Goal: Task Accomplishment & Management: Use online tool/utility

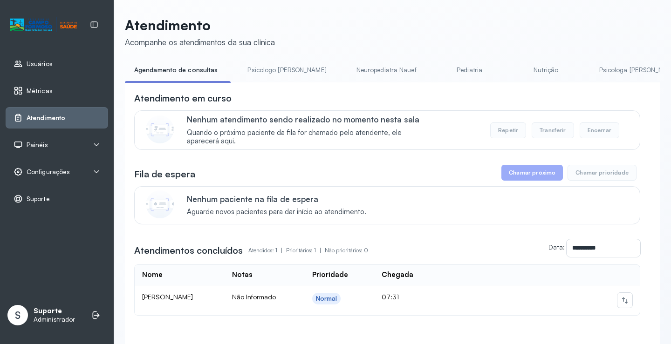
click at [437, 68] on link "Pediatria" at bounding box center [469, 69] width 65 height 15
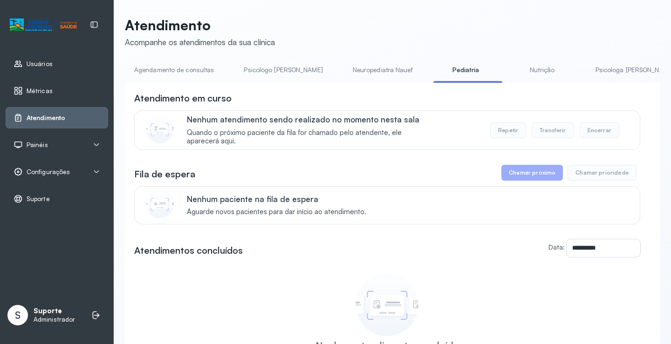
click at [509, 70] on link "Nutrição" at bounding box center [541, 69] width 65 height 15
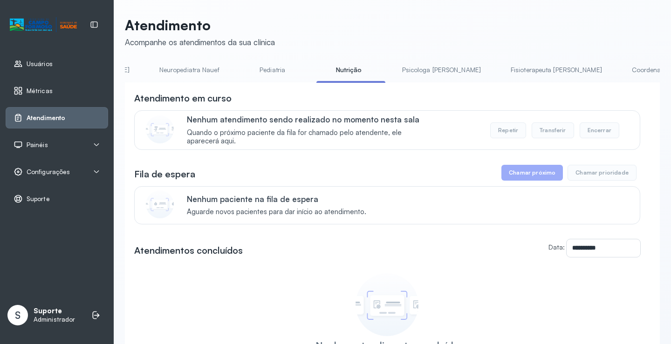
scroll to position [0, 220]
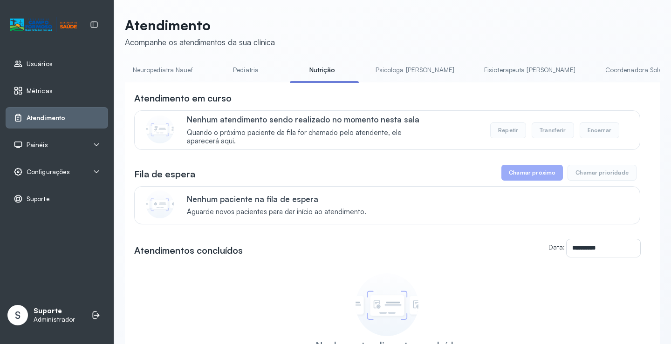
click at [369, 69] on link "Psicologa [PERSON_NAME]" at bounding box center [414, 69] width 97 height 15
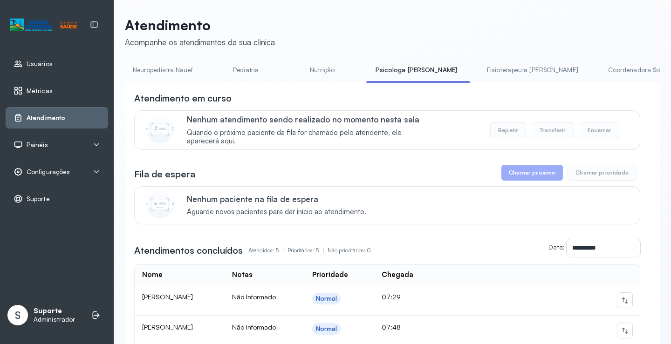
click at [477, 69] on link "Fisioterapeuta [PERSON_NAME]" at bounding box center [532, 69] width 110 height 15
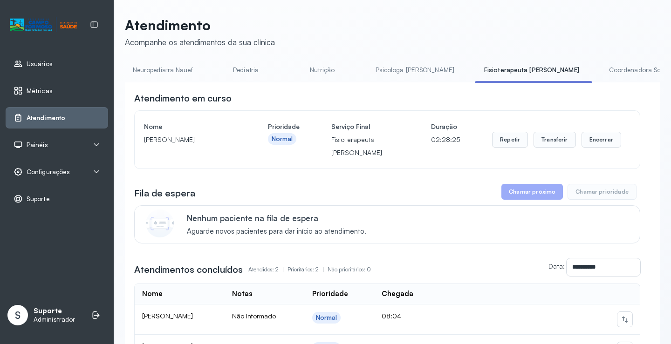
click at [599, 69] on link "Coordenadora Solange" at bounding box center [642, 69] width 87 height 15
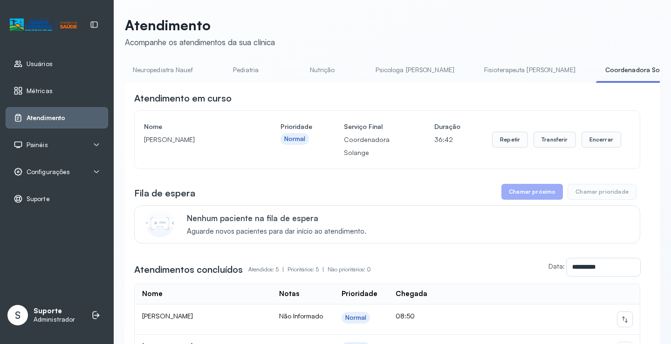
scroll to position [0, 0]
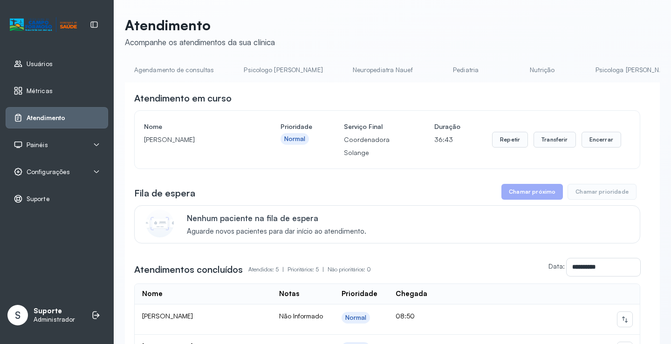
click at [148, 70] on link "Agendamento de consultas" at bounding box center [174, 69] width 98 height 15
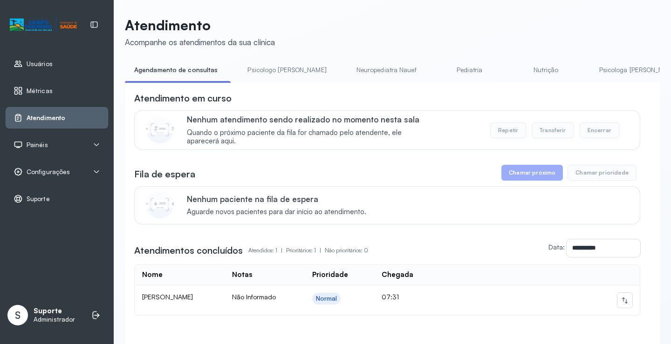
click at [263, 68] on link "Psicologo [PERSON_NAME]" at bounding box center [286, 69] width 97 height 15
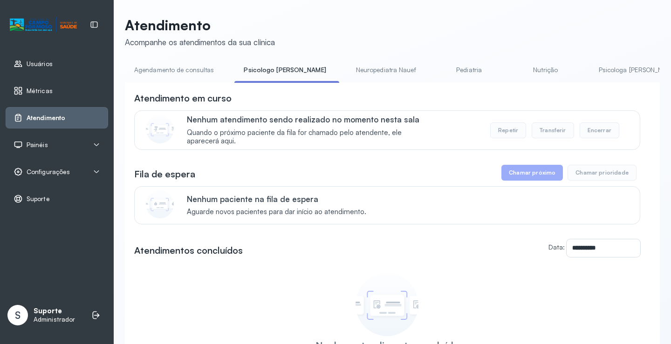
click at [185, 71] on link "Agendamento de consultas" at bounding box center [174, 69] width 98 height 15
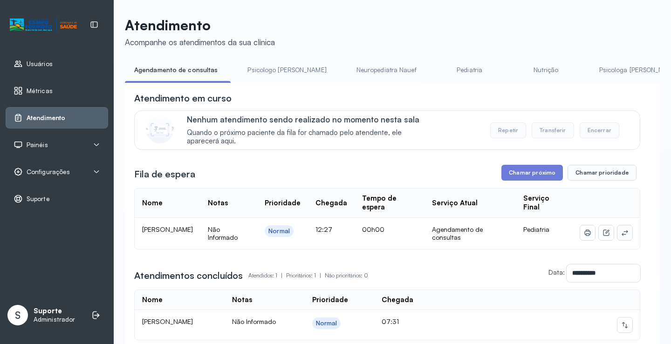
click at [621, 231] on icon at bounding box center [624, 232] width 7 height 7
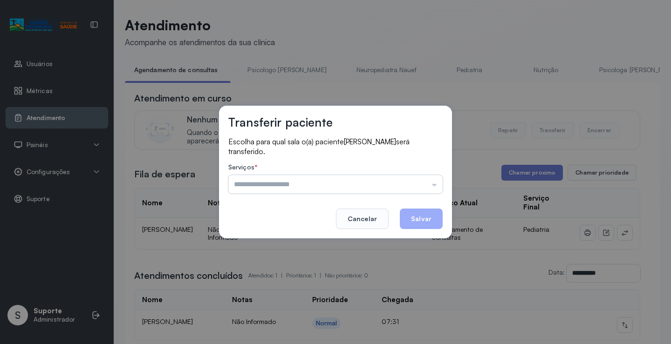
click at [430, 181] on input "text" at bounding box center [335, 184] width 214 height 19
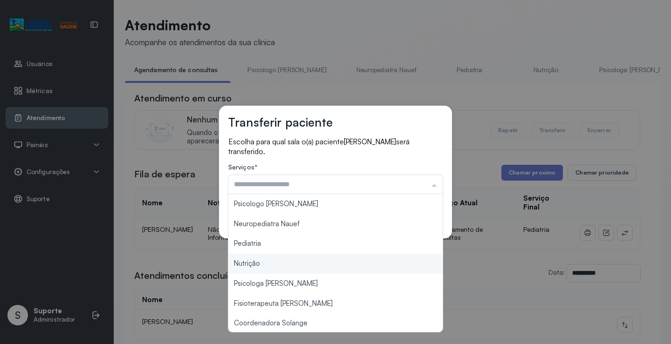
scroll to position [140, 0]
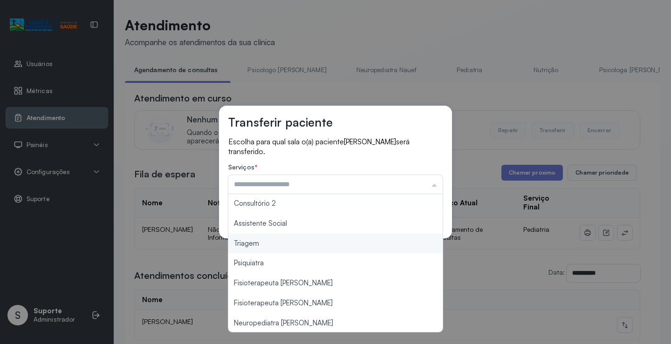
type input "*******"
click at [310, 252] on div "Transferir paciente Escolha para qual sala o(a) paciente MARIA ELOISA BATISTA D…" at bounding box center [335, 172] width 671 height 344
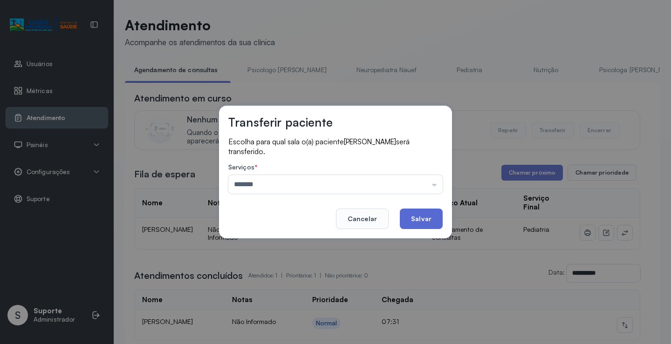
click at [418, 217] on button "Salvar" at bounding box center [421, 219] width 43 height 20
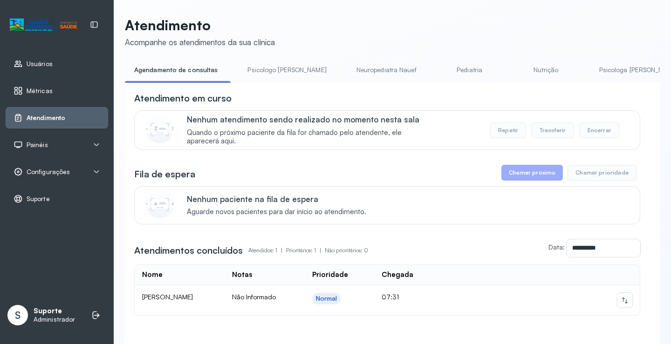
click at [272, 61] on div "**********" at bounding box center [392, 196] width 535 height 359
drag, startPoint x: 271, startPoint y: 65, endPoint x: 228, endPoint y: 67, distance: 43.8
click at [271, 66] on link "Psicologo [PERSON_NAME]" at bounding box center [286, 69] width 97 height 15
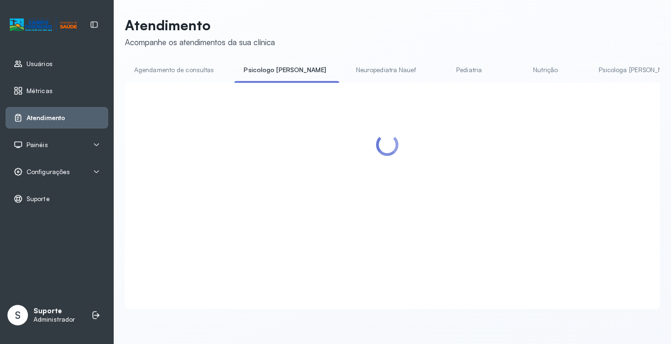
click at [201, 66] on link "Agendamento de consultas" at bounding box center [174, 69] width 98 height 15
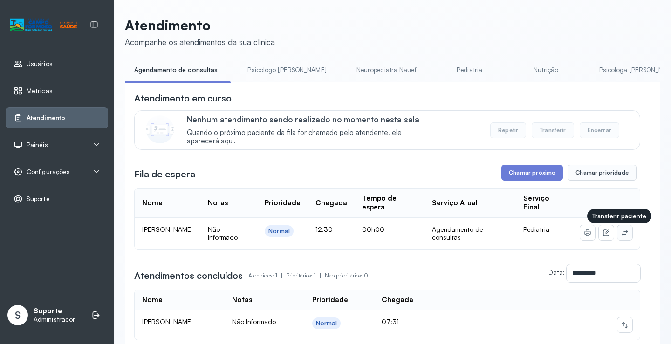
click at [621, 235] on icon at bounding box center [624, 232] width 7 height 7
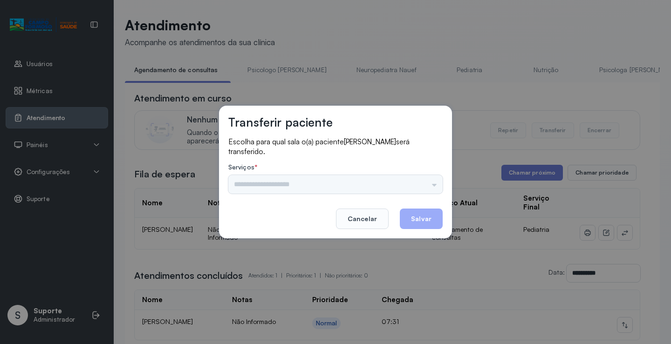
drag, startPoint x: 421, startPoint y: 179, endPoint x: 415, endPoint y: 181, distance: 6.3
click at [419, 179] on input "text" at bounding box center [335, 184] width 214 height 19
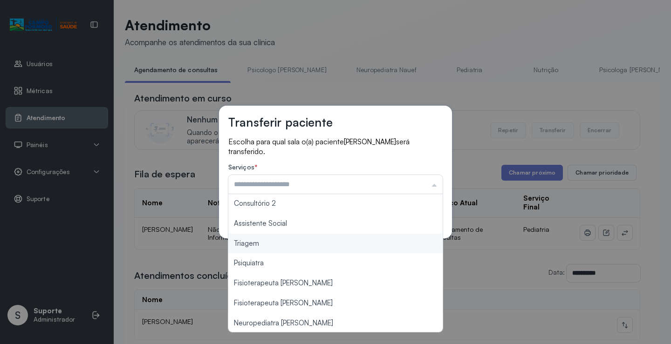
type input "*******"
drag, startPoint x: 274, startPoint y: 250, endPoint x: 374, endPoint y: 225, distance: 103.0
click at [274, 247] on div "Transferir paciente Escolha para qual sala o(a) paciente MARIA LUISA BATISTA VI…" at bounding box center [335, 172] width 671 height 344
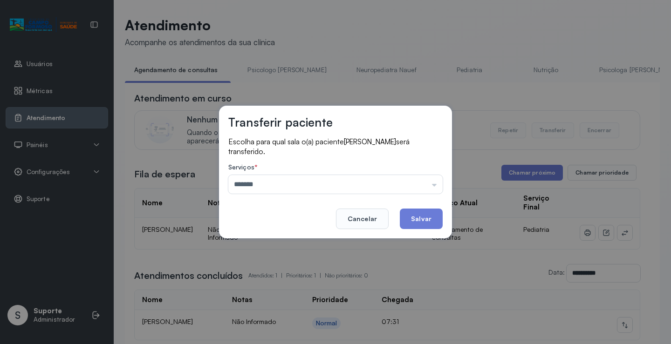
drag, startPoint x: 403, startPoint y: 215, endPoint x: 420, endPoint y: 213, distance: 16.4
click at [406, 215] on button "Salvar" at bounding box center [421, 219] width 43 height 20
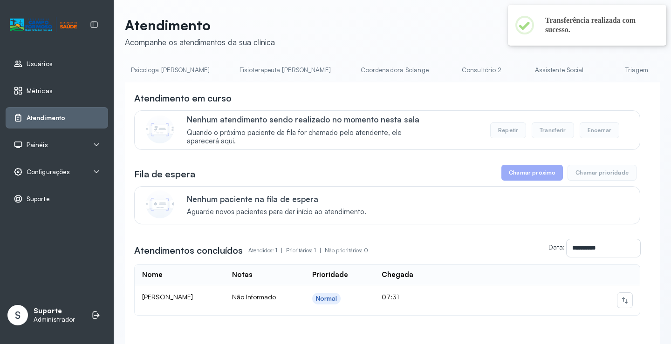
scroll to position [0, 517]
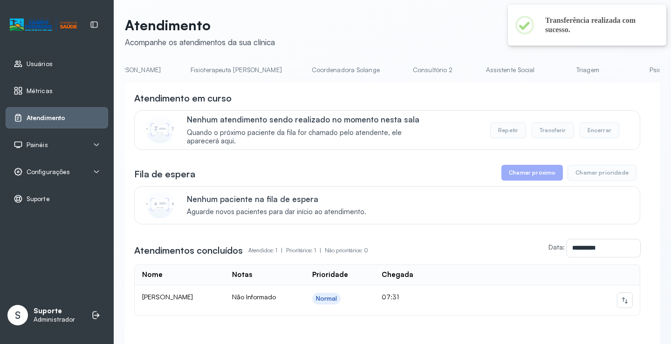
click at [555, 73] on link "Triagem" at bounding box center [587, 69] width 65 height 15
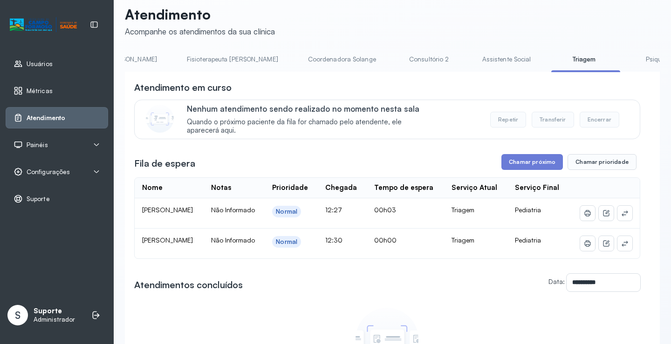
scroll to position [0, 0]
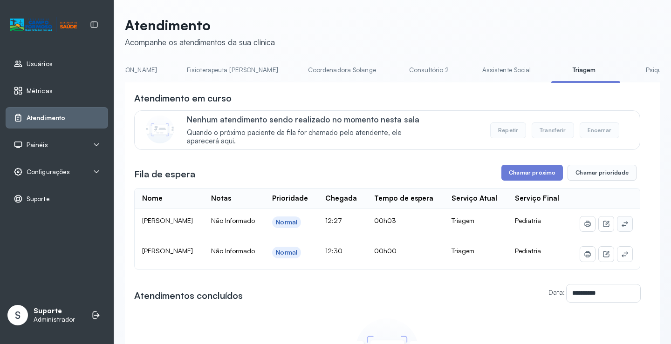
click at [622, 231] on button at bounding box center [624, 224] width 15 height 15
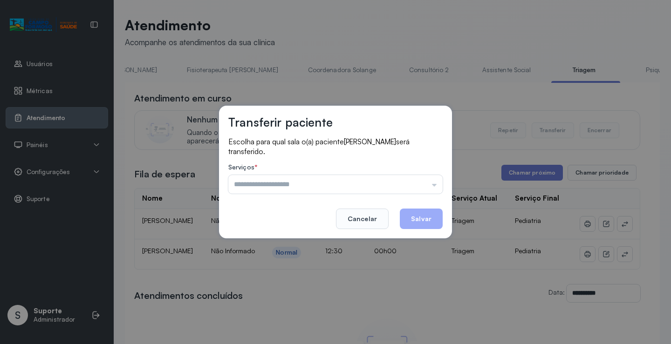
click at [423, 173] on label "Serviços *" at bounding box center [335, 168] width 214 height 10
drag, startPoint x: 423, startPoint y: 181, endPoint x: 368, endPoint y: 217, distance: 65.9
click at [422, 182] on input "text" at bounding box center [335, 184] width 214 height 19
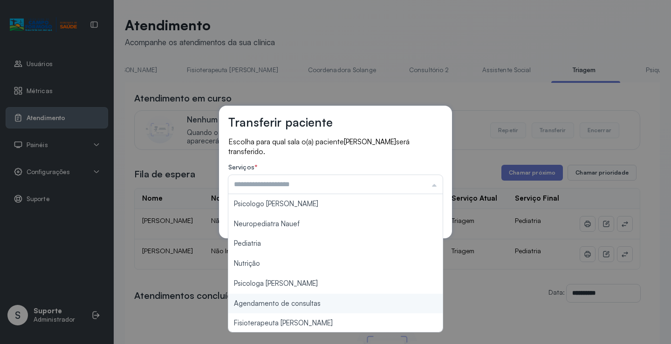
type input "**********"
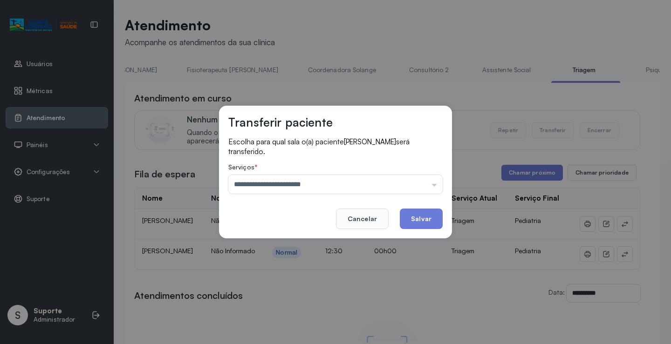
click at [294, 305] on div "**********" at bounding box center [335, 172] width 671 height 344
drag, startPoint x: 432, startPoint y: 219, endPoint x: 484, endPoint y: 229, distance: 53.0
click at [431, 219] on button "Salvar" at bounding box center [421, 219] width 43 height 20
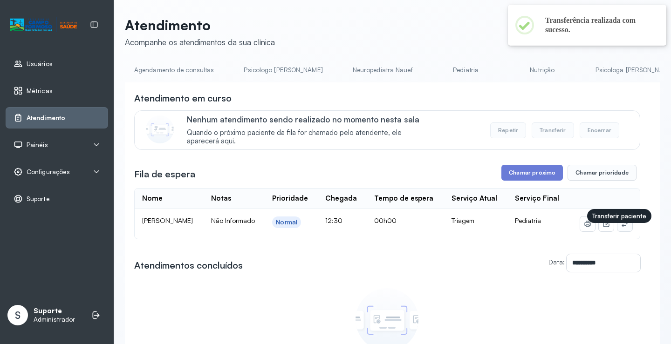
click at [621, 228] on icon at bounding box center [624, 223] width 7 height 7
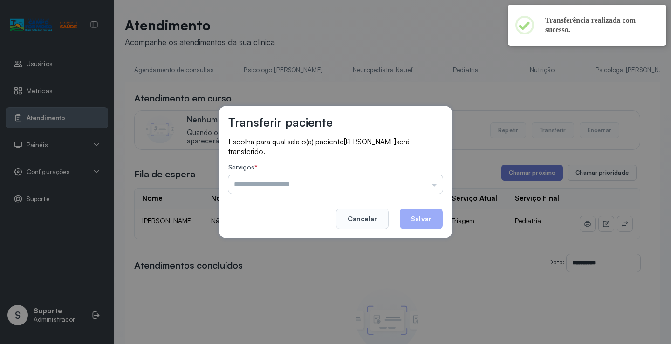
drag, startPoint x: 417, startPoint y: 184, endPoint x: 356, endPoint y: 212, distance: 67.5
click at [416, 184] on input "text" at bounding box center [335, 184] width 214 height 19
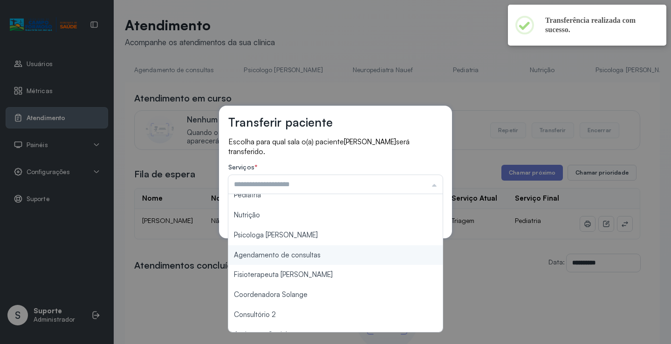
scroll to position [47, 0]
type input "**********"
drag, startPoint x: 319, startPoint y: 257, endPoint x: 394, endPoint y: 231, distance: 79.7
click at [322, 255] on div "**********" at bounding box center [335, 172] width 671 height 344
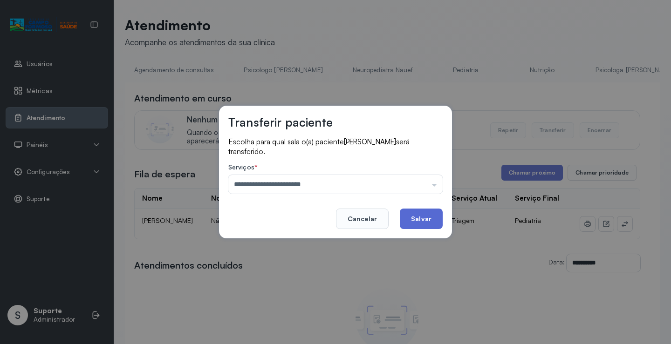
click at [421, 218] on button "Salvar" at bounding box center [421, 219] width 43 height 20
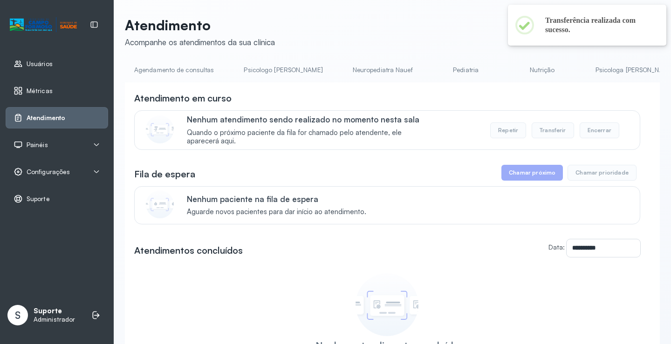
click at [275, 65] on link "Psicologo [PERSON_NAME]" at bounding box center [282, 69] width 97 height 15
click at [346, 65] on link "Neuropediatra Nauef" at bounding box center [385, 69] width 79 height 15
click at [436, 69] on link "Pediatria" at bounding box center [468, 69] width 65 height 15
click at [509, 71] on link "Nutrição" at bounding box center [541, 69] width 65 height 15
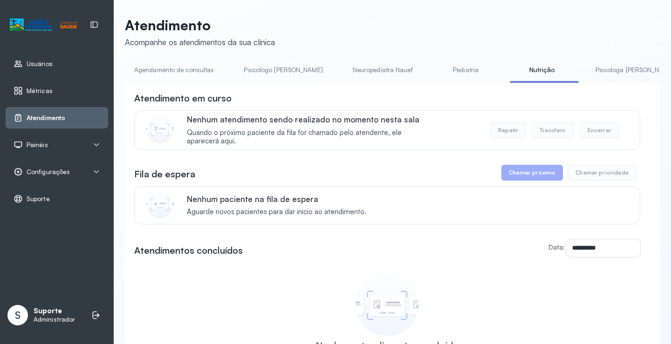
click at [586, 68] on link "Psicologa [PERSON_NAME]" at bounding box center [634, 69] width 97 height 15
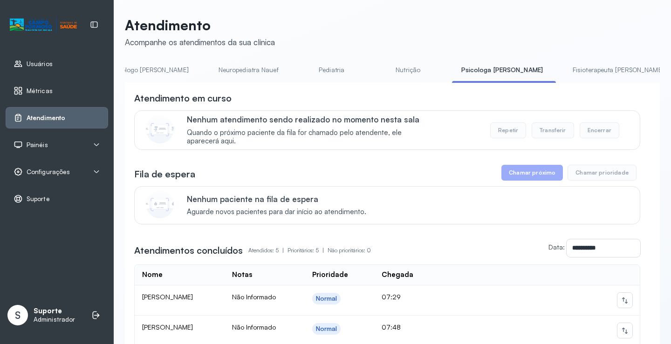
scroll to position [0, 176]
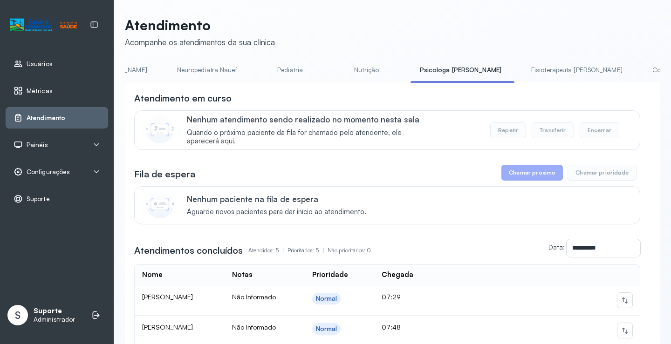
click at [522, 77] on link "Fisioterapeuta [PERSON_NAME]" at bounding box center [577, 69] width 110 height 15
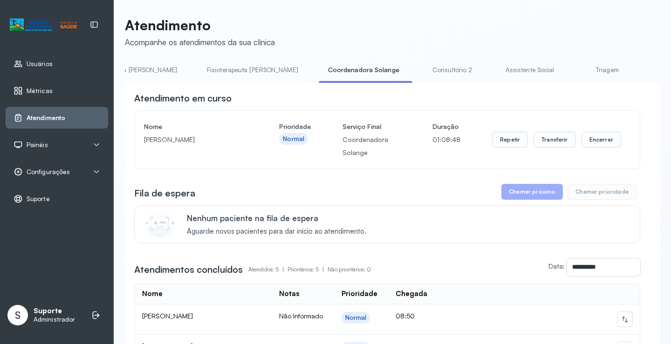
scroll to position [0, 503]
click at [413, 75] on link "Consultório 2" at bounding box center [445, 69] width 65 height 15
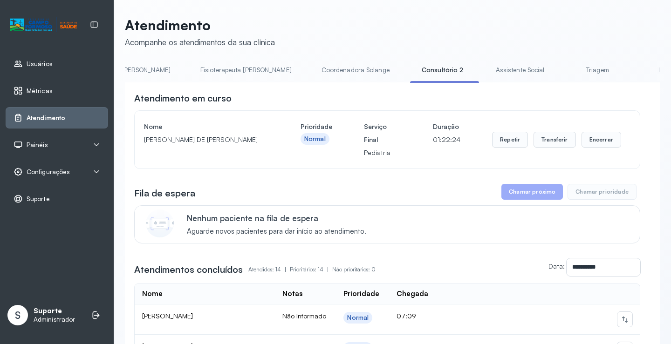
click at [486, 70] on link "Assistente Social" at bounding box center [520, 69] width 68 height 15
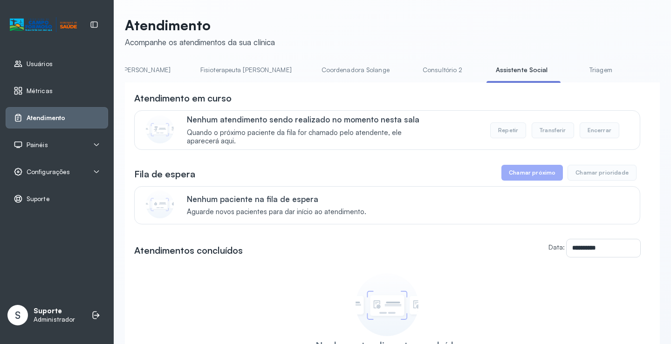
click at [568, 70] on link "Triagem" at bounding box center [600, 69] width 65 height 15
click at [641, 70] on link "Psiquiatra" at bounding box center [673, 69] width 65 height 15
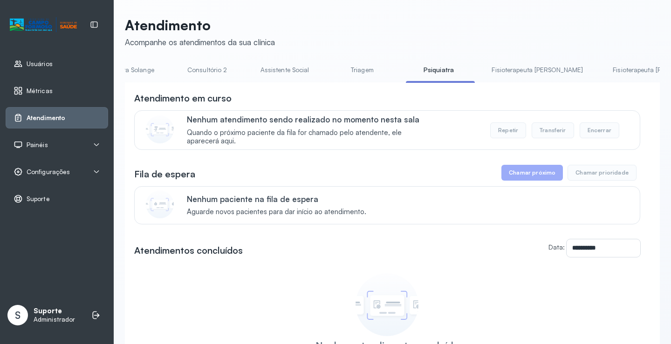
drag, startPoint x: 442, startPoint y: 72, endPoint x: 454, endPoint y: 71, distance: 12.2
click at [482, 72] on link "Fisioterapeuta [PERSON_NAME]" at bounding box center [537, 69] width 110 height 15
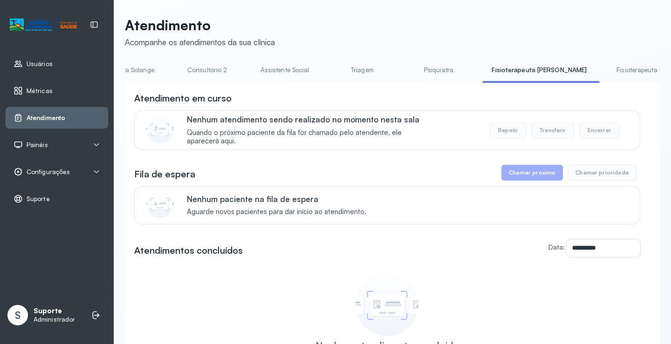
click at [607, 71] on link "Fisioterapeuta [PERSON_NAME]" at bounding box center [662, 69] width 110 height 15
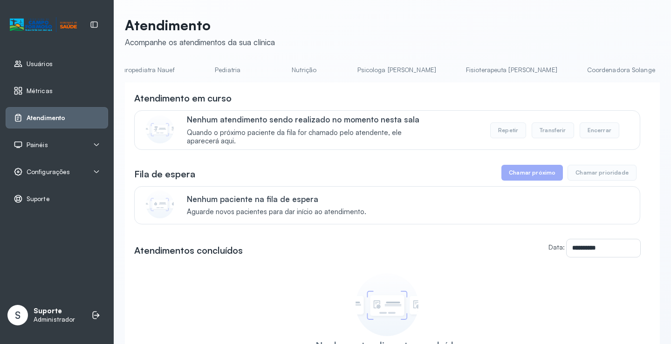
scroll to position [0, 0]
click at [163, 66] on link "Agendamento de consultas" at bounding box center [174, 69] width 98 height 15
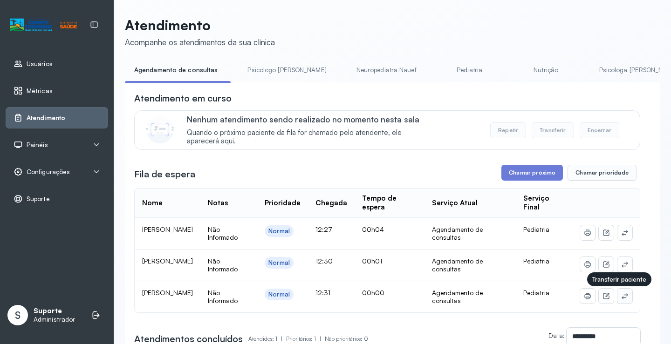
click at [621, 300] on icon at bounding box center [624, 295] width 7 height 7
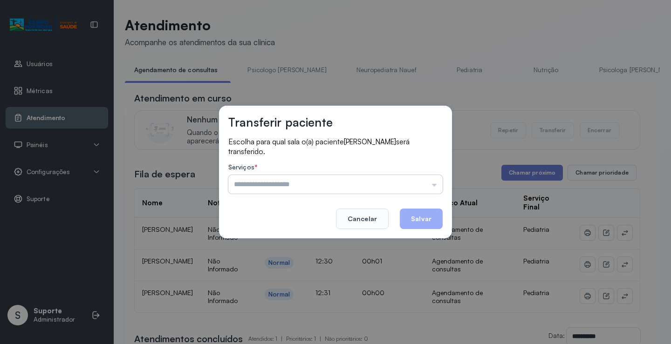
click at [417, 179] on input "text" at bounding box center [335, 184] width 214 height 19
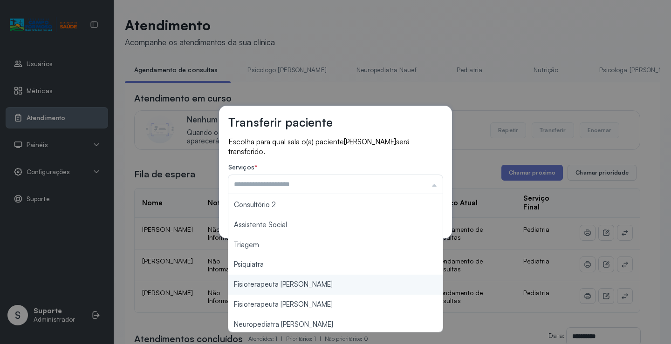
scroll to position [141, 0]
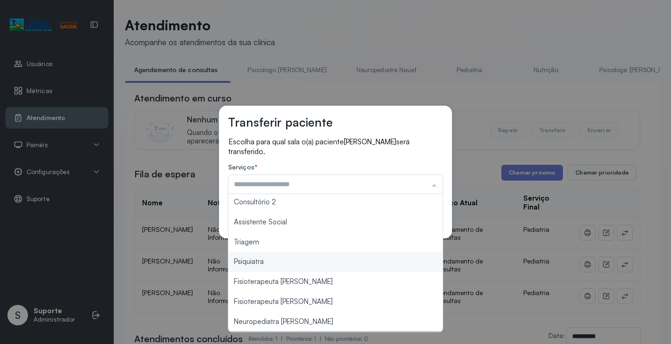
type input "*******"
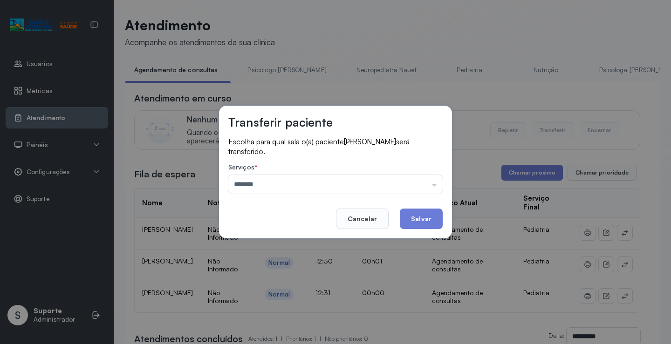
drag, startPoint x: 280, startPoint y: 250, endPoint x: 362, endPoint y: 242, distance: 81.9
click at [282, 248] on div "Transferir paciente Escolha para qual sala o(a) paciente ANTHONY MANOEL TIMOTEO…" at bounding box center [335, 172] width 671 height 344
click at [413, 220] on button "Salvar" at bounding box center [421, 219] width 43 height 20
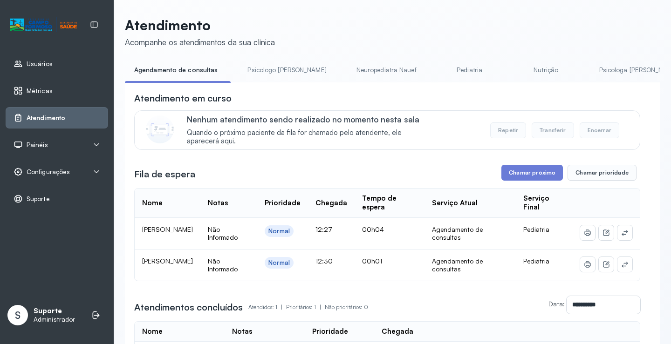
drag, startPoint x: 271, startPoint y: 68, endPoint x: 221, endPoint y: 64, distance: 50.0
click at [270, 67] on link "Psicologo [PERSON_NAME]" at bounding box center [286, 69] width 97 height 15
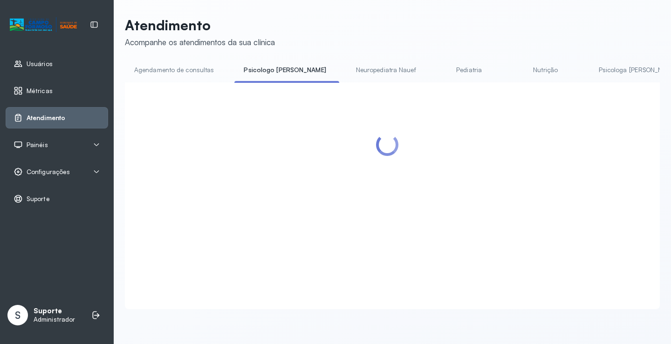
click at [207, 64] on link "Agendamento de consultas" at bounding box center [174, 69] width 98 height 15
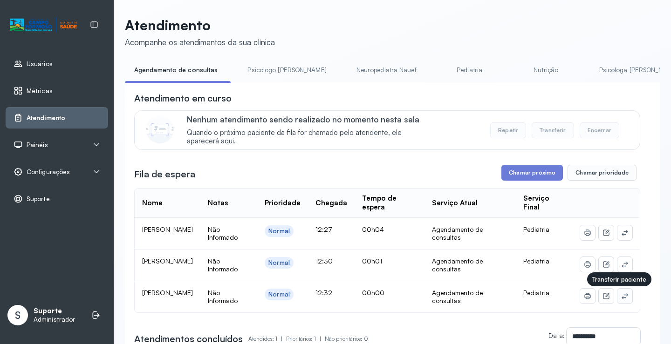
click at [621, 297] on icon at bounding box center [624, 295] width 7 height 7
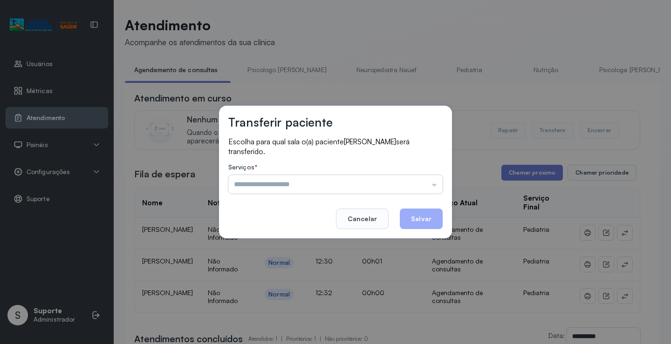
click at [421, 181] on input "text" at bounding box center [335, 184] width 214 height 19
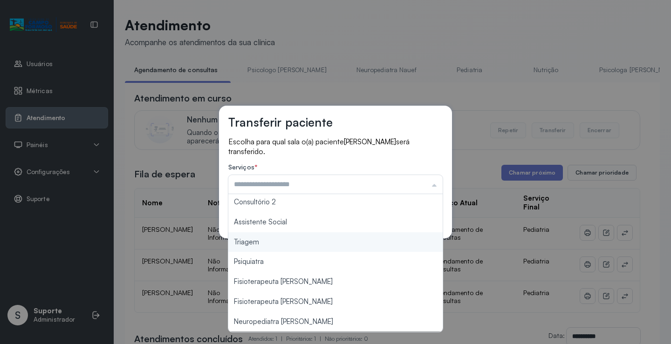
type input "*******"
drag, startPoint x: 301, startPoint y: 241, endPoint x: 395, endPoint y: 216, distance: 97.8
click at [311, 240] on div "Transferir paciente Escolha para qual sala o(a) paciente MARIA ELOISA BATISTA D…" at bounding box center [335, 172] width 671 height 344
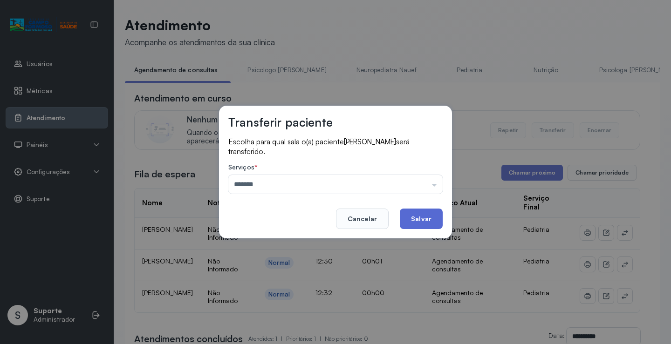
click at [409, 219] on button "Salvar" at bounding box center [421, 219] width 43 height 20
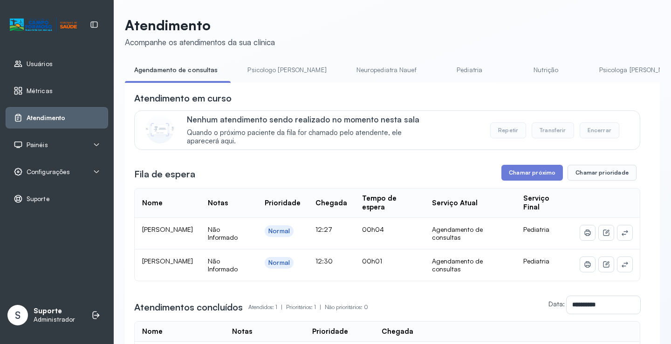
click at [270, 75] on link "Psicologo [PERSON_NAME]" at bounding box center [286, 69] width 97 height 15
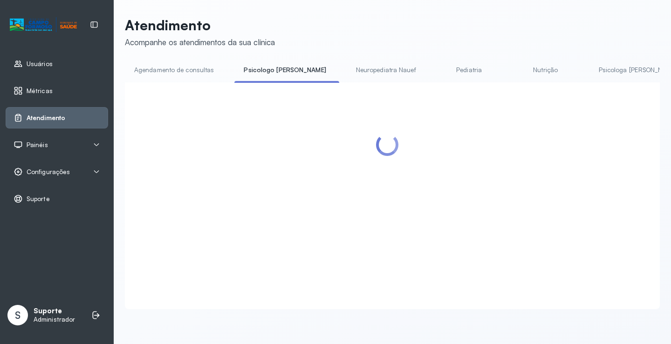
click at [186, 71] on link "Agendamento de consultas" at bounding box center [174, 69] width 98 height 15
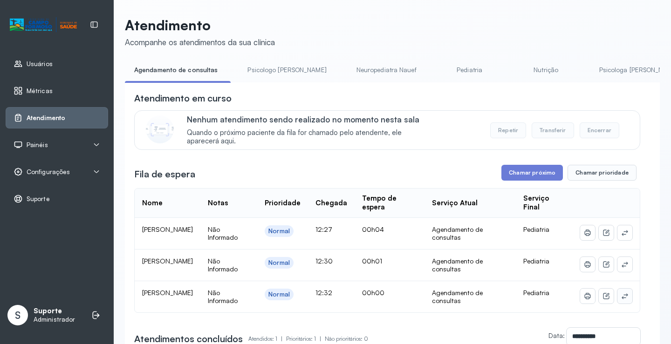
click at [623, 297] on button at bounding box center [624, 296] width 15 height 15
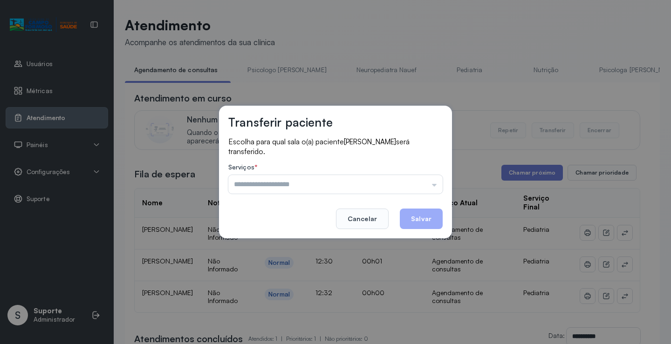
drag, startPoint x: 394, startPoint y: 190, endPoint x: 378, endPoint y: 194, distance: 16.7
click at [393, 190] on input "text" at bounding box center [335, 184] width 214 height 19
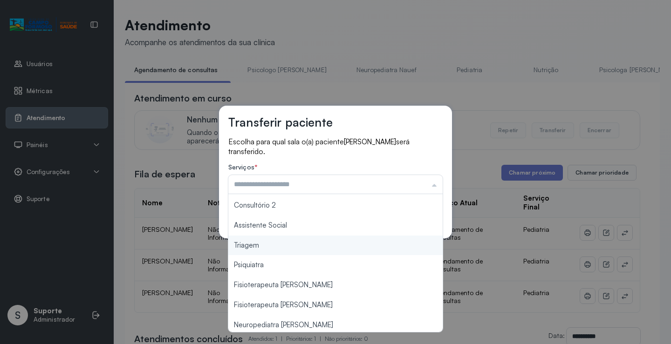
scroll to position [140, 0]
type input "*******"
drag, startPoint x: 277, startPoint y: 247, endPoint x: 354, endPoint y: 240, distance: 77.7
click at [281, 245] on div "Transferir paciente Escolha para qual sala o(a) paciente MARIA LUISA BATISTA VI…" at bounding box center [335, 172] width 671 height 344
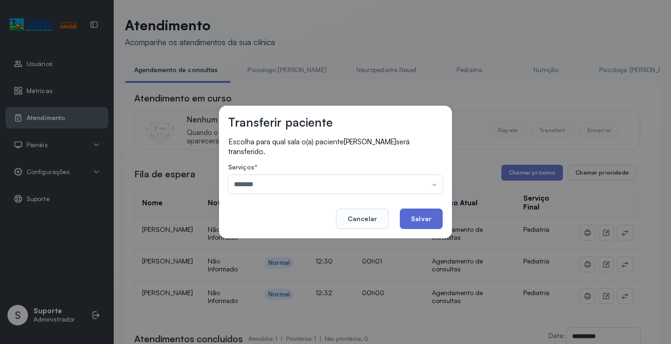
click at [414, 227] on button "Salvar" at bounding box center [421, 219] width 43 height 20
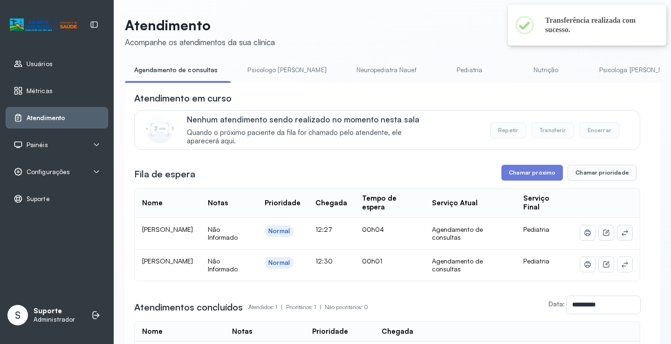
click at [620, 230] on button at bounding box center [624, 232] width 15 height 15
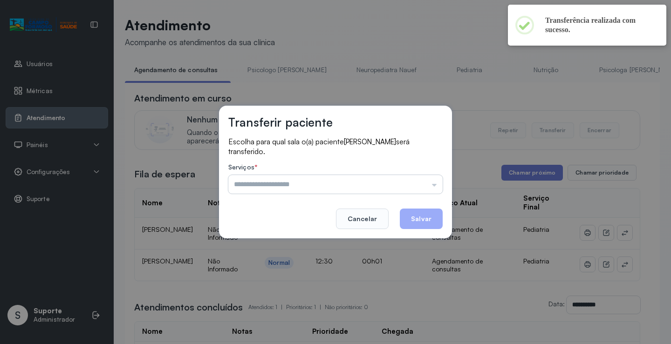
click at [404, 183] on input "text" at bounding box center [335, 184] width 214 height 19
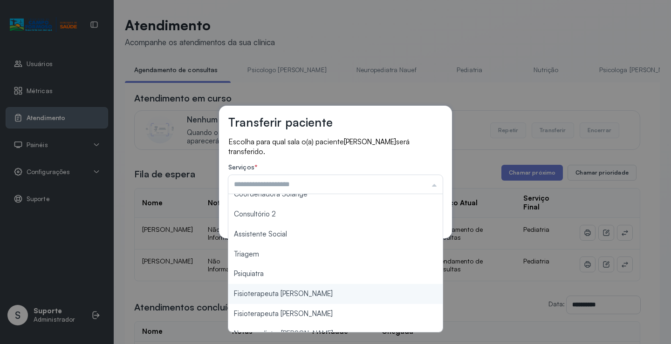
scroll to position [141, 0]
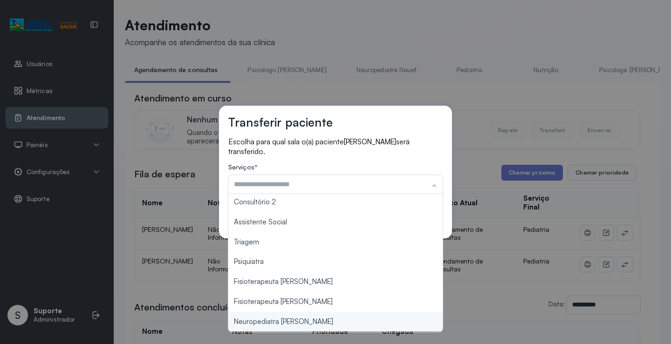
type input "**********"
drag, startPoint x: 310, startPoint y: 322, endPoint x: 356, endPoint y: 298, distance: 51.7
click at [312, 321] on div "**********" at bounding box center [335, 172] width 671 height 344
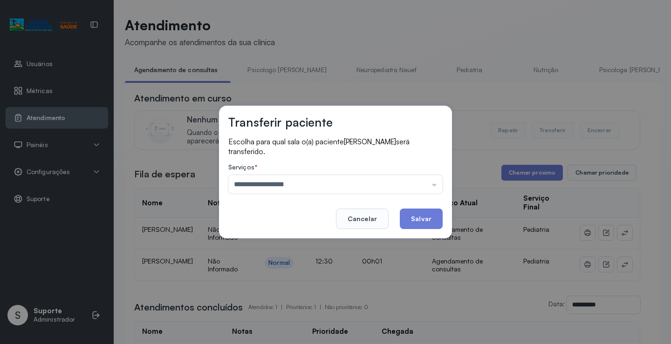
click at [421, 217] on button "Salvar" at bounding box center [421, 219] width 43 height 20
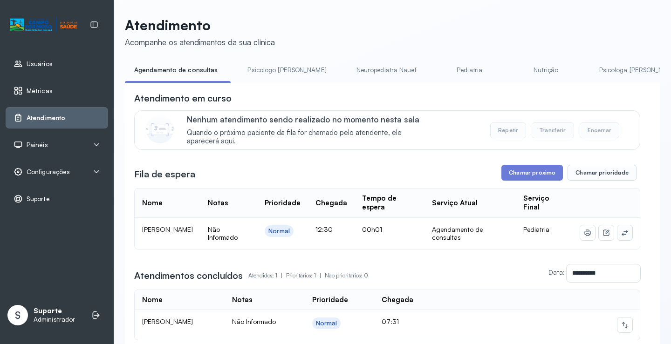
click at [620, 229] on button at bounding box center [624, 232] width 15 height 15
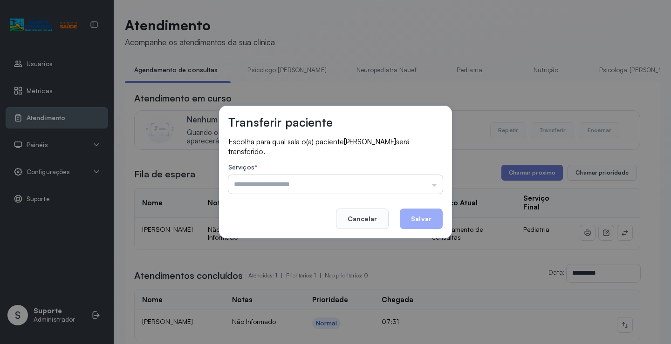
click at [404, 183] on input "text" at bounding box center [335, 184] width 214 height 19
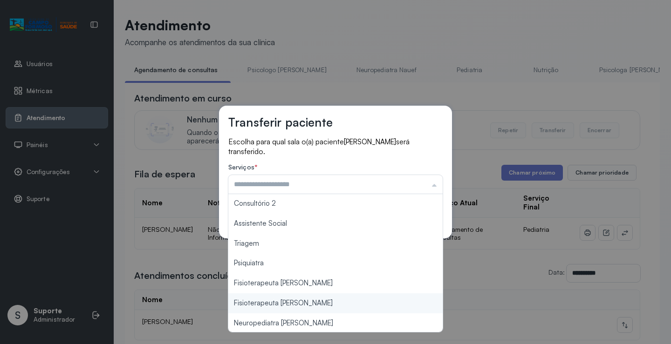
scroll to position [141, 0]
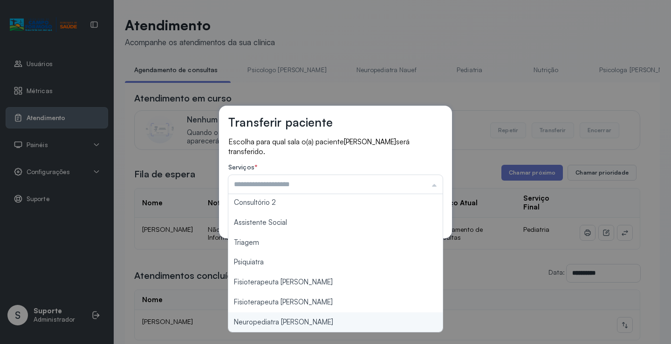
type input "**********"
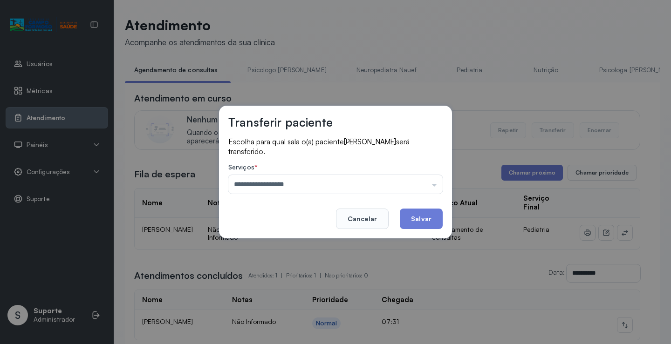
drag, startPoint x: 290, startPoint y: 324, endPoint x: 417, endPoint y: 259, distance: 142.9
click at [291, 323] on div "**********" at bounding box center [335, 172] width 671 height 344
click at [426, 224] on button "Salvar" at bounding box center [421, 219] width 43 height 20
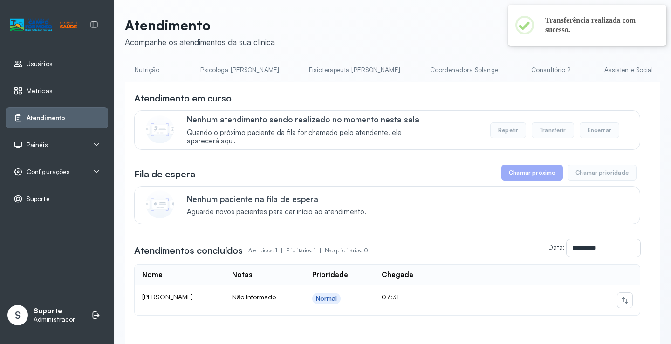
scroll to position [0, 539]
click at [532, 65] on link "Triagem" at bounding box center [564, 69] width 65 height 15
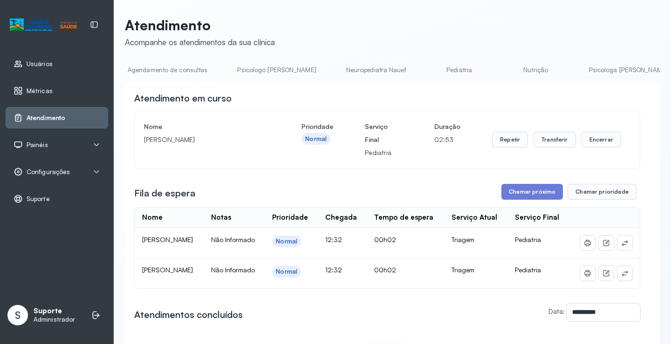
scroll to position [0, 0]
click at [159, 71] on link "Agendamento de consultas" at bounding box center [174, 69] width 98 height 15
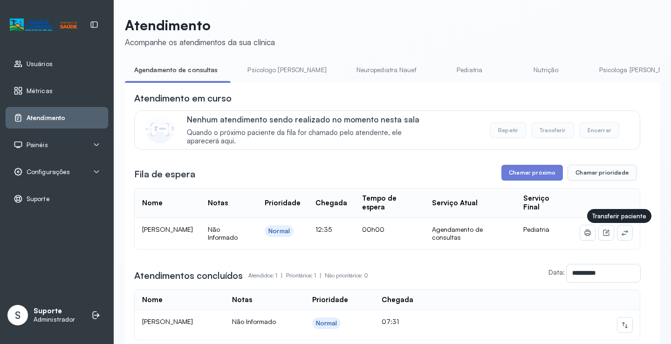
click at [621, 237] on icon at bounding box center [624, 232] width 7 height 7
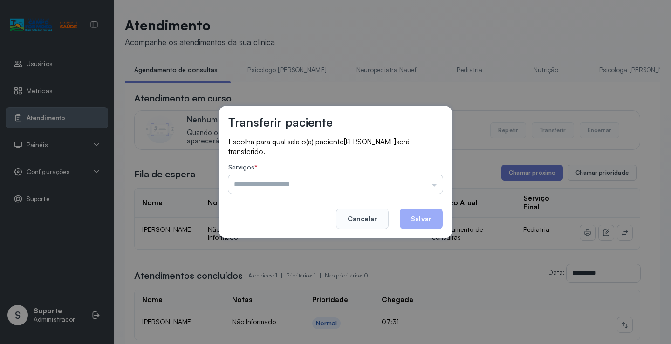
drag, startPoint x: 394, startPoint y: 179, endPoint x: 348, endPoint y: 191, distance: 47.5
click at [393, 179] on input "text" at bounding box center [335, 184] width 214 height 19
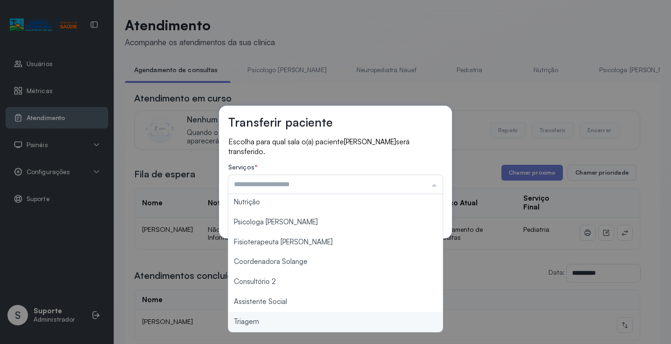
scroll to position [141, 0]
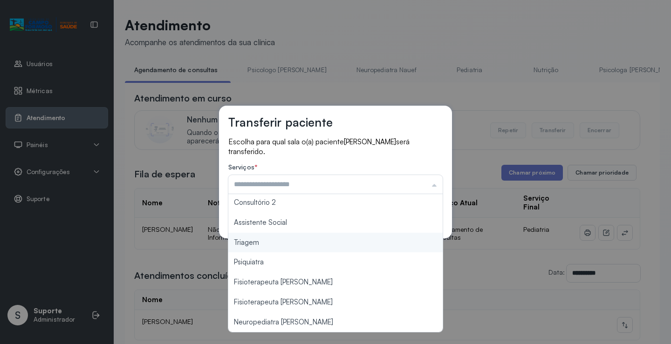
type input "*******"
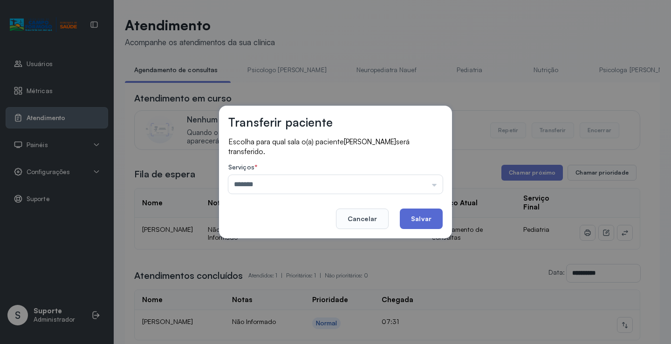
drag, startPoint x: 274, startPoint y: 244, endPoint x: 439, endPoint y: 210, distance: 168.1
click at [275, 243] on div "Transferir paciente Escolha para qual sala o(a) paciente ISABELLA SILVA LOPES s…" at bounding box center [335, 172] width 671 height 344
click at [441, 210] on button "Salvar" at bounding box center [421, 219] width 43 height 20
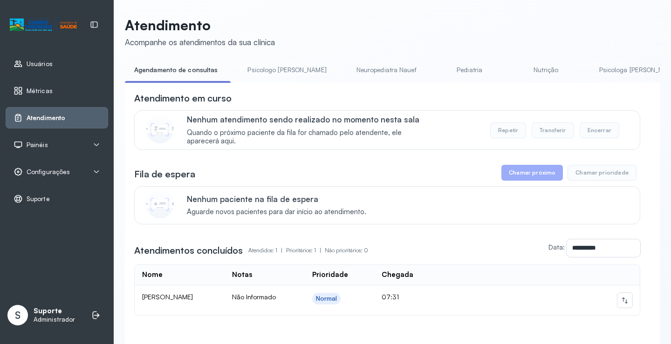
click at [437, 67] on link "Pediatria" at bounding box center [469, 69] width 65 height 15
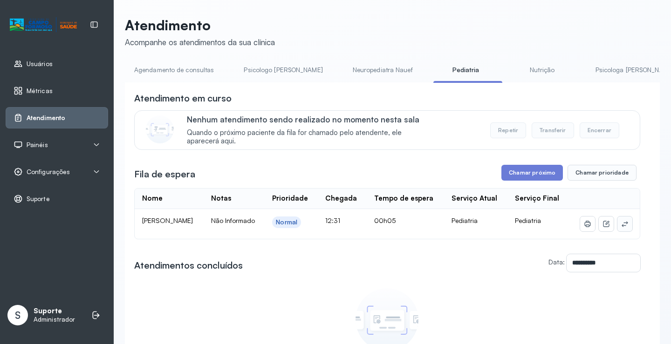
click at [621, 228] on icon at bounding box center [624, 223] width 7 height 7
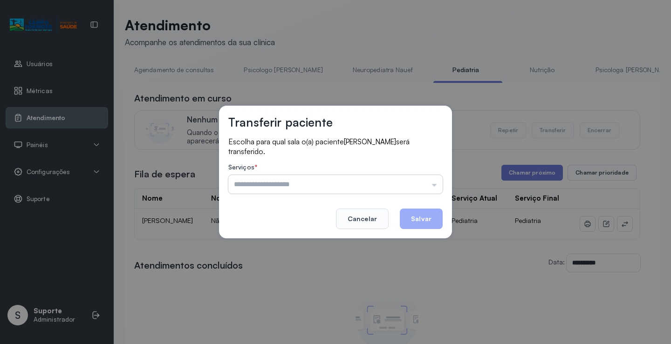
click at [394, 188] on input "text" at bounding box center [335, 184] width 214 height 19
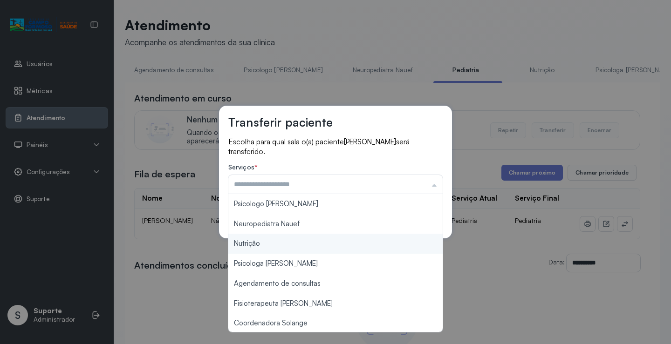
scroll to position [141, 0]
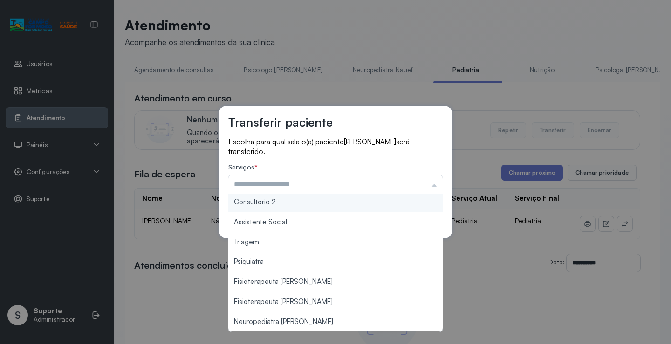
type input "**********"
click at [293, 203] on div "**********" at bounding box center [335, 172] width 233 height 133
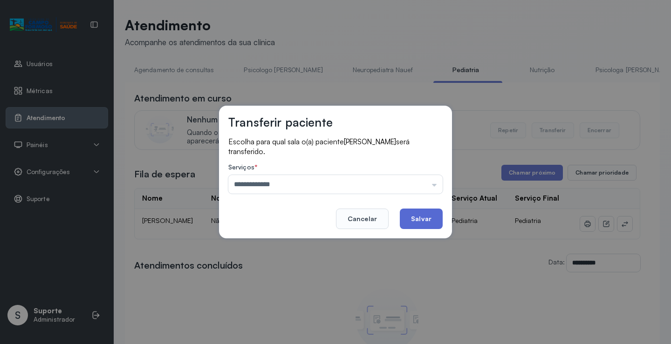
click at [416, 221] on button "Salvar" at bounding box center [421, 219] width 43 height 20
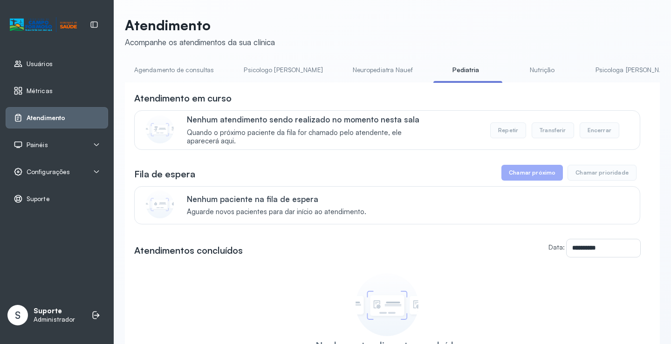
click at [356, 77] on link "Neuropediatra Nauef" at bounding box center [382, 69] width 79 height 15
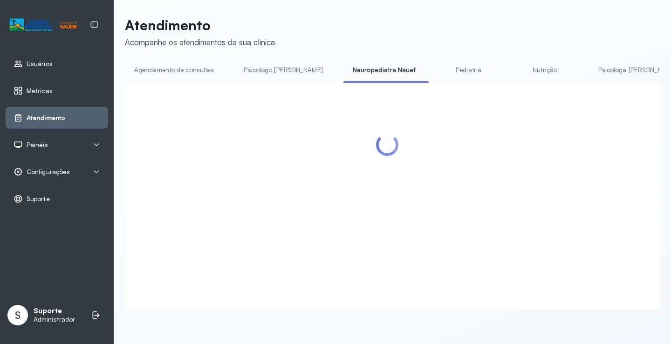
click at [436, 71] on link "Pediatria" at bounding box center [468, 69] width 65 height 15
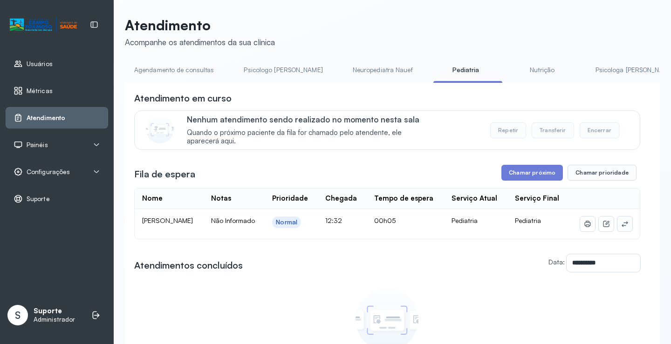
click at [621, 228] on icon at bounding box center [624, 223] width 7 height 7
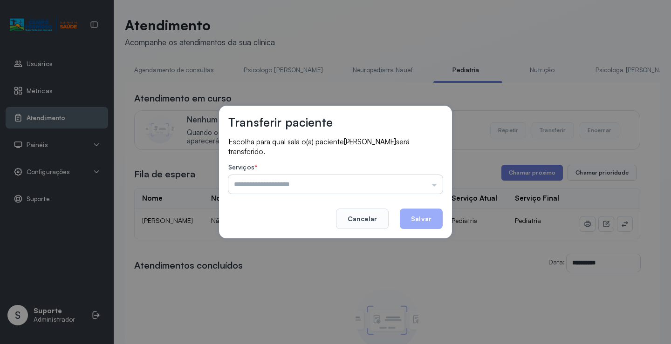
drag, startPoint x: 434, startPoint y: 177, endPoint x: 417, endPoint y: 183, distance: 17.8
click at [432, 177] on input "text" at bounding box center [335, 184] width 214 height 19
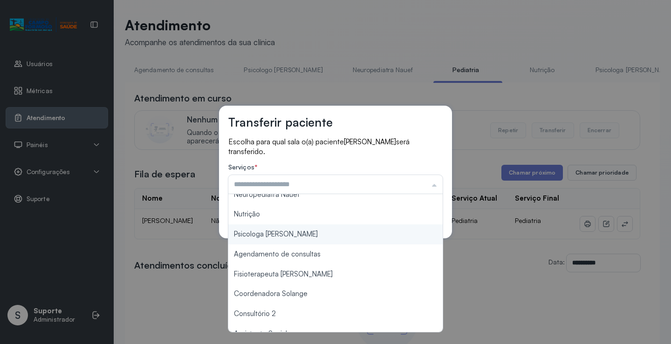
scroll to position [140, 0]
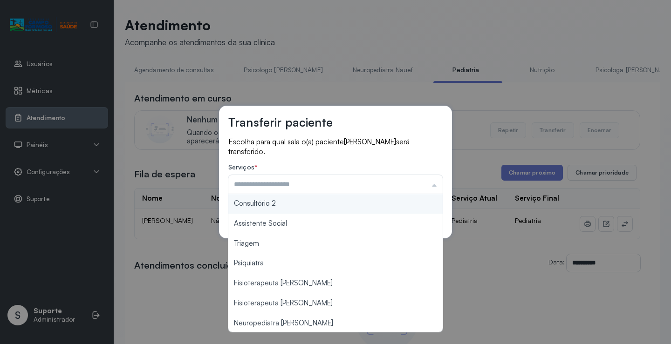
type input "**********"
click at [288, 205] on div "**********" at bounding box center [335, 172] width 233 height 133
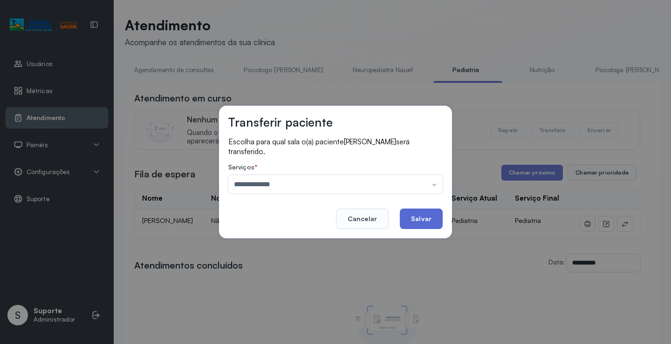
click at [426, 217] on button "Salvar" at bounding box center [421, 219] width 43 height 20
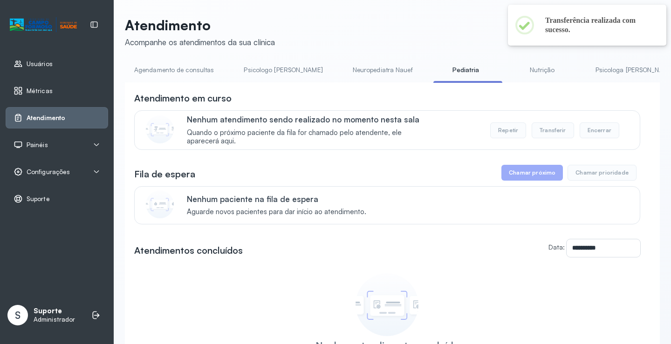
click at [176, 73] on link "Agendamento de consultas" at bounding box center [174, 69] width 98 height 15
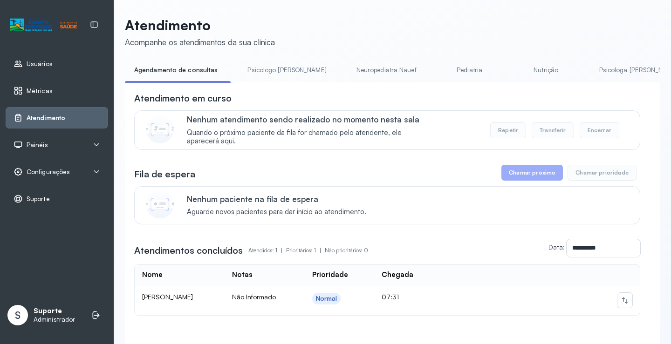
click at [442, 73] on link "Pediatria" at bounding box center [469, 69] width 65 height 15
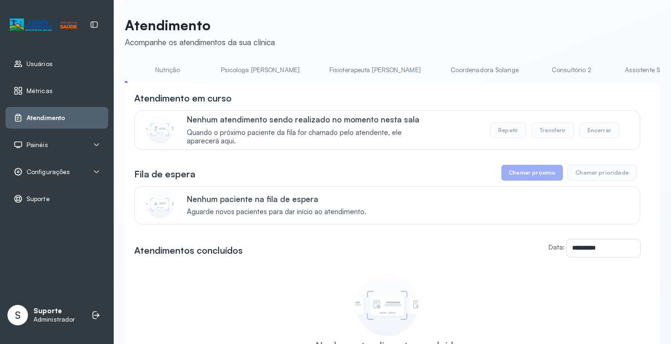
scroll to position [0, 410]
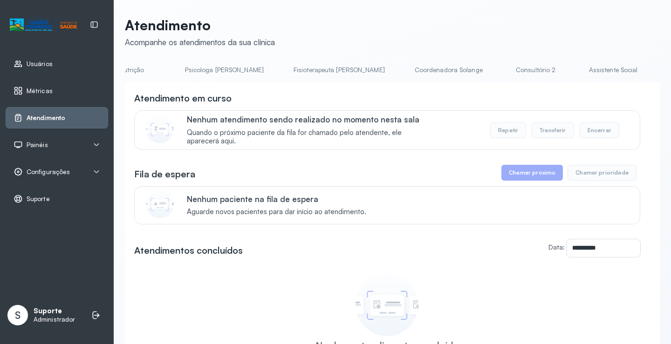
click at [503, 71] on link "Consultório 2" at bounding box center [535, 69] width 65 height 15
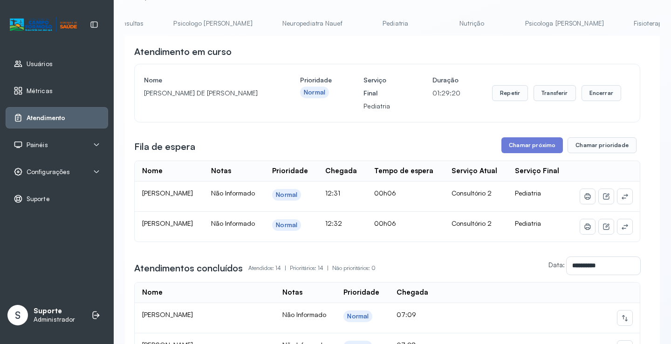
scroll to position [0, 68]
click at [365, 21] on link "Pediatria" at bounding box center [397, 23] width 65 height 15
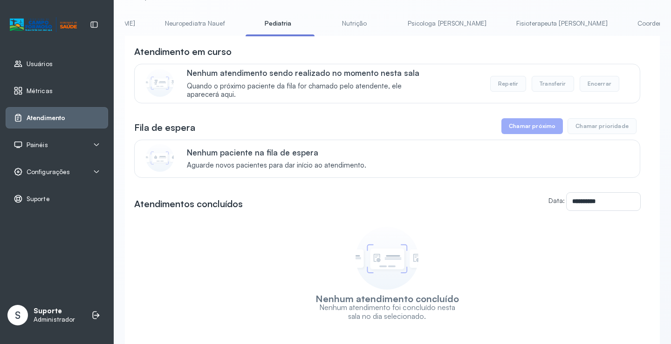
scroll to position [0, 0]
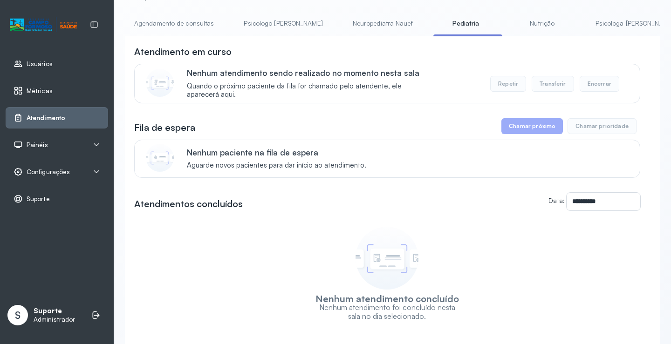
click at [178, 24] on link "Agendamento de consultas" at bounding box center [174, 23] width 98 height 15
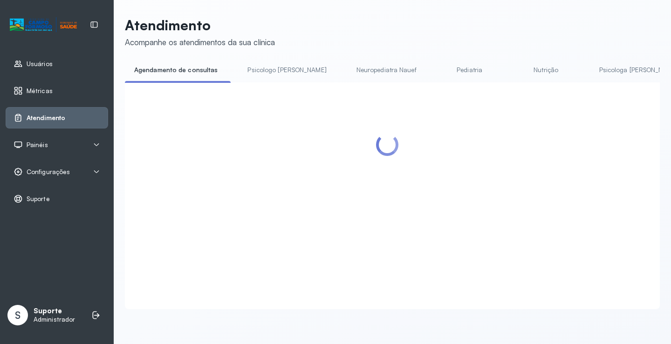
scroll to position [47, 0]
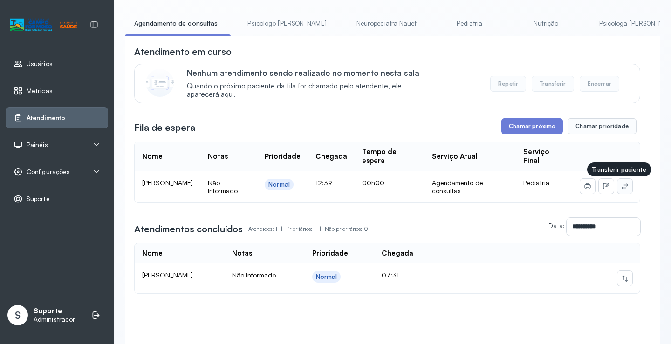
click at [621, 188] on icon at bounding box center [624, 186] width 7 height 7
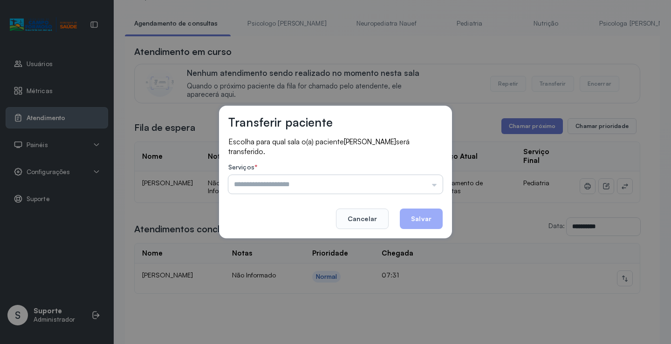
drag, startPoint x: 395, startPoint y: 184, endPoint x: 384, endPoint y: 190, distance: 12.7
click at [395, 184] on input "text" at bounding box center [335, 184] width 214 height 19
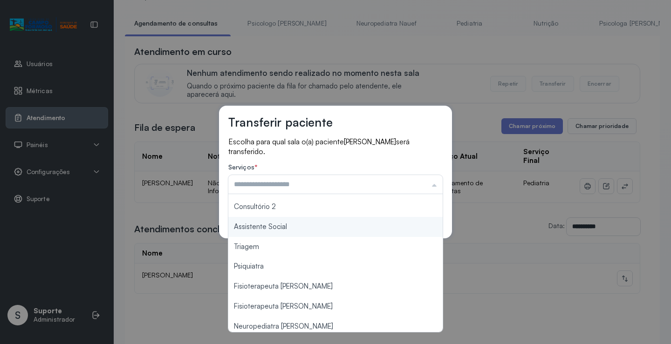
scroll to position [140, 0]
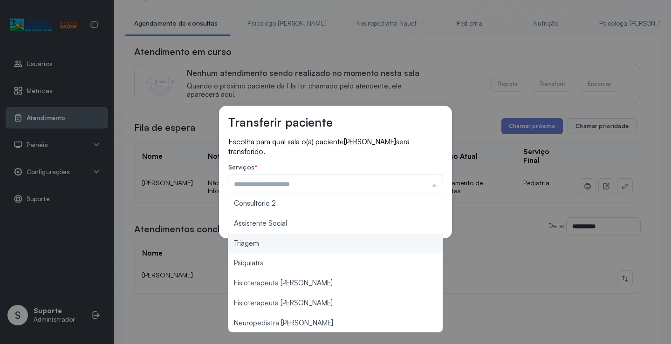
type input "*******"
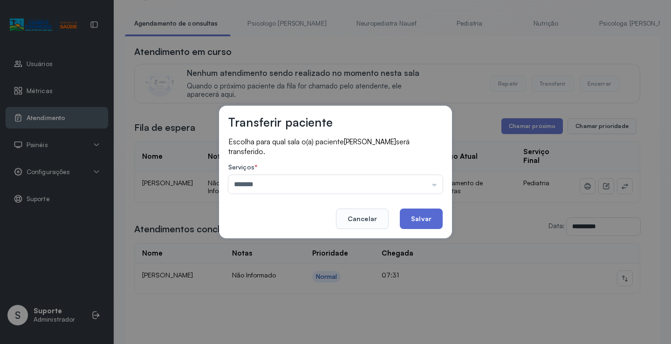
drag, startPoint x: 267, startPoint y: 245, endPoint x: 404, endPoint y: 210, distance: 141.4
click at [269, 243] on div "Transferir paciente Escolha para qual sala o(a) paciente MARIA YSABELLA SANTOS …" at bounding box center [335, 172] width 671 height 344
click at [422, 217] on button "Salvar" at bounding box center [421, 219] width 43 height 20
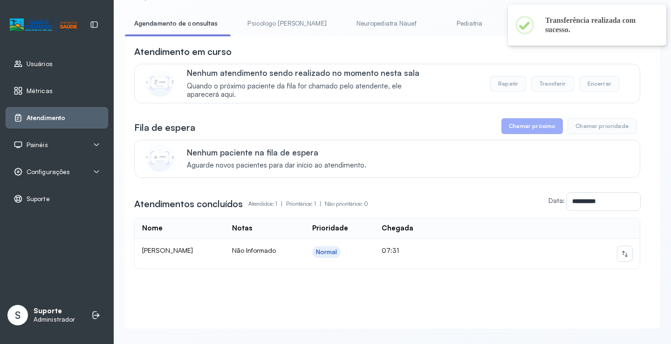
click at [437, 26] on link "Pediatria" at bounding box center [469, 23] width 65 height 15
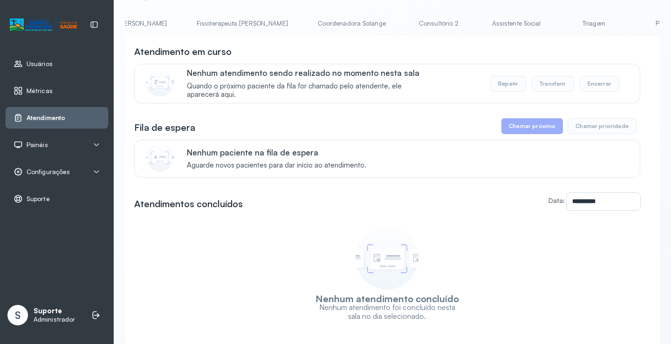
scroll to position [0, 504]
click at [409, 24] on link "Consultório 2" at bounding box center [441, 23] width 65 height 15
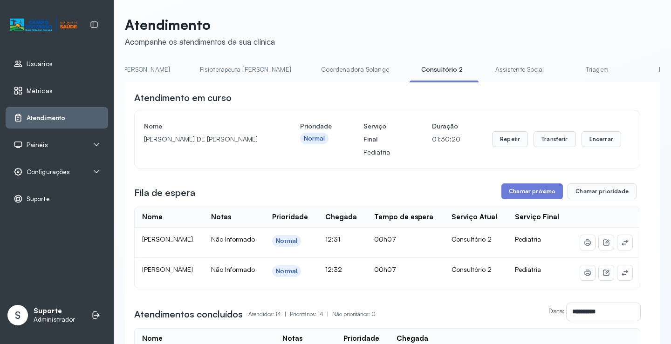
scroll to position [47, 0]
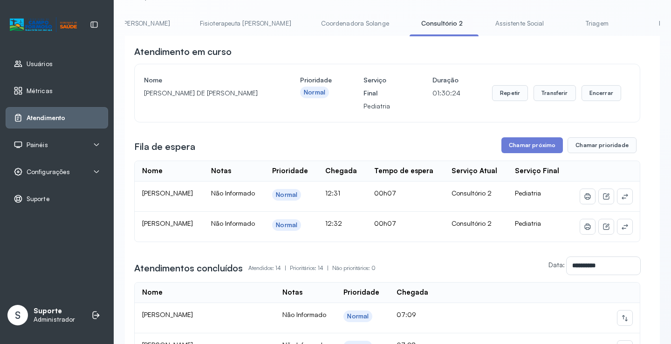
click at [564, 24] on link "Triagem" at bounding box center [596, 23] width 65 height 15
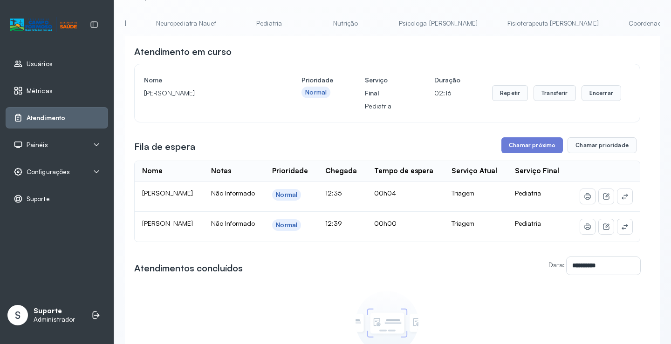
scroll to position [0, 0]
click at [164, 26] on link "Agendamento de consultas" at bounding box center [174, 23] width 98 height 15
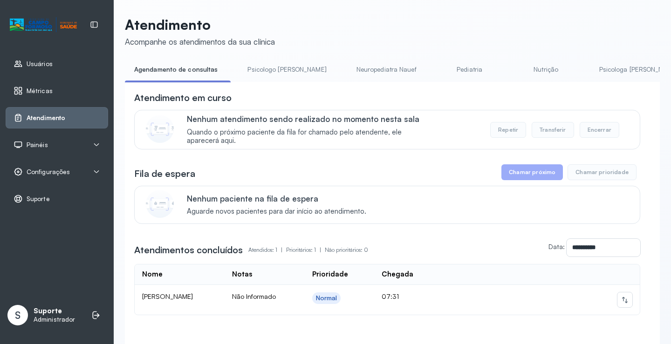
scroll to position [47, 0]
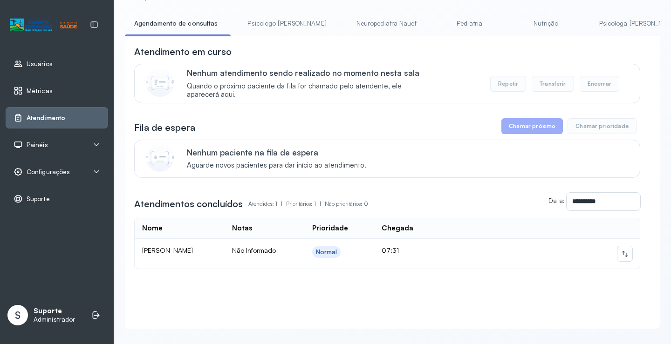
click at [437, 25] on link "Pediatria" at bounding box center [469, 23] width 65 height 15
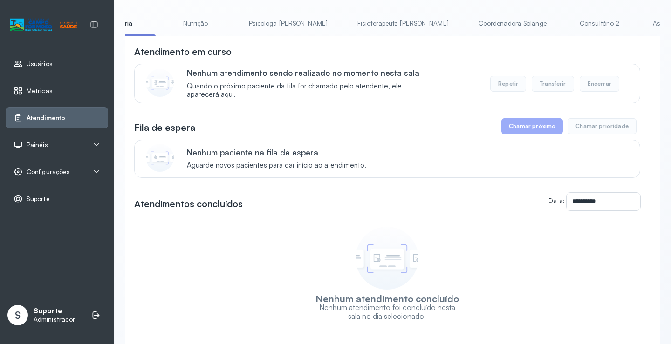
scroll to position [0, 353]
click at [560, 18] on link "Consultório 2" at bounding box center [592, 23] width 65 height 15
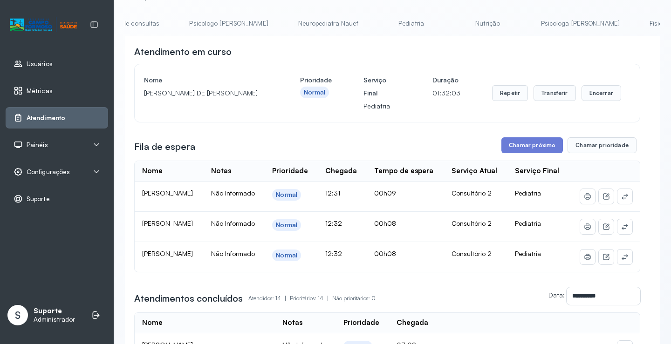
scroll to position [0, 0]
click at [169, 23] on link "Agendamento de consultas" at bounding box center [174, 23] width 98 height 15
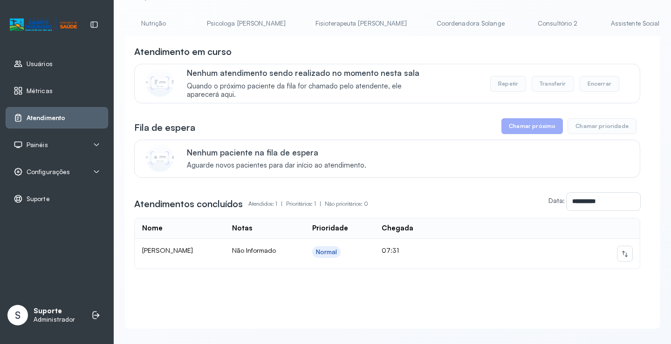
scroll to position [0, 456]
click at [616, 23] on link "Triagem" at bounding box center [648, 23] width 65 height 15
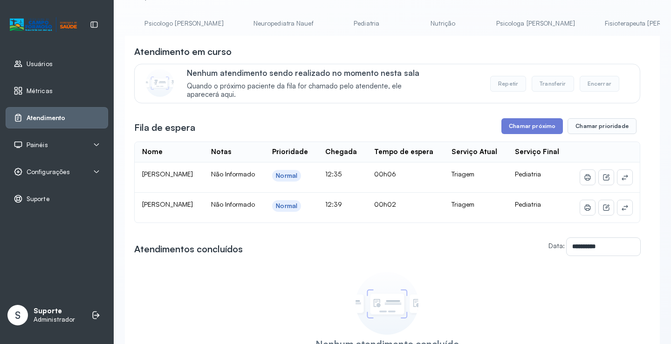
scroll to position [0, 0]
click at [207, 27] on link "Agendamento de consultas" at bounding box center [174, 23] width 98 height 15
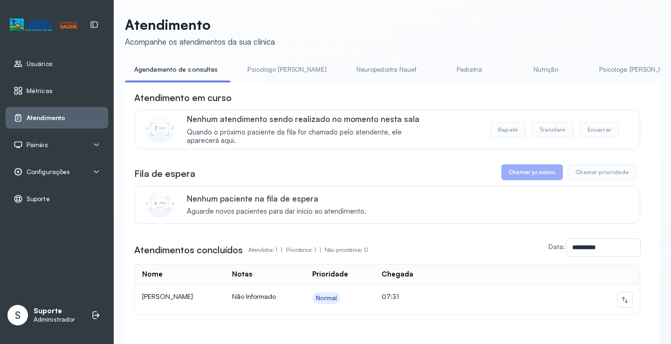
scroll to position [47, 0]
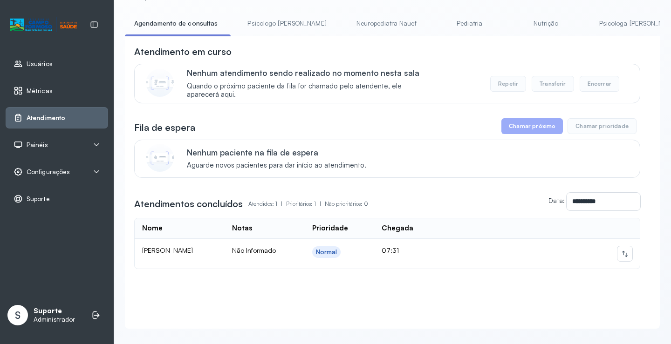
click at [271, 27] on link "Psicologo [PERSON_NAME]" at bounding box center [286, 23] width 97 height 15
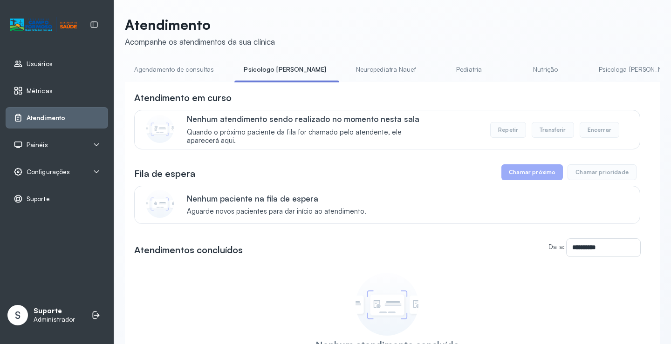
drag, startPoint x: 193, startPoint y: 24, endPoint x: 182, endPoint y: 47, distance: 26.2
click at [192, 24] on p "Atendimento" at bounding box center [200, 24] width 150 height 17
drag, startPoint x: 173, startPoint y: 70, endPoint x: 206, endPoint y: 72, distance: 33.1
click at [173, 70] on link "Agendamento de consultas" at bounding box center [174, 69] width 98 height 15
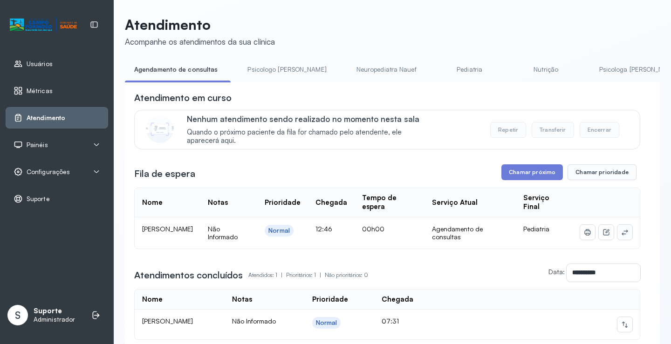
click at [621, 236] on icon at bounding box center [624, 232] width 7 height 7
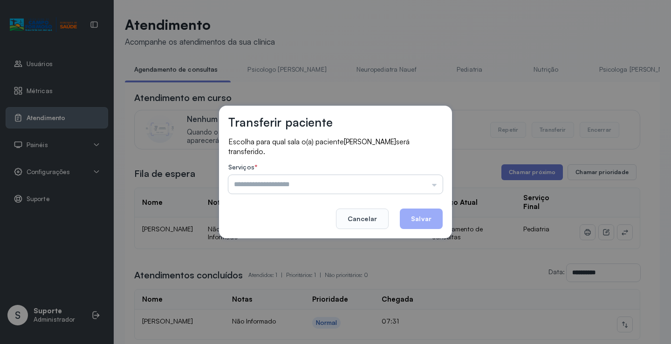
click at [375, 183] on input "text" at bounding box center [335, 184] width 214 height 19
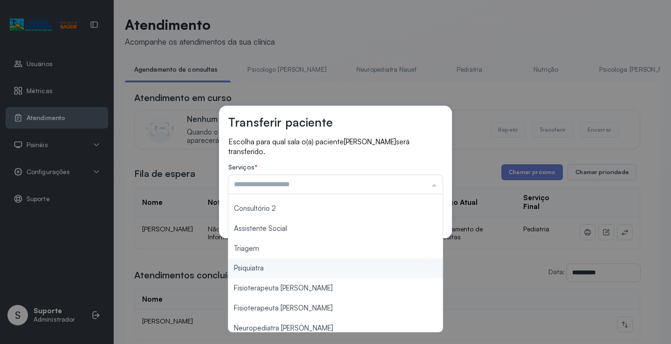
scroll to position [140, 0]
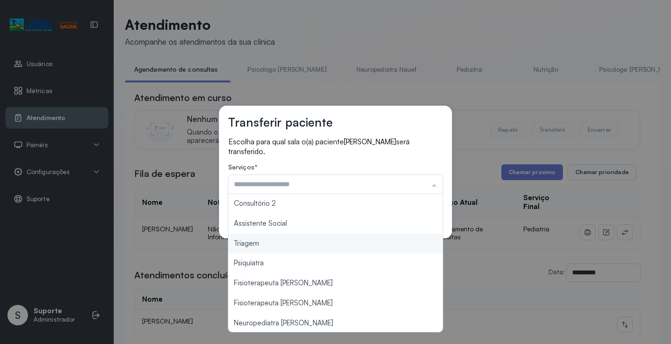
type input "*******"
drag, startPoint x: 272, startPoint y: 244, endPoint x: 316, endPoint y: 237, distance: 44.4
click at [273, 244] on div "Transferir paciente Escolha para qual sala o(a) paciente HEITOR GUIMARAES SOARE…" at bounding box center [335, 172] width 671 height 344
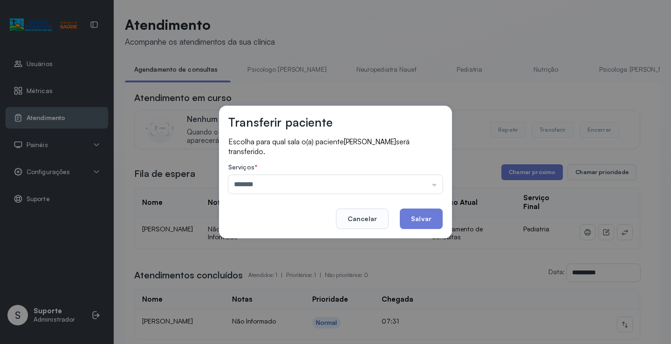
click at [413, 218] on button "Salvar" at bounding box center [421, 219] width 43 height 20
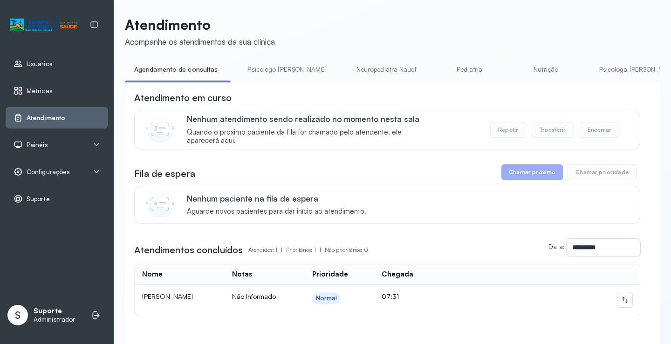
click at [268, 68] on link "Psicologo [PERSON_NAME]" at bounding box center [286, 69] width 97 height 15
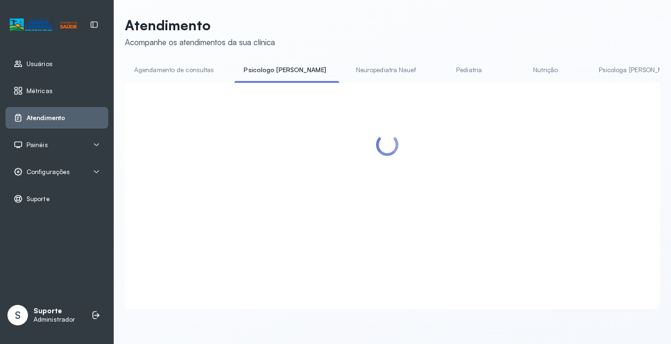
click at [353, 70] on link "Neuropediatra Nauef" at bounding box center [385, 69] width 79 height 15
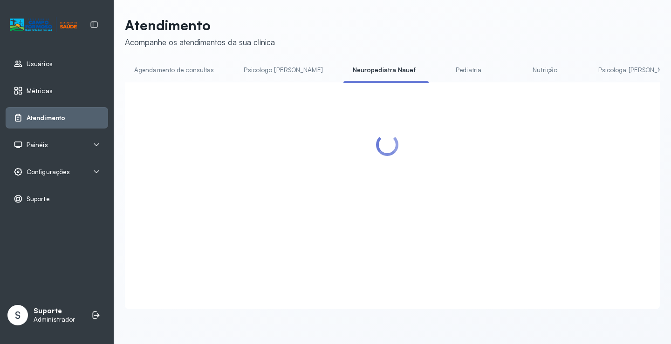
click at [170, 69] on link "Agendamento de consultas" at bounding box center [174, 69] width 98 height 15
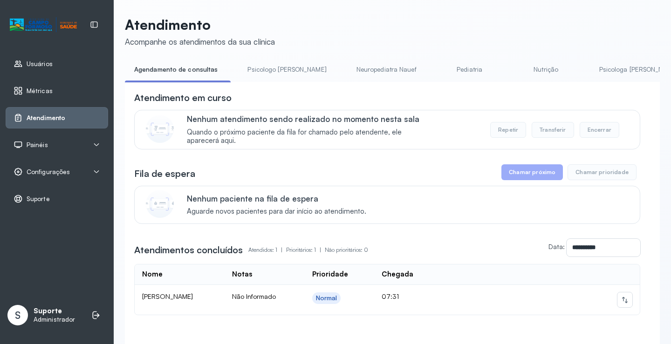
click at [291, 78] on li "Psicologo [PERSON_NAME]" at bounding box center [288, 72] width 101 height 21
click at [264, 75] on link "Psicologo [PERSON_NAME]" at bounding box center [286, 69] width 97 height 15
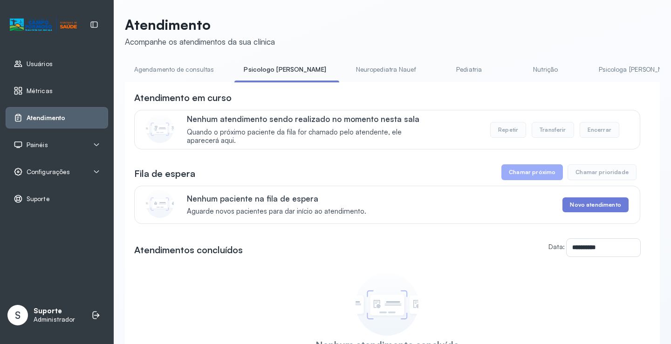
click at [194, 75] on link "Agendamento de consultas" at bounding box center [174, 69] width 98 height 15
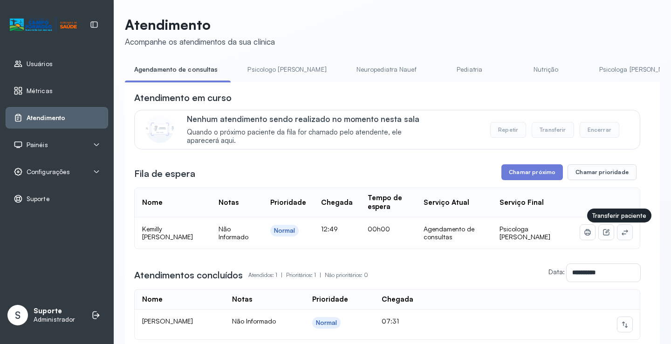
click at [622, 236] on button at bounding box center [624, 232] width 15 height 15
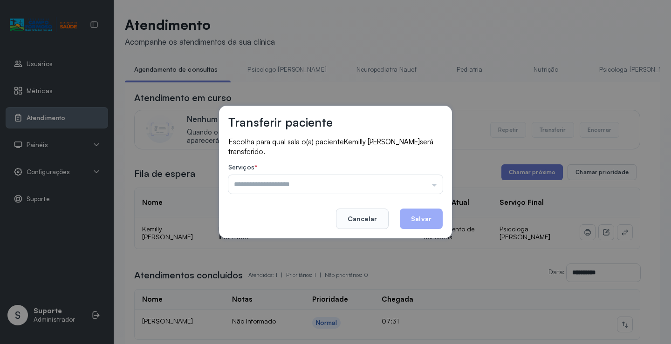
drag, startPoint x: 371, startPoint y: 187, endPoint x: 326, endPoint y: 199, distance: 45.9
click at [369, 187] on input "text" at bounding box center [335, 184] width 214 height 19
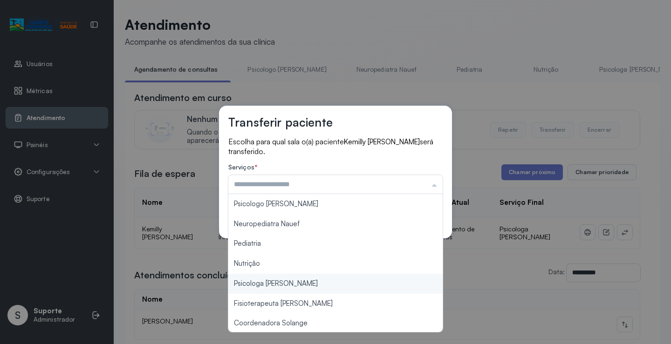
type input "**********"
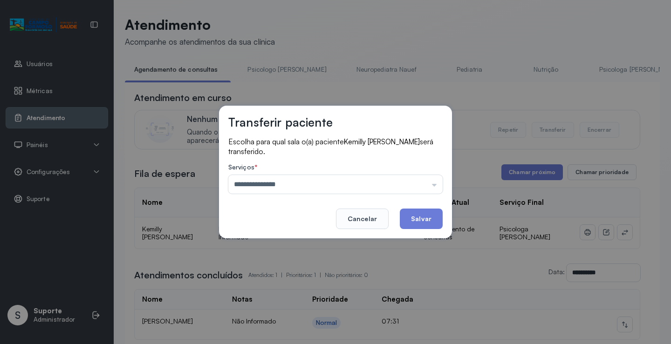
drag, startPoint x: 292, startPoint y: 284, endPoint x: 379, endPoint y: 245, distance: 95.0
click at [293, 283] on div "**********" at bounding box center [335, 172] width 671 height 344
click at [420, 221] on button "Salvar" at bounding box center [421, 219] width 43 height 20
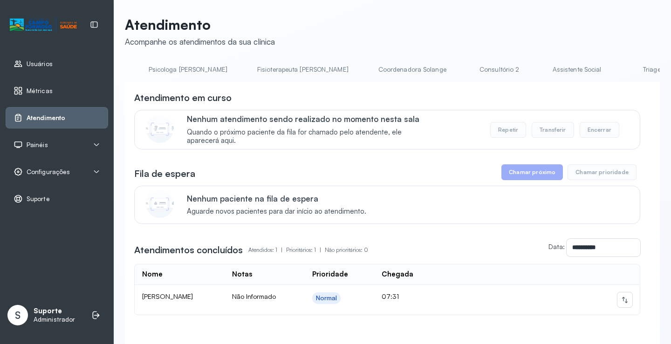
scroll to position [0, 451]
click at [466, 70] on link "Consultório 2" at bounding box center [498, 69] width 65 height 15
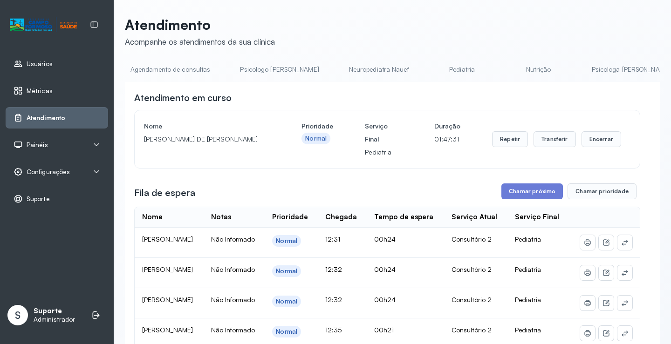
scroll to position [0, 0]
click at [433, 66] on link "Pediatria" at bounding box center [465, 69] width 65 height 15
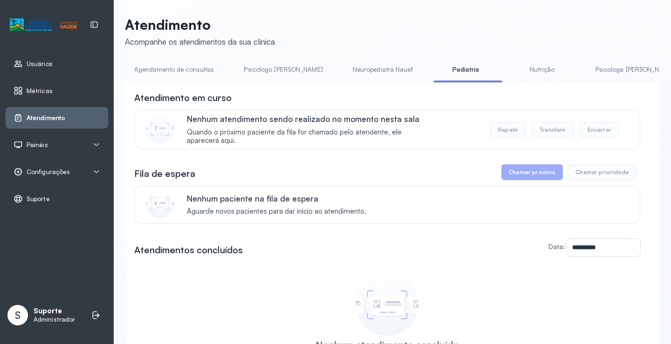
drag, startPoint x: 173, startPoint y: 77, endPoint x: 108, endPoint y: 10, distance: 93.2
click at [173, 76] on link "Agendamento de consultas" at bounding box center [174, 69] width 98 height 15
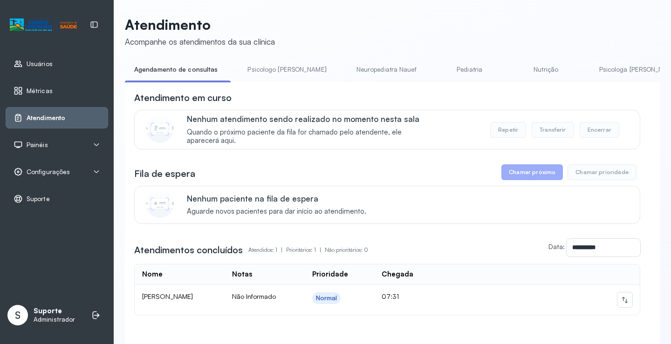
drag, startPoint x: 264, startPoint y: 73, endPoint x: 249, endPoint y: 69, distance: 14.9
click at [264, 72] on link "Psicologo [PERSON_NAME]" at bounding box center [286, 69] width 97 height 15
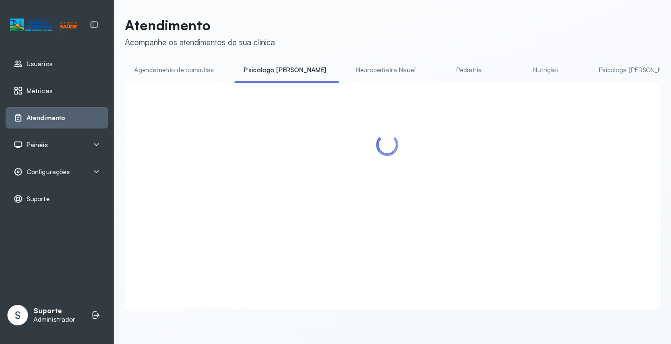
click at [180, 68] on link "Agendamento de consultas" at bounding box center [174, 69] width 98 height 15
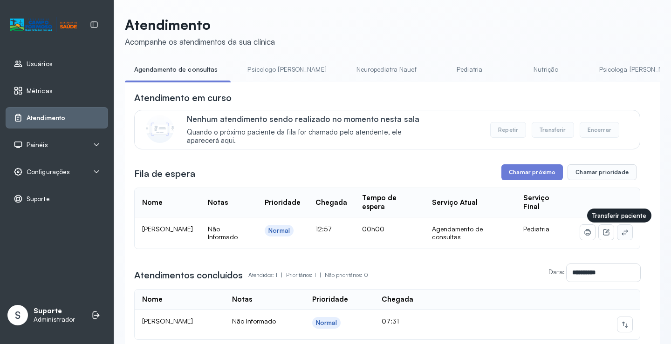
click at [617, 234] on button at bounding box center [624, 232] width 15 height 15
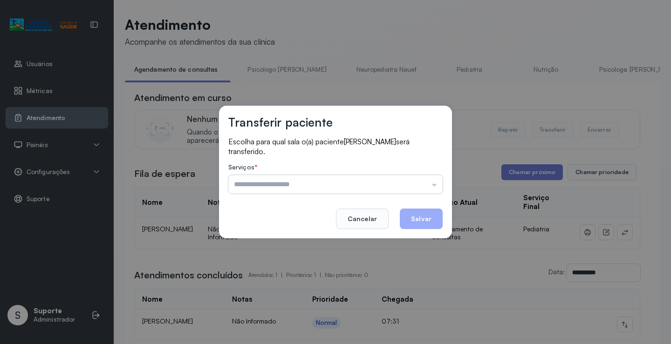
drag, startPoint x: 415, startPoint y: 191, endPoint x: 399, endPoint y: 189, distance: 16.5
click at [408, 190] on input "text" at bounding box center [335, 184] width 214 height 19
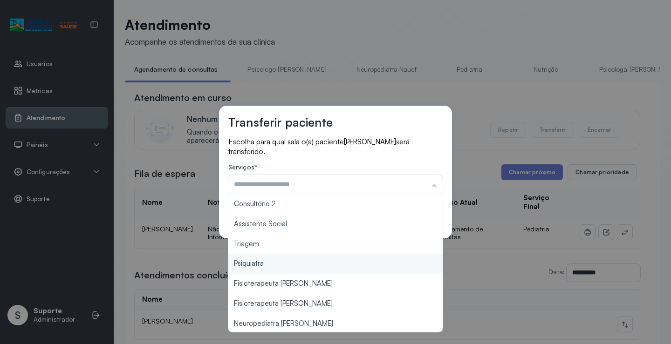
scroll to position [141, 0]
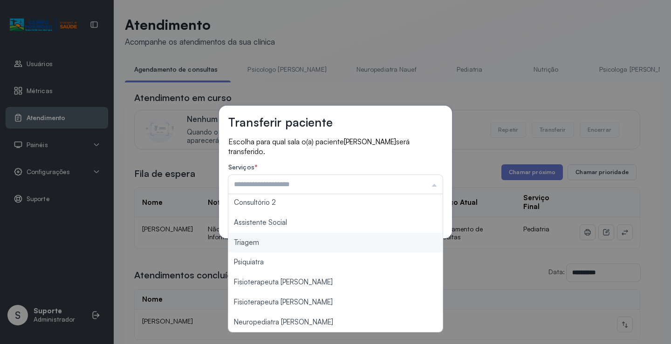
type input "*******"
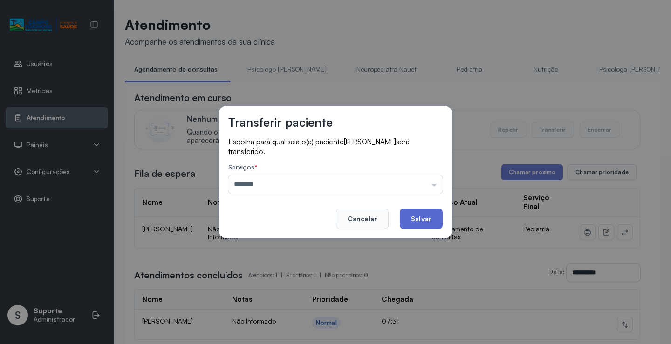
drag, startPoint x: 298, startPoint y: 244, endPoint x: 423, endPoint y: 217, distance: 128.7
click at [299, 244] on div "Transferir paciente Escolha para qual sala o(a) paciente DAVY LUCA DE JESUS RIO…" at bounding box center [335, 172] width 671 height 344
click at [430, 213] on button "Salvar" at bounding box center [421, 219] width 43 height 20
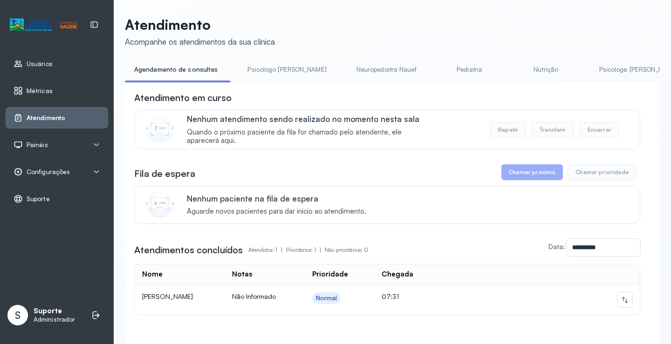
click at [266, 74] on link "Psicologo [PERSON_NAME]" at bounding box center [286, 69] width 97 height 15
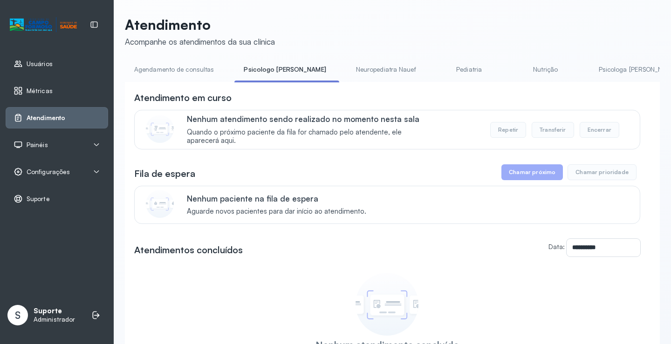
click at [196, 66] on link "Agendamento de consultas" at bounding box center [174, 69] width 98 height 15
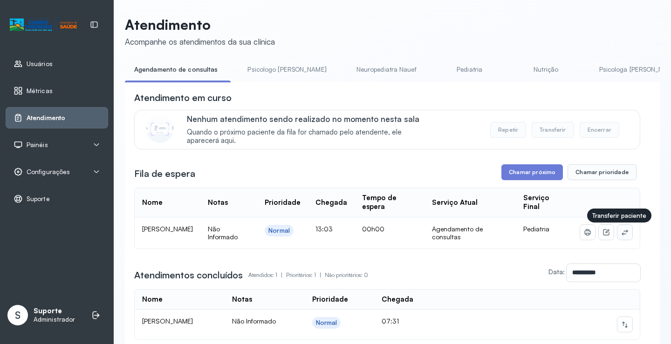
click at [621, 233] on icon at bounding box center [624, 233] width 6 height 6
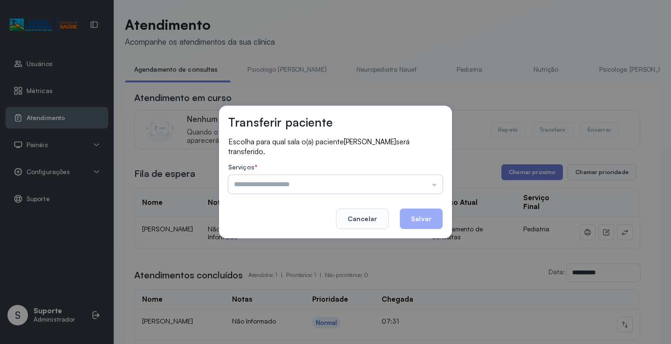
click at [410, 183] on input "text" at bounding box center [335, 184] width 214 height 19
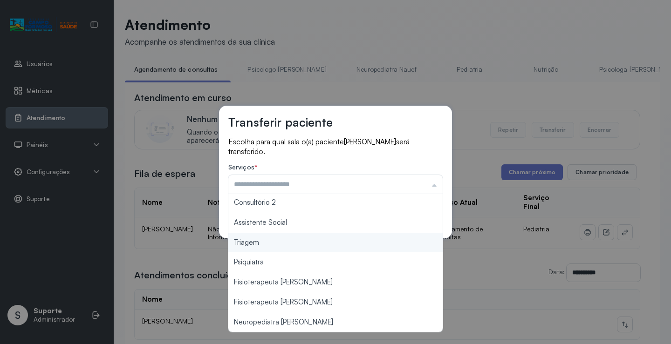
type input "*******"
click at [286, 240] on div "Transferir paciente Escolha para qual sala o(a) paciente ERICK VITURINO LIRIO s…" at bounding box center [335, 172] width 671 height 344
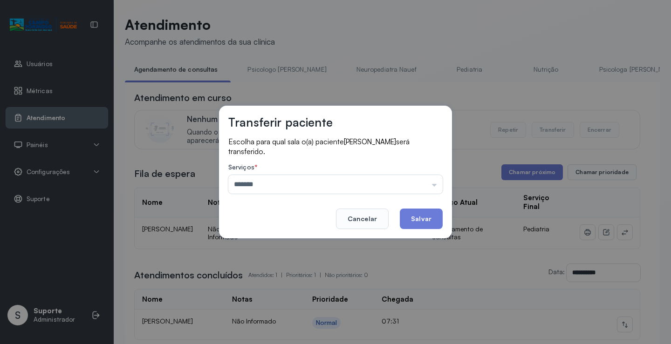
click at [411, 216] on button "Salvar" at bounding box center [421, 219] width 43 height 20
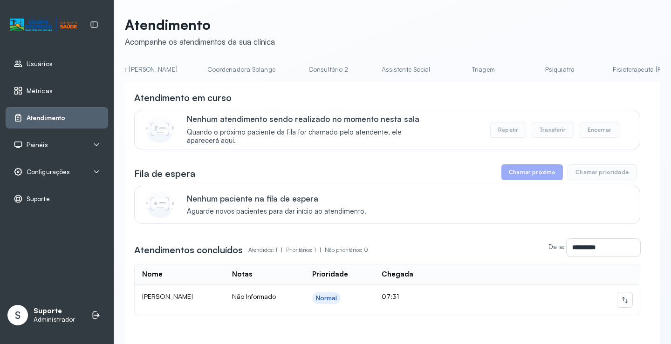
scroll to position [0, 622]
click at [449, 67] on link "Triagem" at bounding box center [481, 69] width 65 height 15
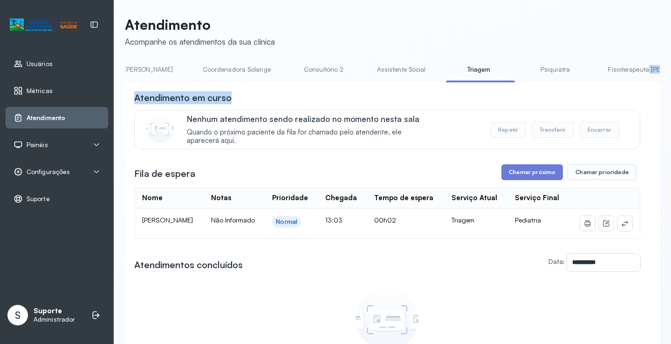
drag, startPoint x: 544, startPoint y: 82, endPoint x: 395, endPoint y: 106, distance: 151.0
click at [336, 97] on div "**********" at bounding box center [392, 251] width 535 height 379
drag, startPoint x: 470, startPoint y: 108, endPoint x: 480, endPoint y: 89, distance: 21.9
click at [470, 108] on div "Atendimento em curso Nenhum atendimento sendo realizado no momento nesta sala Q…" at bounding box center [387, 120] width 506 height 58
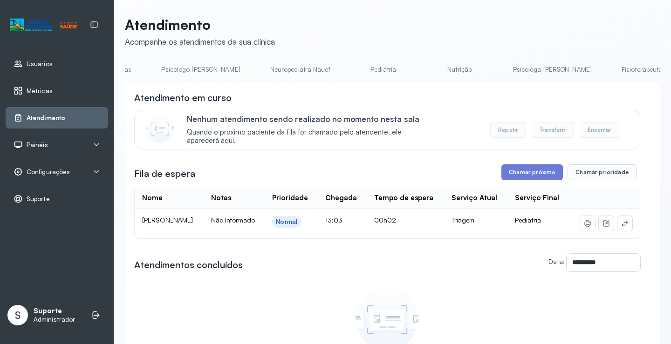
scroll to position [0, 0]
click at [185, 66] on link "Agendamento de consultas" at bounding box center [174, 69] width 98 height 15
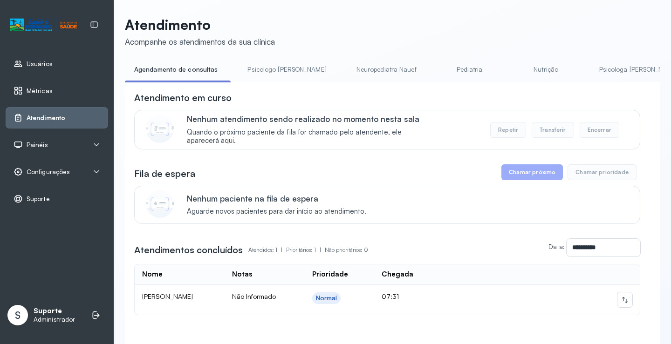
click at [271, 67] on link "Psicologo [PERSON_NAME]" at bounding box center [286, 69] width 97 height 15
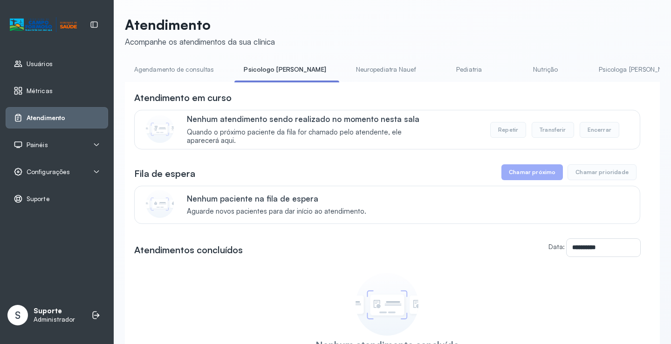
click at [196, 62] on link "Agendamento de consultas" at bounding box center [174, 69] width 98 height 15
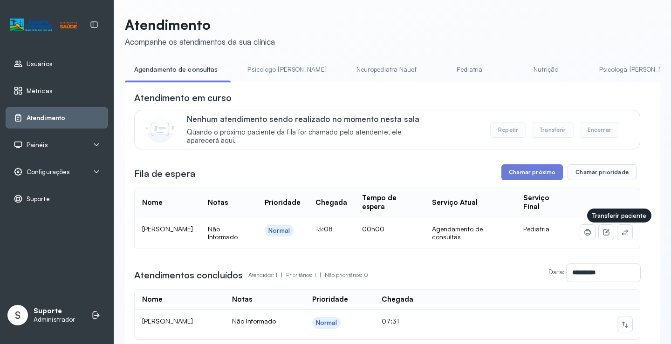
click at [617, 231] on button at bounding box center [624, 232] width 15 height 15
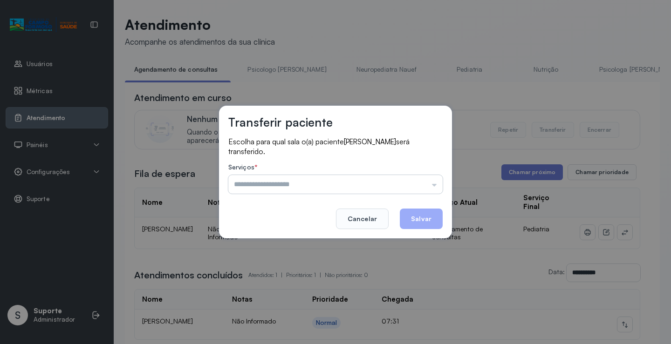
click at [398, 179] on input "text" at bounding box center [335, 184] width 214 height 19
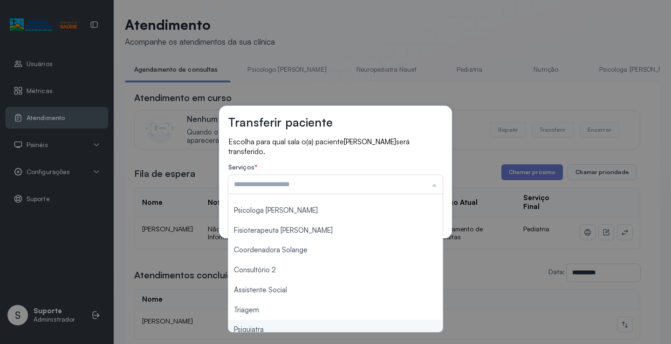
scroll to position [141, 0]
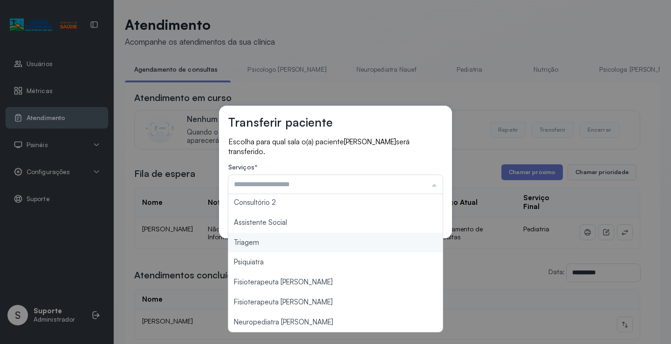
type input "*******"
drag, startPoint x: 280, startPoint y: 246, endPoint x: 319, endPoint y: 239, distance: 39.7
click at [281, 245] on div "Transferir paciente Escolha para qual sala o(a) paciente LETICIA BATISTA DA SIL…" at bounding box center [335, 172] width 671 height 344
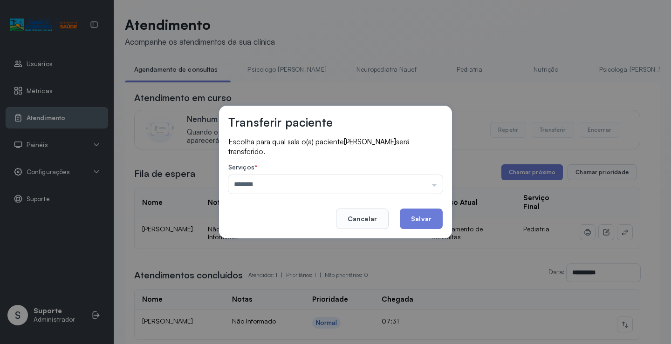
drag, startPoint x: 404, startPoint y: 221, endPoint x: 412, endPoint y: 222, distance: 7.9
click at [404, 221] on button "Salvar" at bounding box center [421, 219] width 43 height 20
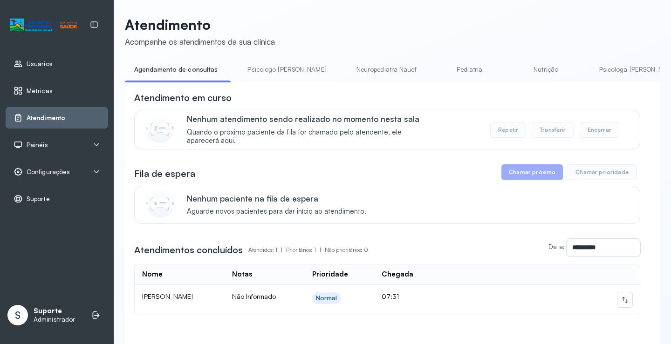
click at [264, 63] on link "Psicologo [PERSON_NAME]" at bounding box center [286, 69] width 97 height 15
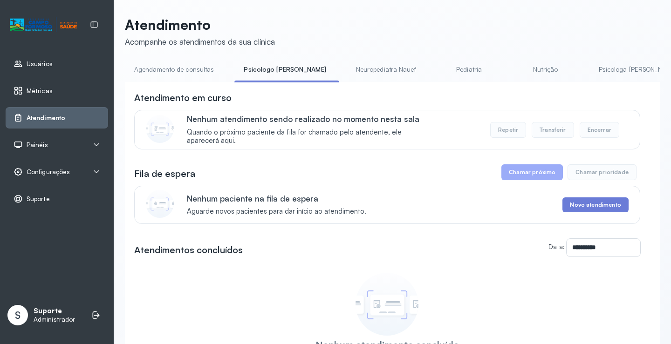
click at [165, 64] on link "Agendamento de consultas" at bounding box center [174, 69] width 98 height 15
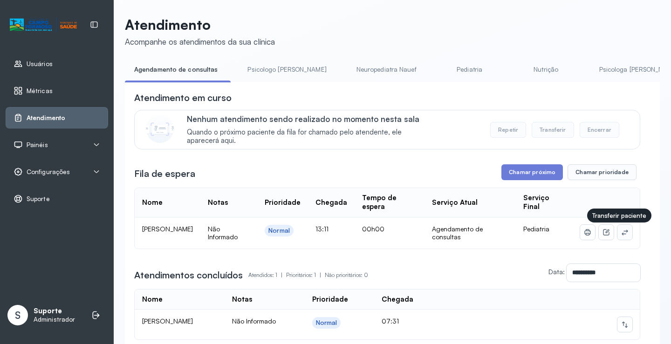
click at [621, 236] on icon at bounding box center [624, 232] width 7 height 7
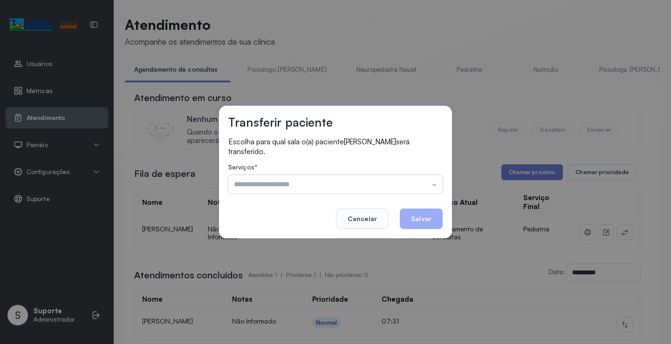
drag, startPoint x: 396, startPoint y: 177, endPoint x: 368, endPoint y: 198, distance: 34.6
click at [395, 178] on input "text" at bounding box center [335, 184] width 214 height 19
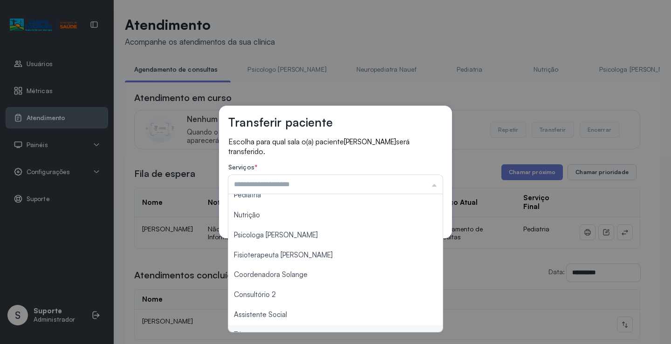
scroll to position [141, 0]
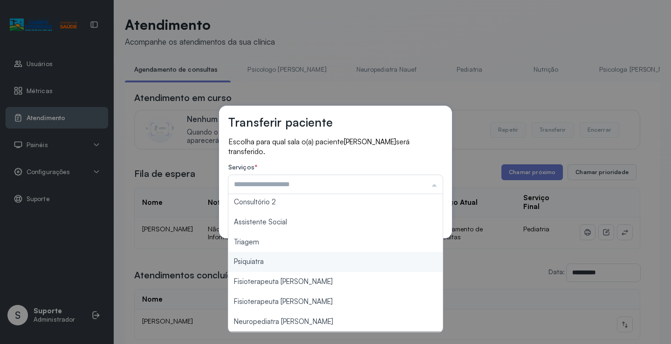
type input "*******"
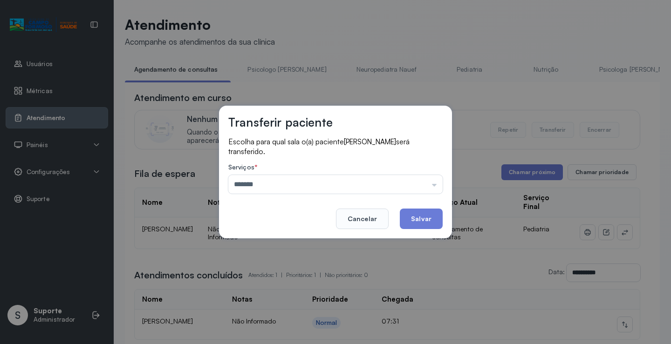
click at [271, 242] on div "Transferir paciente Escolha para qual sala o(a) paciente ALICIA FERNANDES DAMAS…" at bounding box center [335, 172] width 671 height 344
drag, startPoint x: 411, startPoint y: 217, endPoint x: 402, endPoint y: 217, distance: 8.4
click at [409, 217] on button "Salvar" at bounding box center [421, 219] width 43 height 20
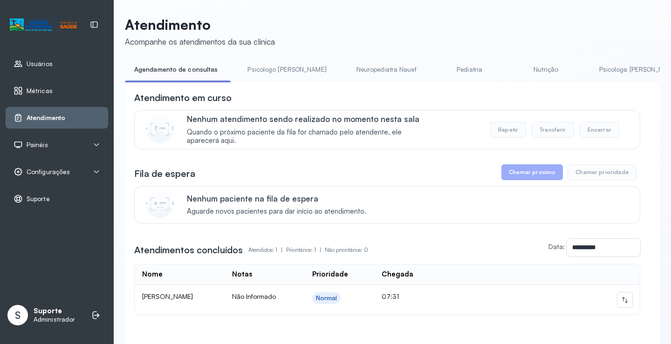
drag, startPoint x: 268, startPoint y: 75, endPoint x: 255, endPoint y: 72, distance: 13.4
click at [267, 75] on link "Psicologo [PERSON_NAME]" at bounding box center [286, 69] width 97 height 15
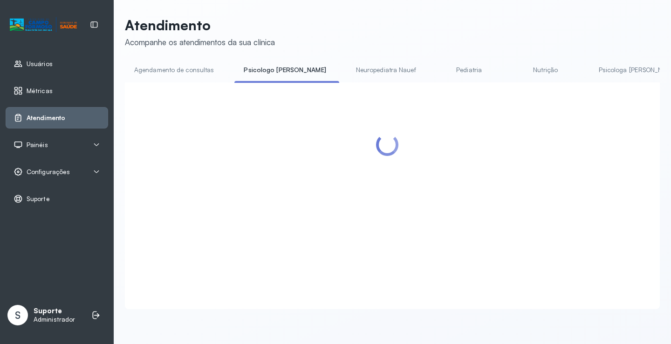
click at [208, 67] on link "Agendamento de consultas" at bounding box center [174, 69] width 98 height 15
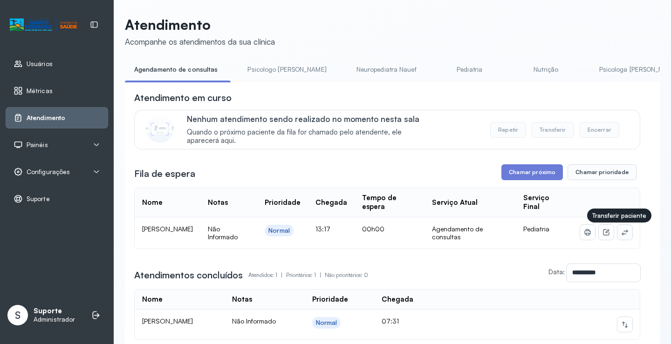
click at [621, 235] on icon at bounding box center [624, 232] width 7 height 7
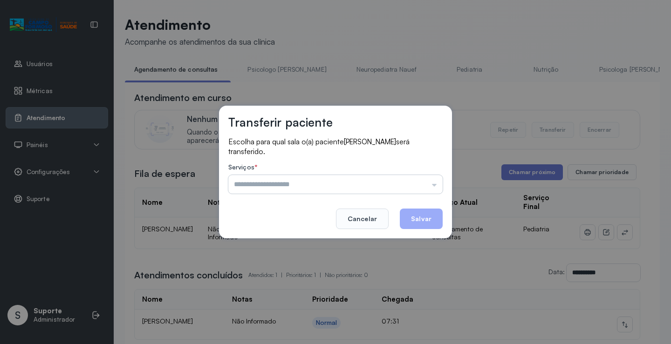
click at [373, 176] on input "text" at bounding box center [335, 184] width 214 height 19
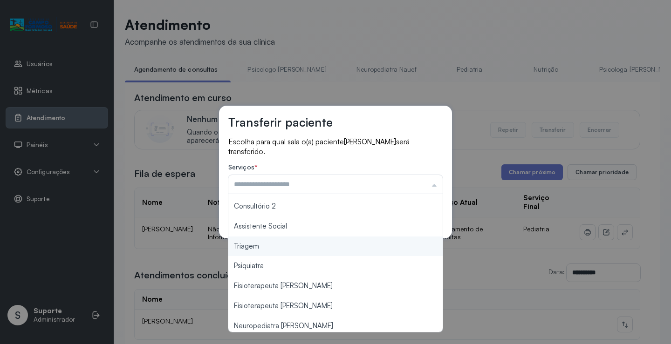
scroll to position [140, 0]
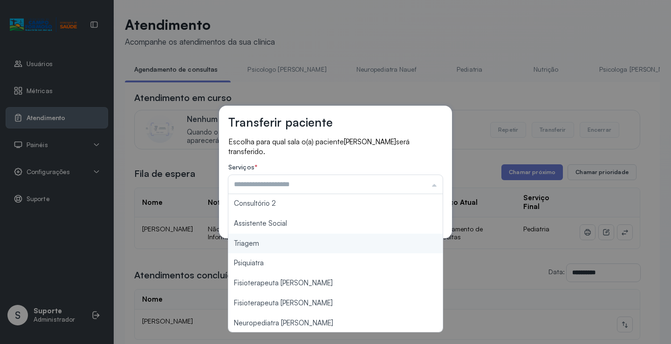
type input "*******"
click at [284, 246] on div "Transferir paciente Escolha para qual sala o(a) paciente ENZO GABRIEL GONCALVES…" at bounding box center [335, 172] width 671 height 344
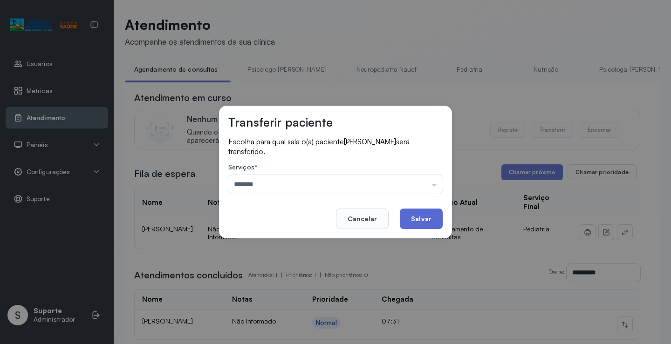
click at [425, 214] on button "Salvar" at bounding box center [421, 219] width 43 height 20
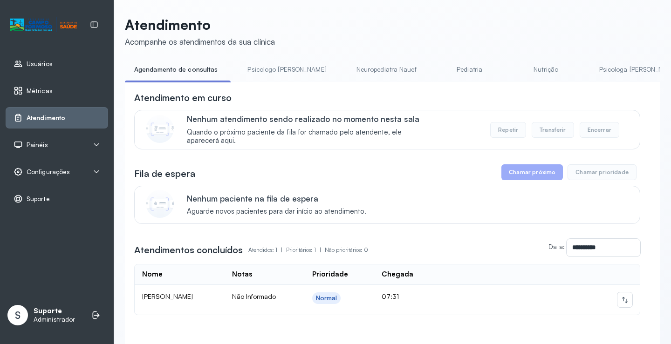
click at [279, 61] on div "**********" at bounding box center [392, 195] width 535 height 359
click at [278, 65] on link "Psicologo [PERSON_NAME]" at bounding box center [286, 69] width 97 height 15
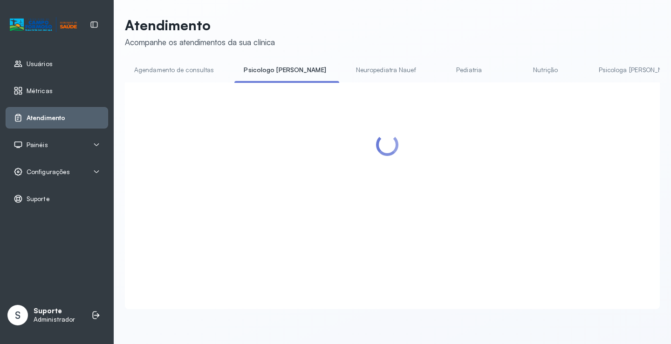
click at [179, 67] on link "Agendamento de consultas" at bounding box center [174, 69] width 98 height 15
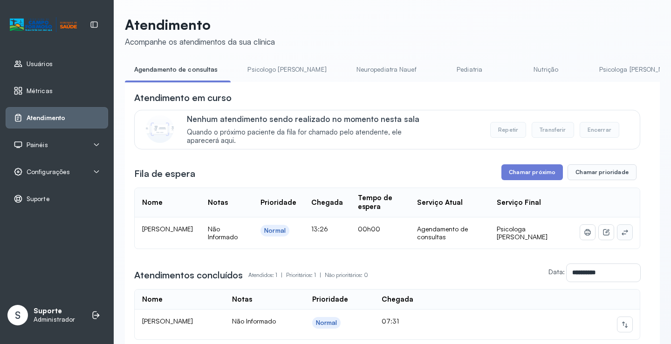
click at [621, 231] on icon at bounding box center [624, 232] width 7 height 7
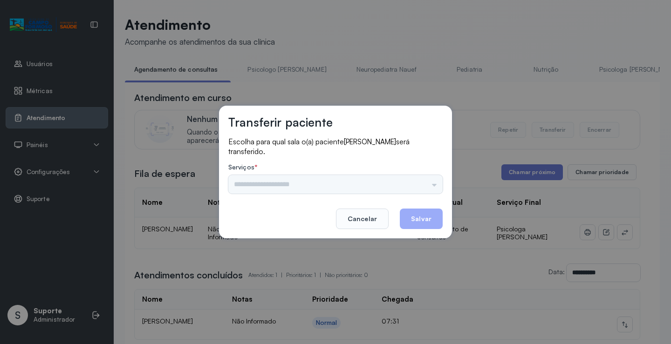
click at [417, 186] on div "Psicologo Pedro Neuropediatra Nauef Pediatria Nutrição Psicologa Alana Fisioter…" at bounding box center [335, 184] width 214 height 19
click at [400, 186] on input "text" at bounding box center [335, 184] width 214 height 19
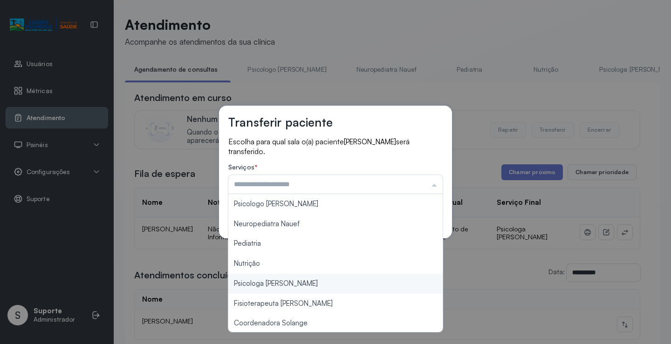
type input "**********"
drag, startPoint x: 291, startPoint y: 283, endPoint x: 388, endPoint y: 236, distance: 108.3
click at [295, 281] on div "**********" at bounding box center [335, 172] width 671 height 344
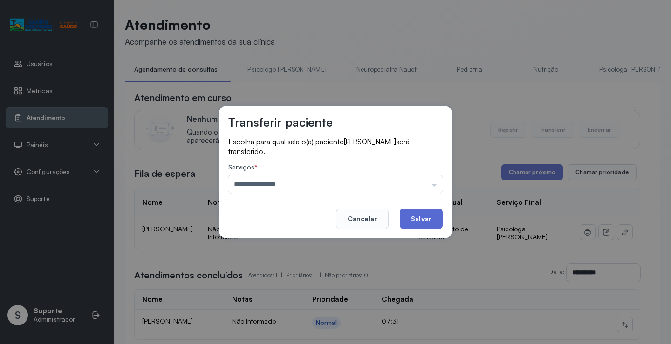
click at [425, 211] on button "Salvar" at bounding box center [421, 219] width 43 height 20
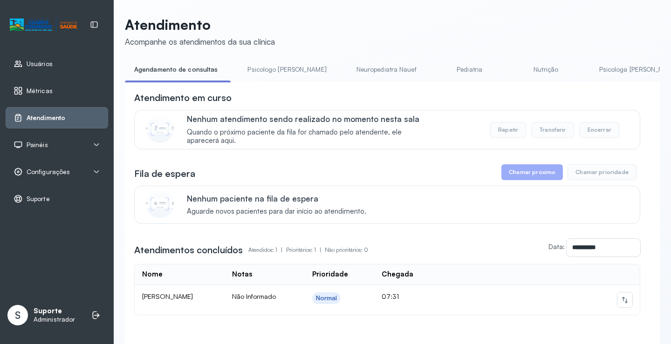
click at [591, 70] on link "Psicologa [PERSON_NAME]" at bounding box center [637, 69] width 97 height 15
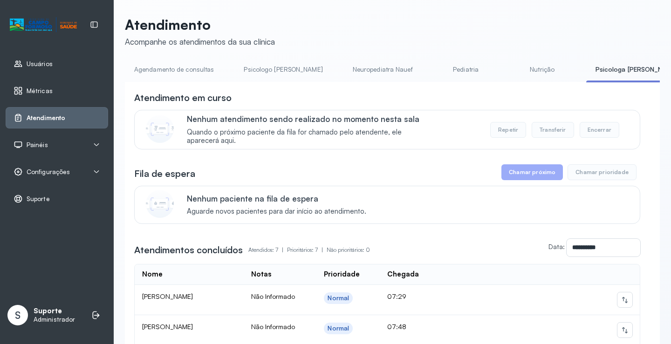
click at [193, 68] on link "Agendamento de consultas" at bounding box center [174, 69] width 98 height 15
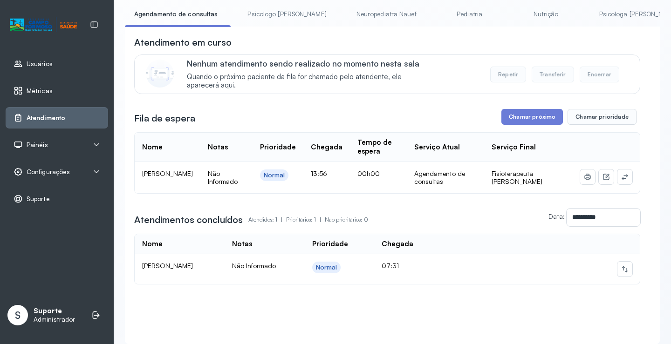
scroll to position [92, 0]
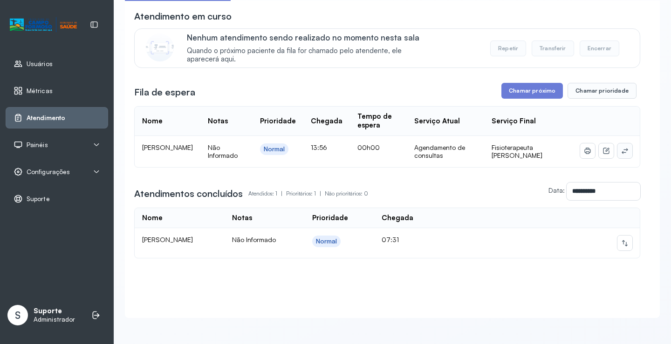
click at [621, 147] on icon at bounding box center [624, 150] width 7 height 7
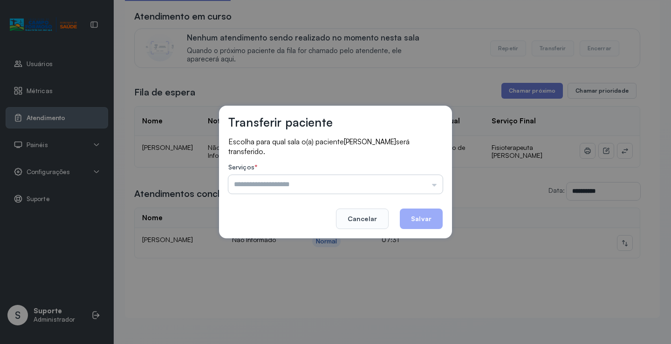
click at [393, 179] on input "text" at bounding box center [335, 184] width 214 height 19
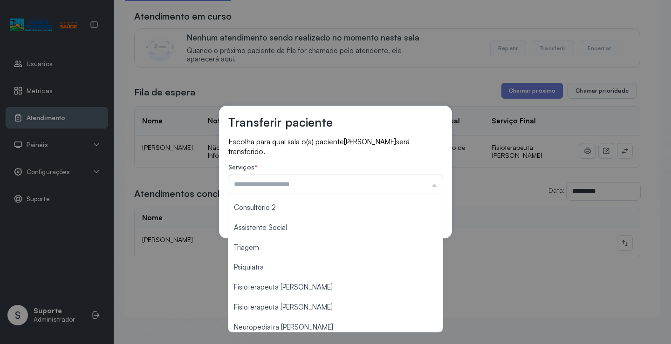
scroll to position [141, 0]
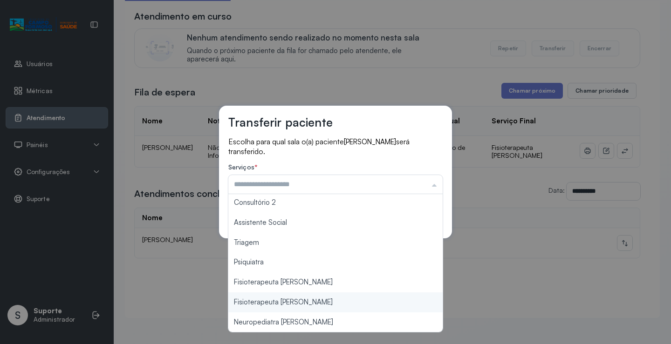
type input "**********"
click at [277, 300] on div "**********" at bounding box center [335, 172] width 671 height 344
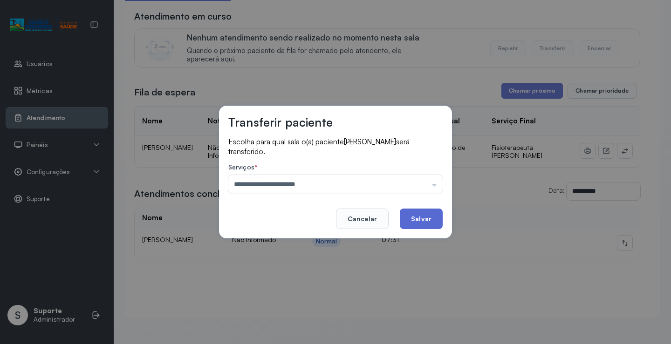
click at [423, 215] on button "Salvar" at bounding box center [421, 219] width 43 height 20
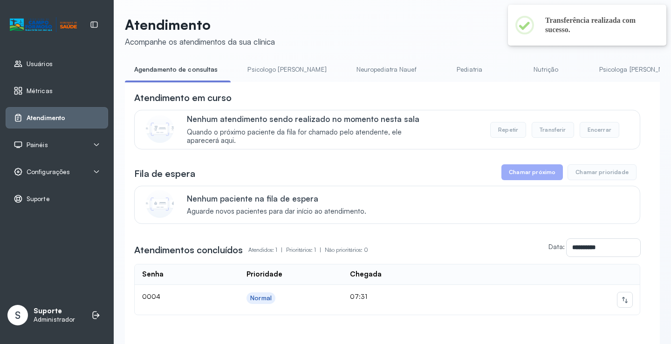
scroll to position [67, 0]
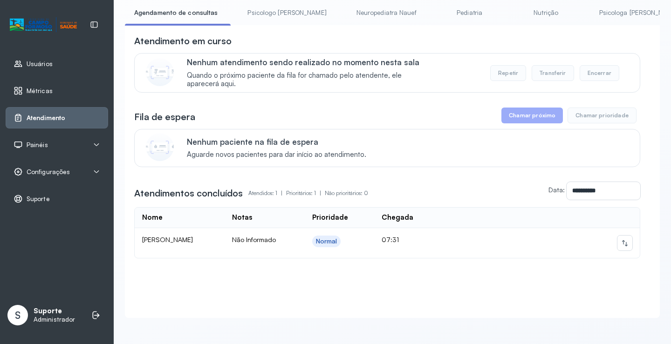
click at [273, 5] on link "Psicologo [PERSON_NAME]" at bounding box center [286, 12] width 97 height 15
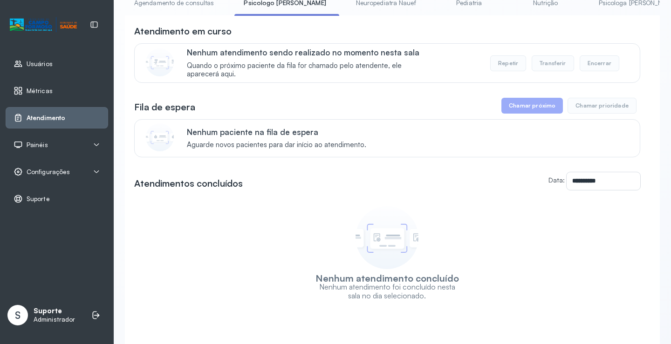
click at [187, 4] on link "Agendamento de consultas" at bounding box center [174, 2] width 98 height 15
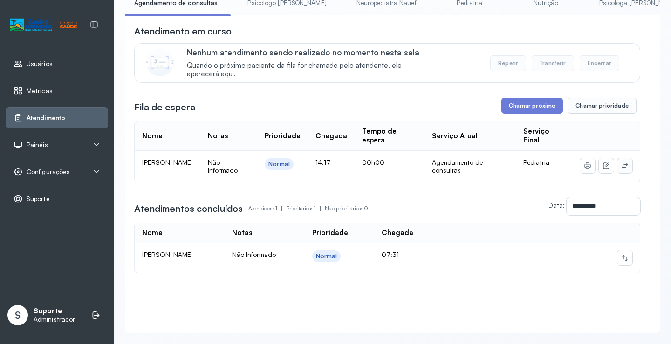
click at [623, 172] on button at bounding box center [624, 165] width 15 height 15
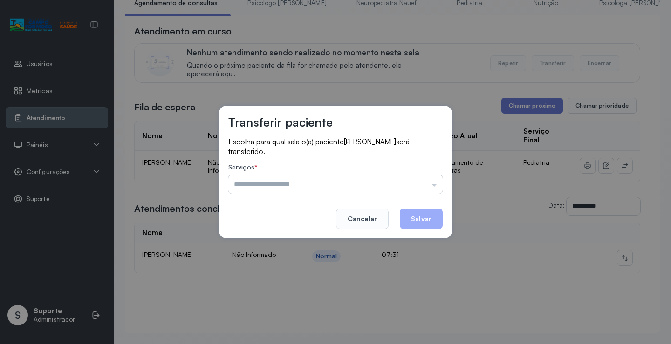
drag, startPoint x: 404, startPoint y: 188, endPoint x: 379, endPoint y: 191, distance: 25.0
click at [404, 188] on input "text" at bounding box center [335, 184] width 214 height 19
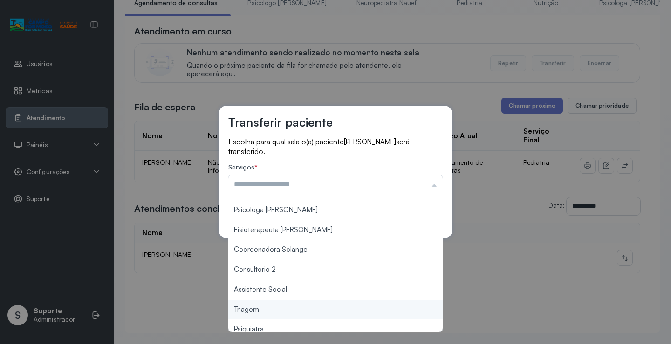
scroll to position [141, 0]
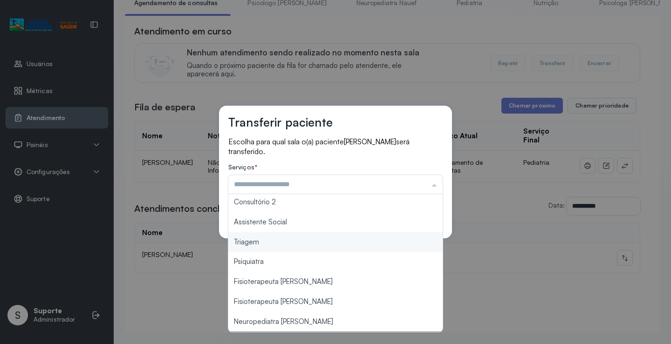
type input "*******"
click at [282, 245] on div "Transferir paciente Escolha para qual sala o(a) paciente LUIZ MIGUEL SOARES COR…" at bounding box center [335, 172] width 671 height 344
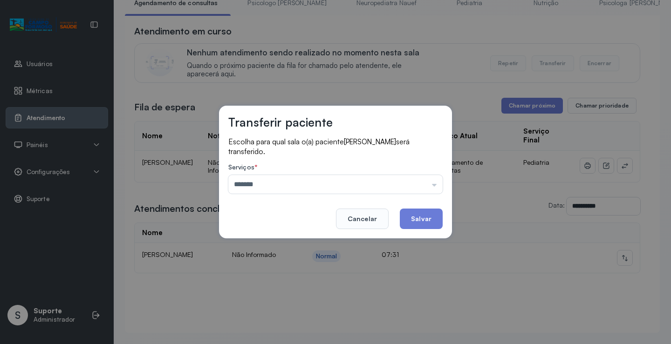
drag, startPoint x: 420, startPoint y: 209, endPoint x: 397, endPoint y: 217, distance: 23.9
click at [420, 210] on button "Salvar" at bounding box center [421, 219] width 43 height 20
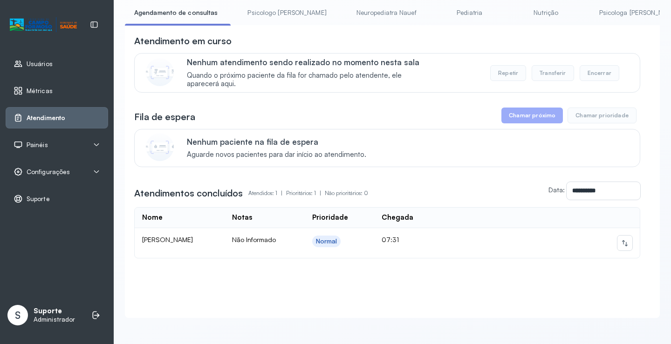
scroll to position [67, 0]
click at [274, 9] on link "Psicologo [PERSON_NAME]" at bounding box center [286, 12] width 97 height 15
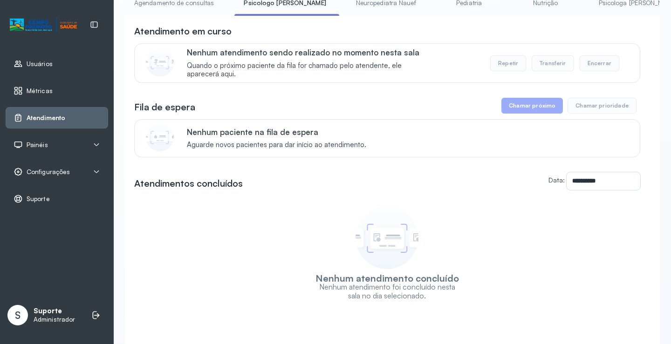
click at [190, 3] on link "Agendamento de consultas" at bounding box center [174, 2] width 98 height 15
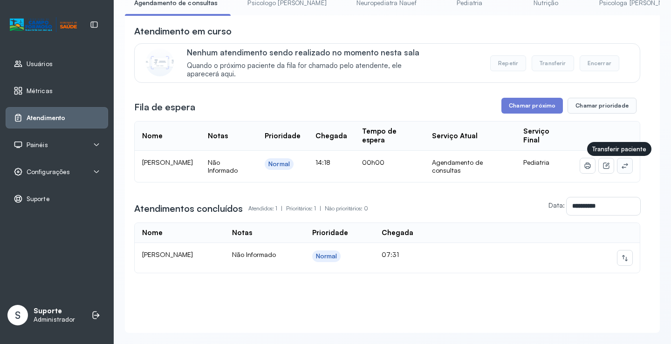
click at [621, 166] on icon at bounding box center [624, 165] width 7 height 7
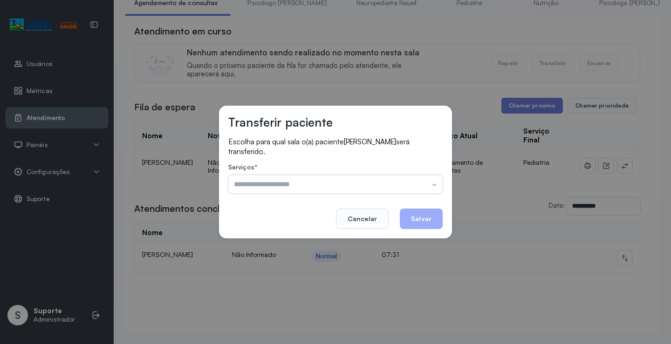
click at [389, 191] on input "text" at bounding box center [335, 184] width 214 height 19
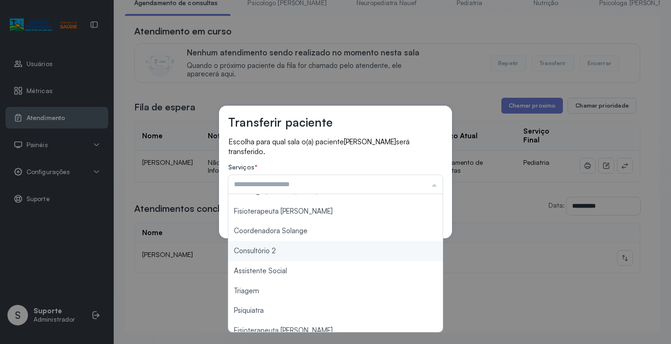
scroll to position [93, 0]
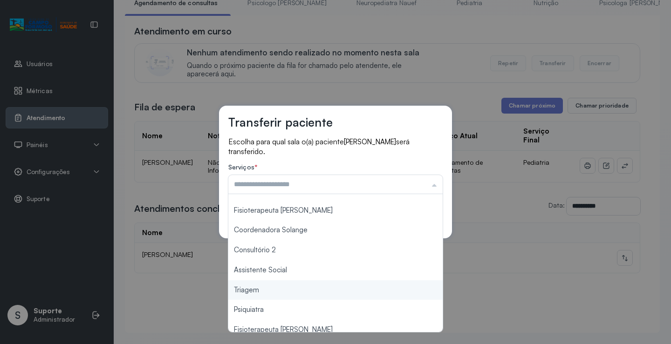
type input "*******"
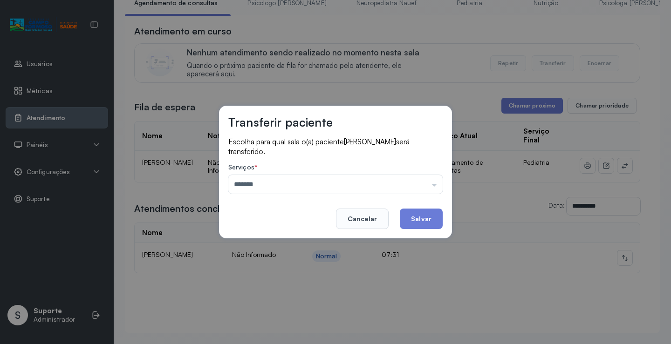
click at [273, 289] on div "Transferir paciente Escolha para qual sala o(a) paciente MARIA CECÍLIA SOARES C…" at bounding box center [335, 172] width 671 height 344
click at [419, 214] on button "Salvar" at bounding box center [421, 219] width 43 height 20
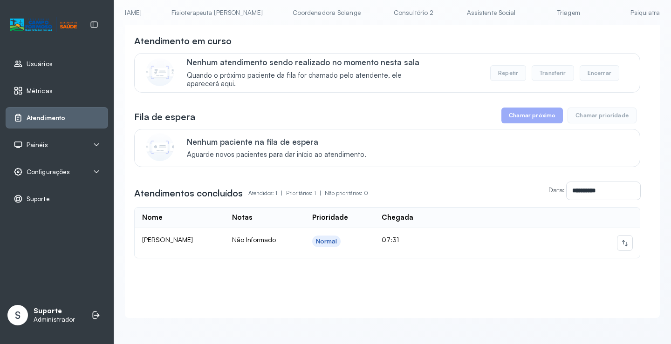
scroll to position [0, 544]
click at [528, 5] on link "Triagem" at bounding box center [560, 12] width 65 height 15
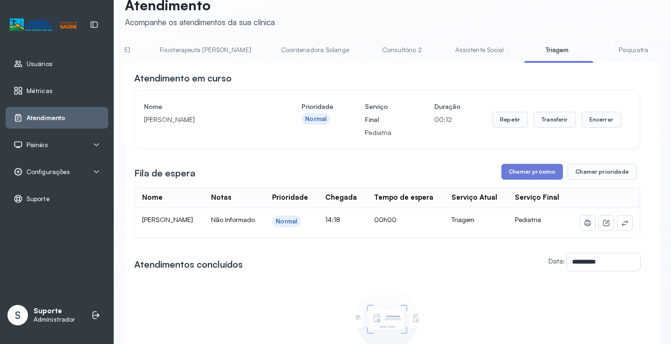
scroll to position [0, 0]
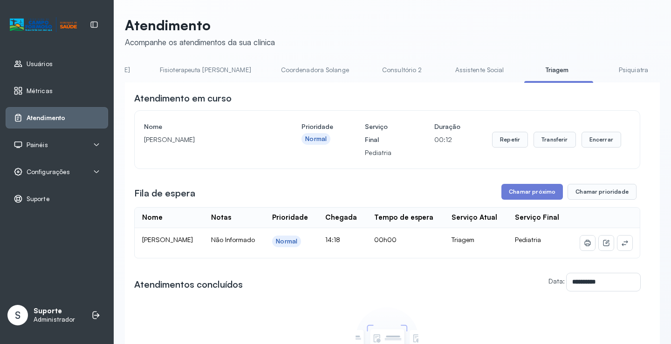
click at [369, 66] on link "Consultório 2" at bounding box center [401, 69] width 65 height 15
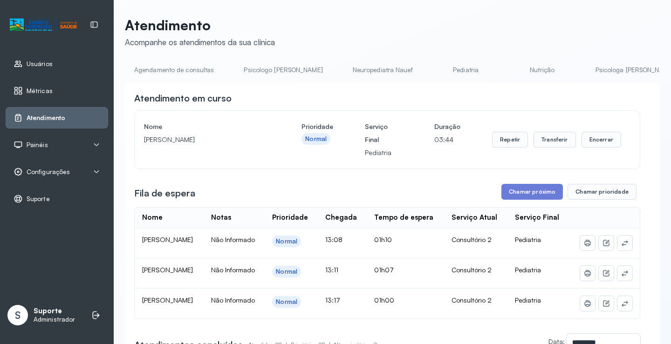
click at [151, 70] on link "Agendamento de consultas" at bounding box center [174, 69] width 98 height 15
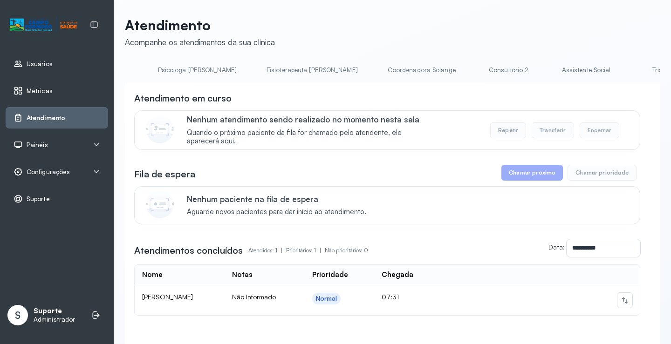
scroll to position [0, 442]
click at [475, 71] on link "Consultório 2" at bounding box center [507, 69] width 65 height 15
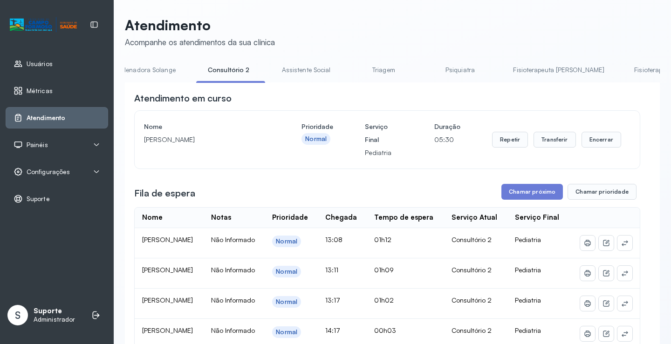
scroll to position [0, 738]
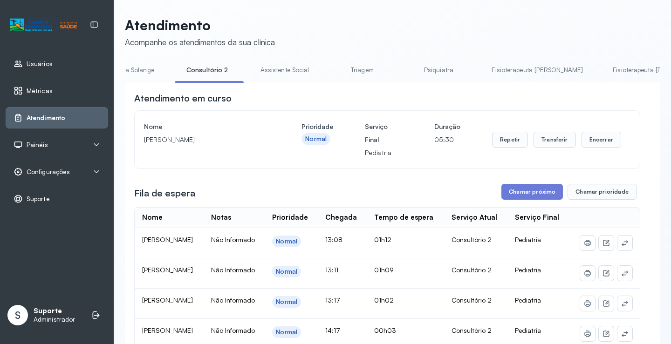
click at [329, 66] on link "Triagem" at bounding box center [361, 69] width 65 height 15
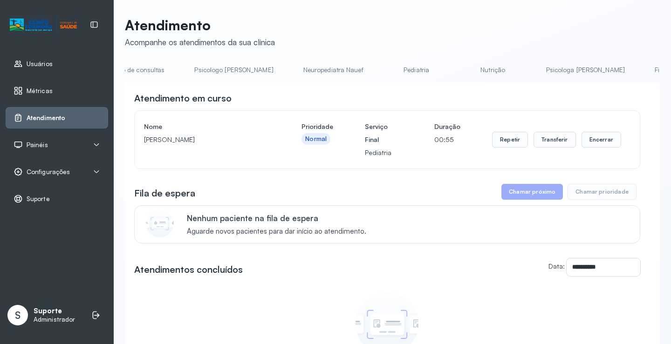
scroll to position [0, 0]
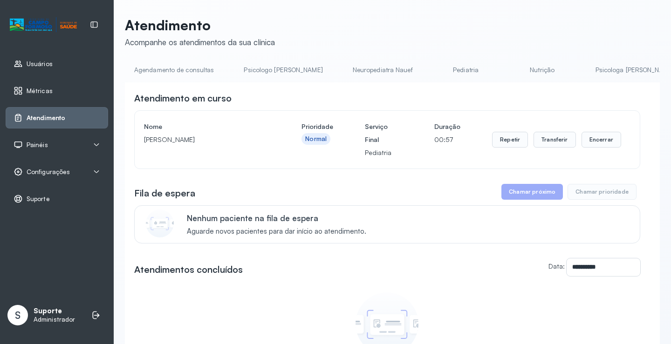
click at [158, 70] on link "Agendamento de consultas" at bounding box center [174, 69] width 98 height 15
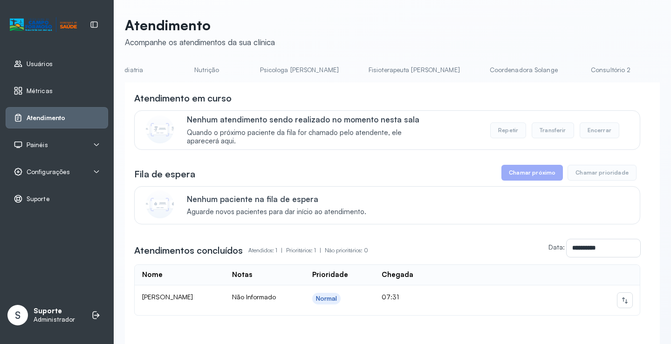
scroll to position [0, 345]
click at [572, 71] on link "Consultório 2" at bounding box center [604, 69] width 65 height 15
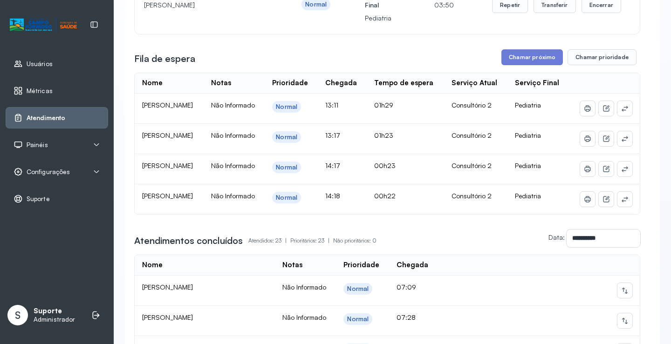
scroll to position [140, 0]
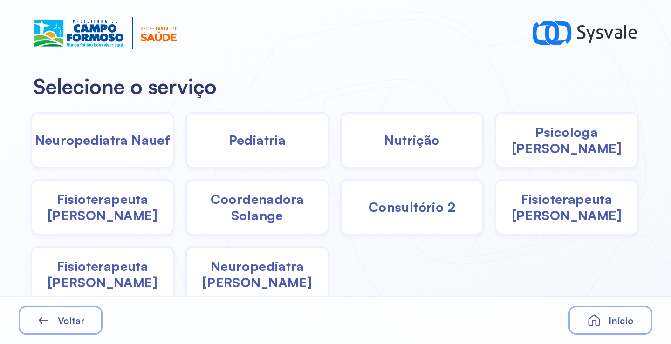
click at [274, 151] on div "Pediatria" at bounding box center [256, 140] width 143 height 56
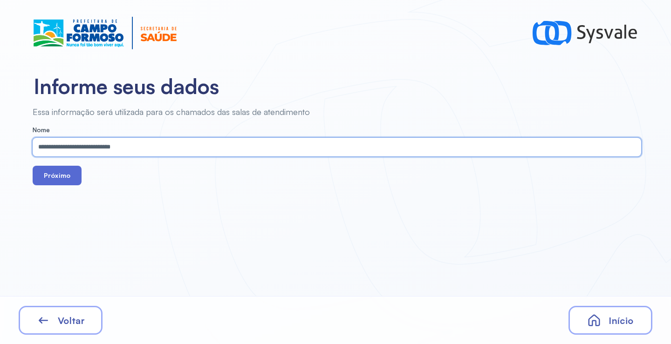
type input "**********"
click at [54, 178] on button "Próximo" at bounding box center [57, 176] width 49 height 20
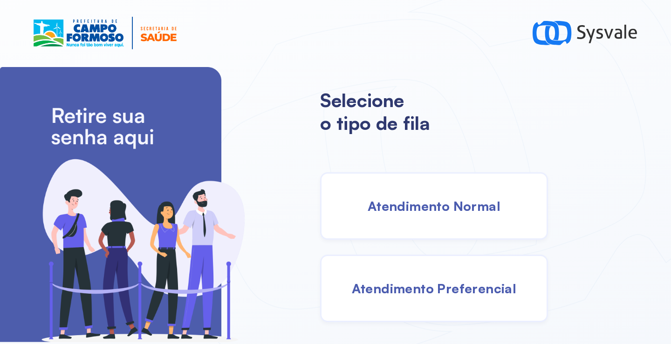
drag, startPoint x: 359, startPoint y: 145, endPoint x: 364, endPoint y: 185, distance: 39.9
click at [359, 149] on div "Selecione o tipo de fila Atendimento Normal Atendimento Preferencial" at bounding box center [495, 205] width 351 height 278
click at [367, 194] on div "Atendimento Normal" at bounding box center [434, 206] width 228 height 68
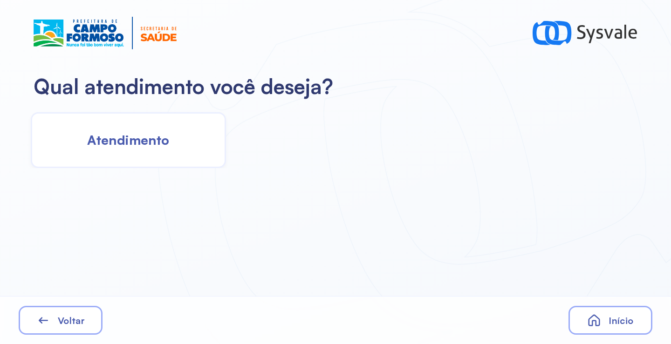
click at [149, 130] on div "Atendimento" at bounding box center [128, 140] width 195 height 56
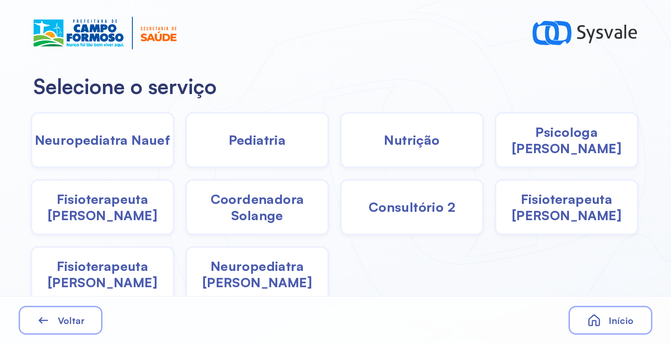
click at [229, 144] on span "Pediatria" at bounding box center [257, 140] width 57 height 16
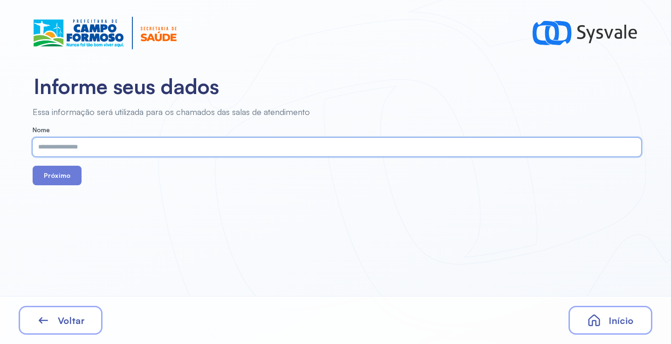
paste input "**********"
type input "**********"
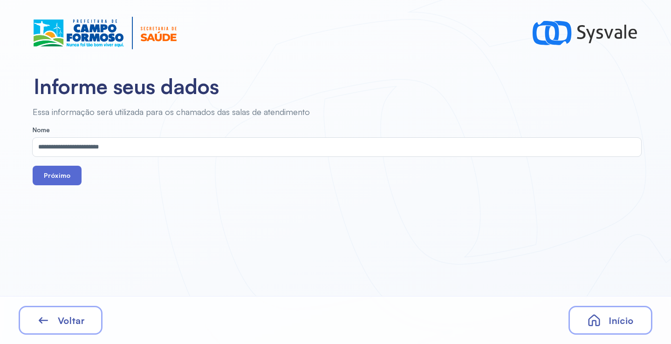
click at [63, 171] on button "Próximo" at bounding box center [57, 176] width 49 height 20
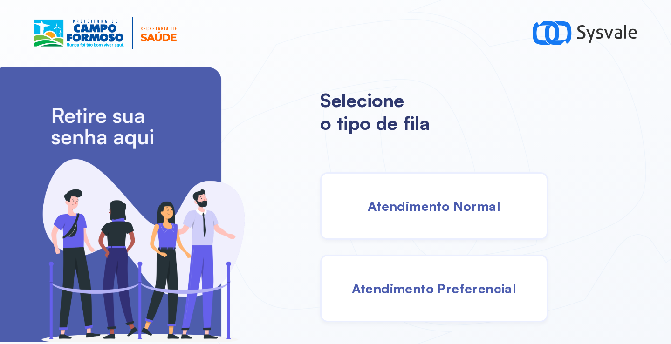
drag, startPoint x: 457, startPoint y: 230, endPoint x: 447, endPoint y: 226, distance: 10.5
click at [447, 226] on div "Atendimento Normal" at bounding box center [434, 206] width 228 height 68
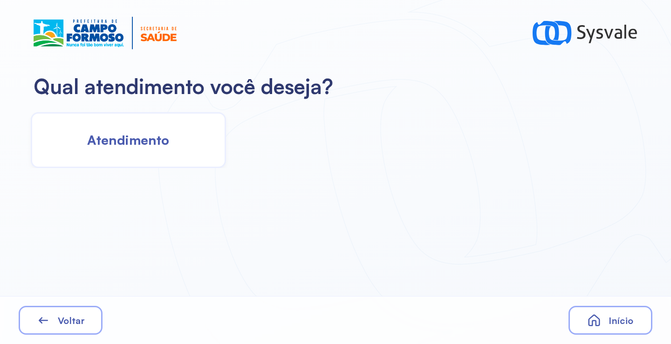
click at [165, 158] on div "Atendimento" at bounding box center [128, 140] width 195 height 56
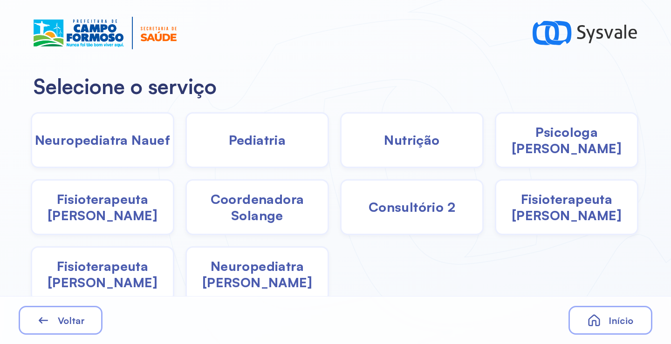
click at [251, 150] on div "Pediatria" at bounding box center [256, 140] width 143 height 56
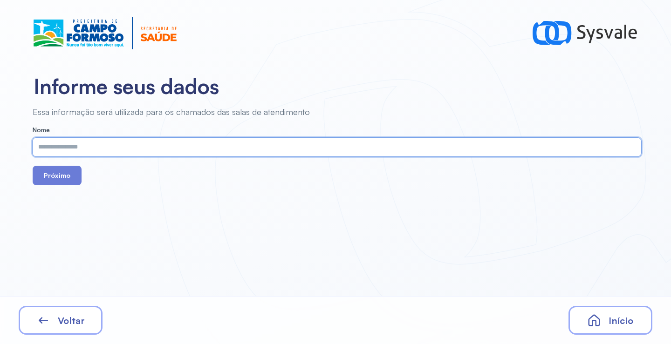
paste input "**********"
type input "**********"
click at [52, 174] on button "Próximo" at bounding box center [57, 176] width 49 height 20
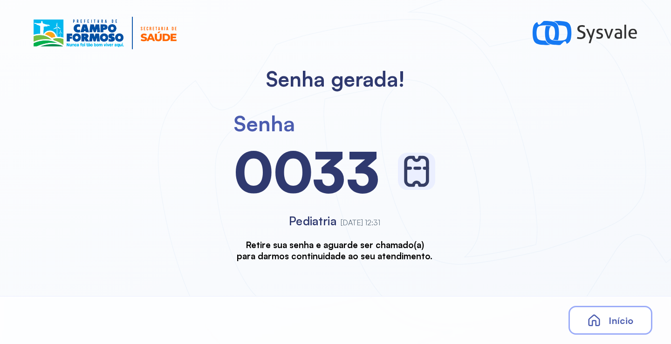
click at [600, 316] on icon at bounding box center [594, 320] width 14 height 14
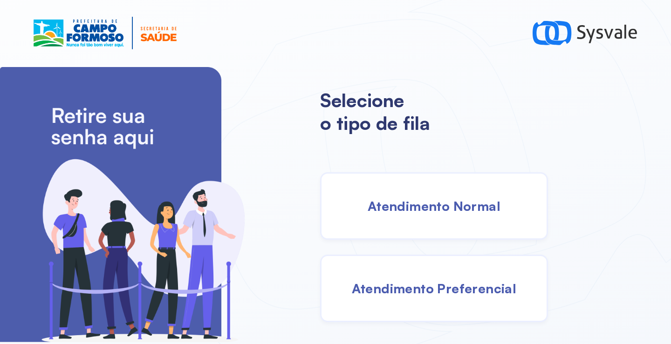
click at [431, 201] on span "Atendimento Normal" at bounding box center [433, 206] width 133 height 16
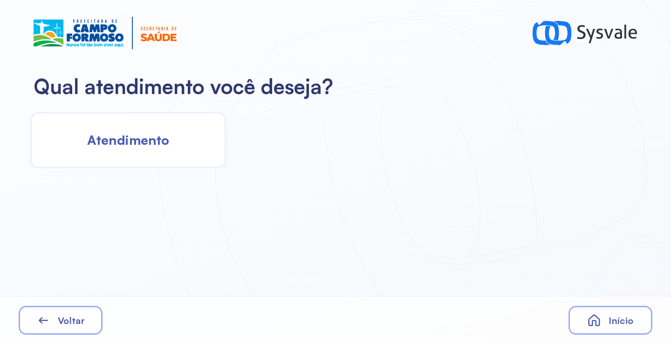
click at [157, 159] on div "Atendimento" at bounding box center [128, 140] width 195 height 56
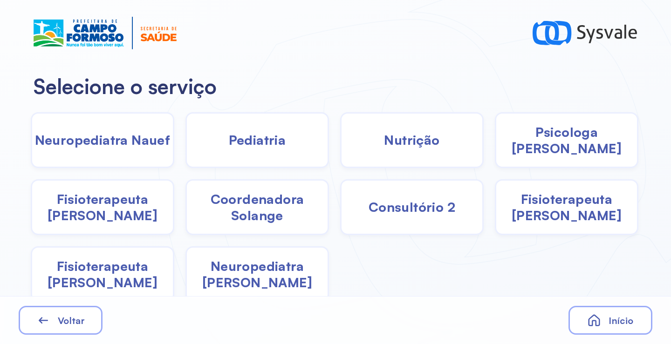
click at [260, 151] on div "Pediatria" at bounding box center [256, 140] width 143 height 56
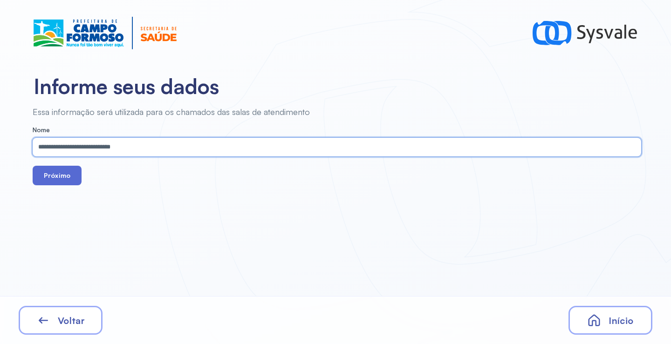
type input "**********"
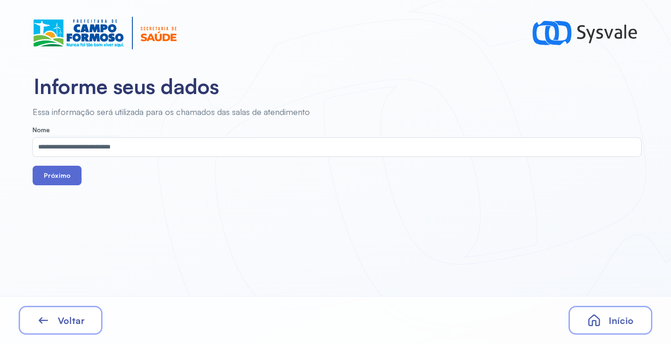
click at [64, 175] on button "Próximo" at bounding box center [57, 176] width 49 height 20
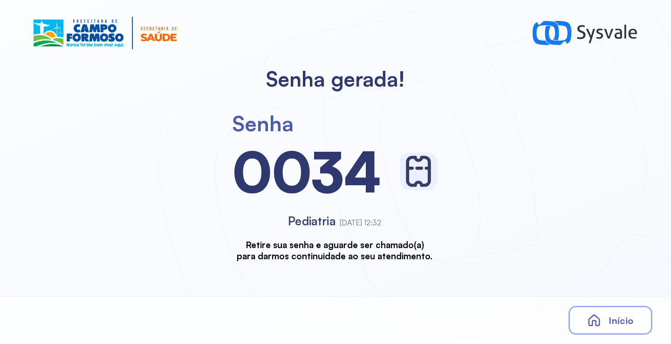
click at [631, 331] on div "Início" at bounding box center [610, 320] width 84 height 29
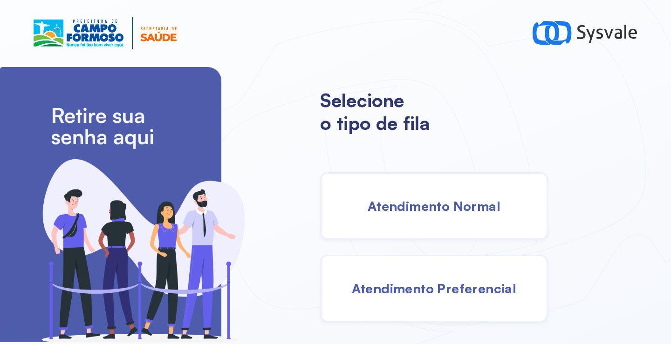
click at [384, 217] on div "Atendimento Normal" at bounding box center [434, 206] width 228 height 68
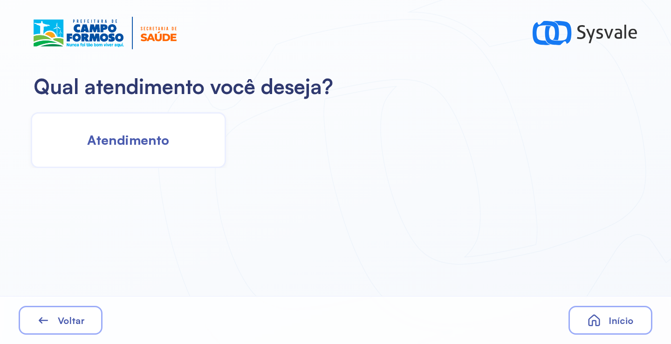
click at [145, 161] on div "Atendimento" at bounding box center [128, 140] width 195 height 56
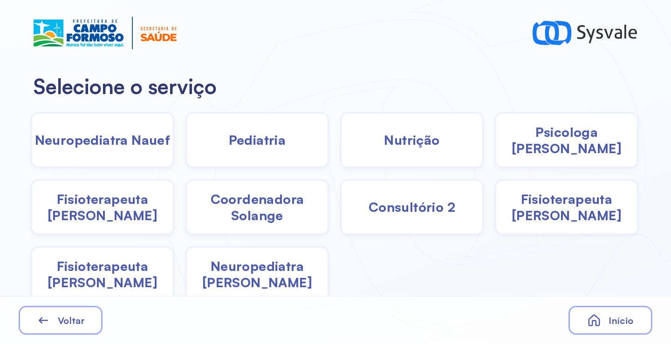
drag, startPoint x: 260, startPoint y: 157, endPoint x: 242, endPoint y: 150, distance: 19.5
click at [242, 150] on div "Pediatria" at bounding box center [256, 140] width 143 height 56
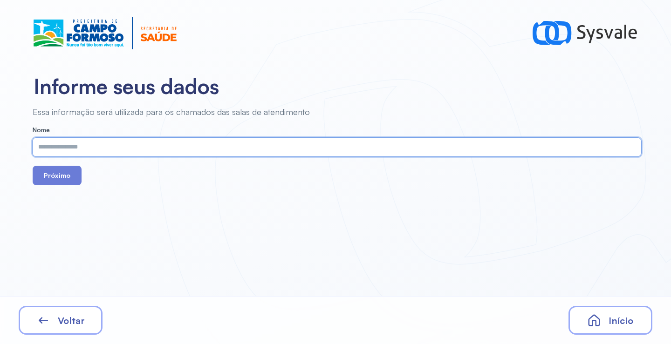
paste input "**********"
type input "**********"
click at [58, 177] on button "Próximo" at bounding box center [57, 176] width 49 height 20
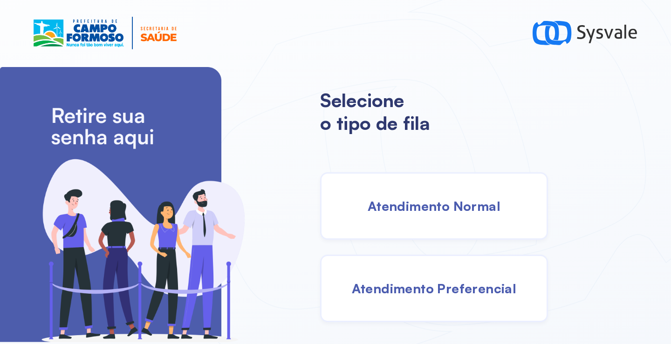
drag, startPoint x: 432, startPoint y: 196, endPoint x: 423, endPoint y: 194, distance: 9.0
click at [423, 194] on div "Atendimento Normal" at bounding box center [434, 206] width 228 height 68
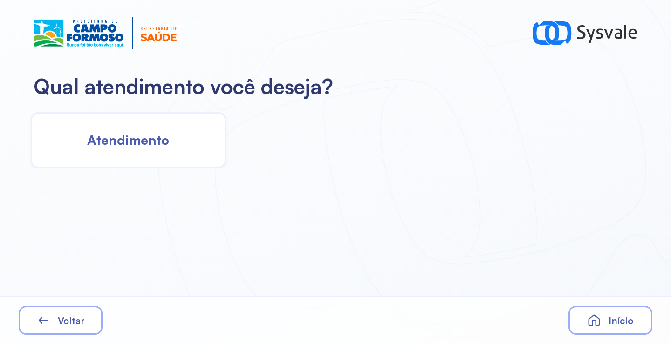
click at [134, 132] on span "Atendimento" at bounding box center [128, 140] width 82 height 16
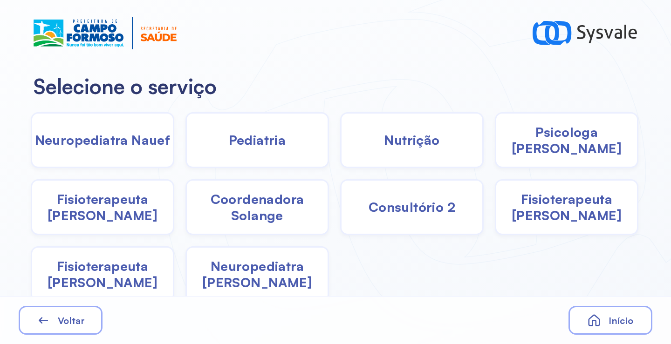
click at [263, 150] on div "Pediatria" at bounding box center [256, 140] width 143 height 56
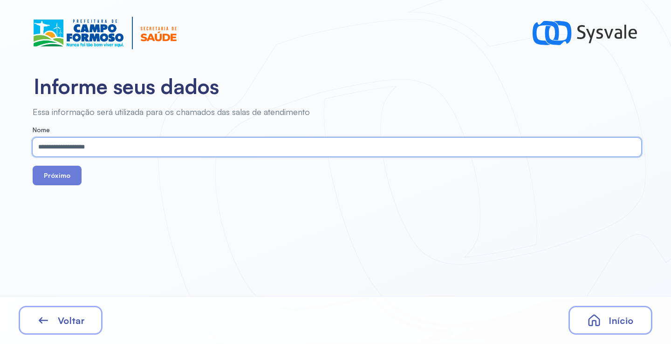
type input "**********"
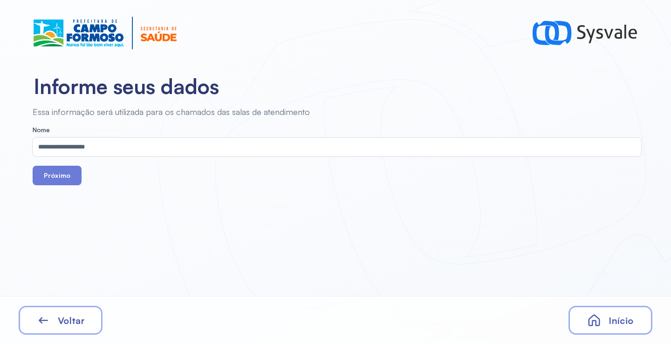
click at [81, 171] on div "Próximo" at bounding box center [337, 176] width 608 height 20
click at [65, 171] on button "Próximo" at bounding box center [57, 176] width 49 height 20
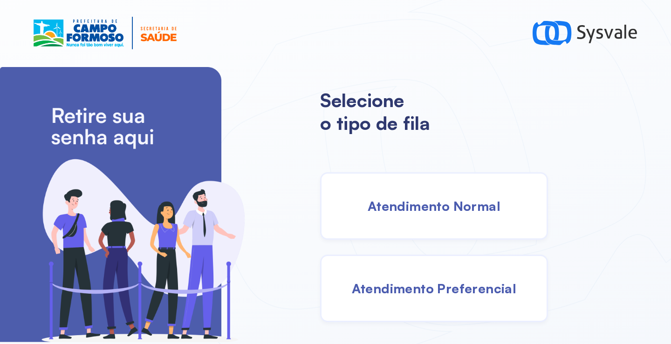
click at [444, 208] on span "Atendimento Normal" at bounding box center [433, 206] width 133 height 16
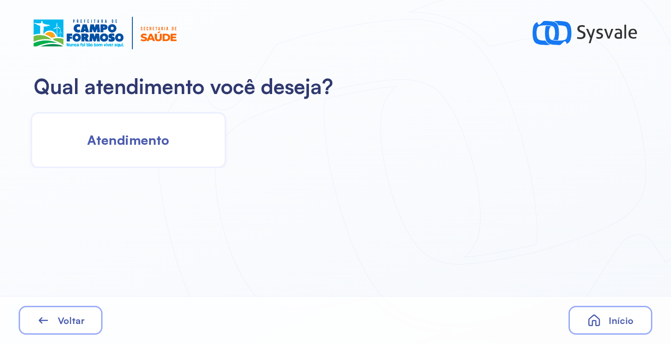
click at [176, 166] on div "Atendimento" at bounding box center [128, 140] width 195 height 56
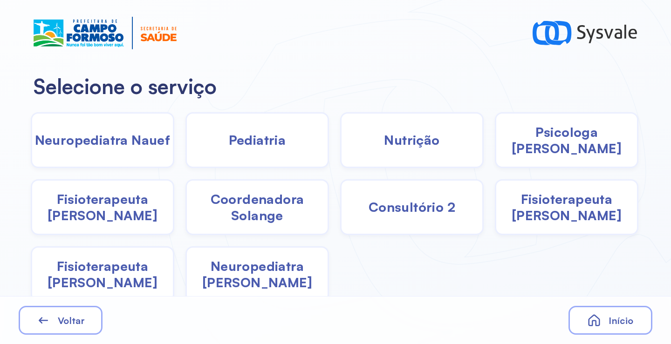
click at [261, 133] on span "Pediatria" at bounding box center [257, 140] width 57 height 16
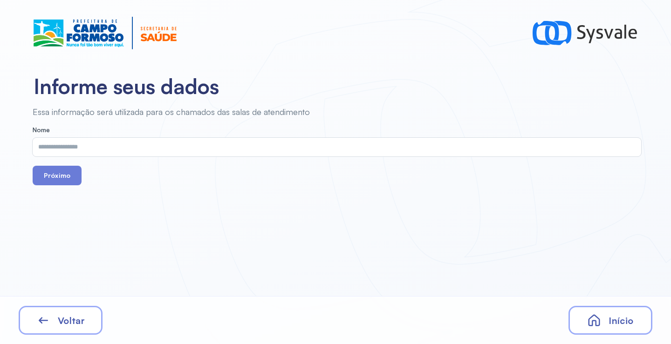
drag, startPoint x: 249, startPoint y: 156, endPoint x: 223, endPoint y: 149, distance: 26.8
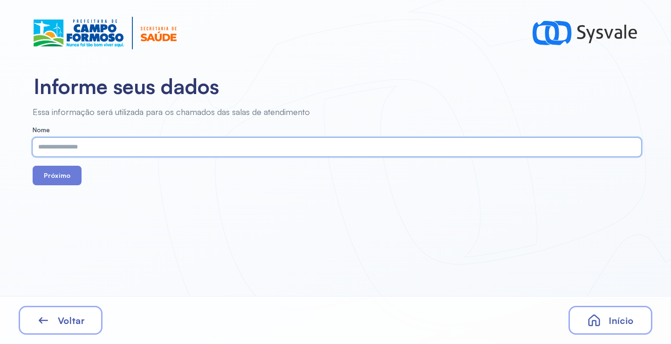
paste input "**********"
type input "**********"
click at [65, 180] on button "Próximo" at bounding box center [57, 176] width 49 height 20
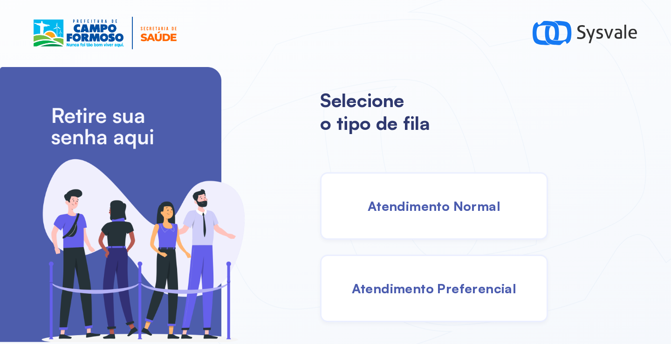
click at [406, 217] on div "Atendimento Normal" at bounding box center [434, 206] width 228 height 68
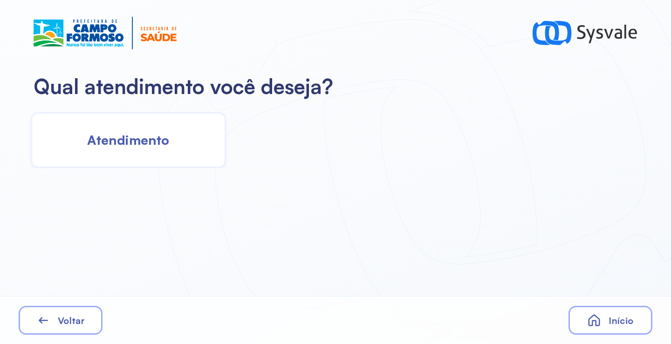
click at [192, 146] on div "Atendimento" at bounding box center [128, 140] width 195 height 56
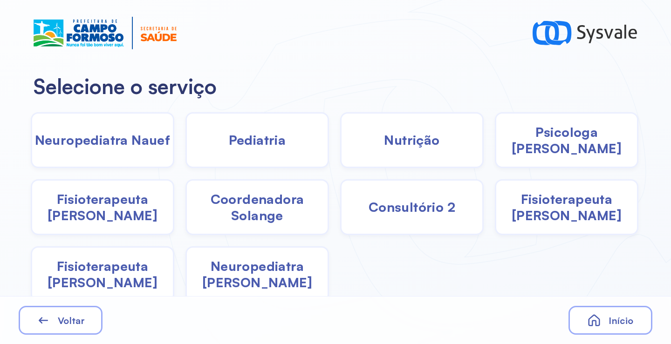
click at [283, 142] on div "Pediatria" at bounding box center [256, 140] width 143 height 56
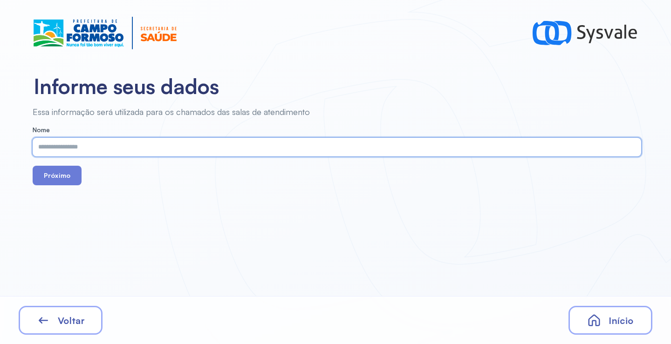
paste input "**********"
type input "**********"
click at [64, 167] on button "Próximo" at bounding box center [57, 176] width 49 height 20
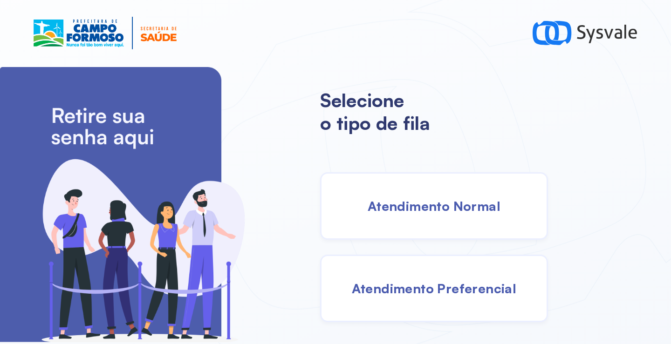
click at [461, 200] on span "Atendimento Normal" at bounding box center [433, 206] width 133 height 16
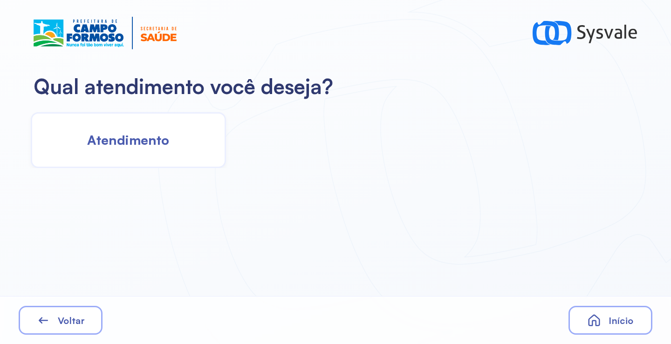
click at [193, 137] on div "Atendimento" at bounding box center [128, 140] width 195 height 56
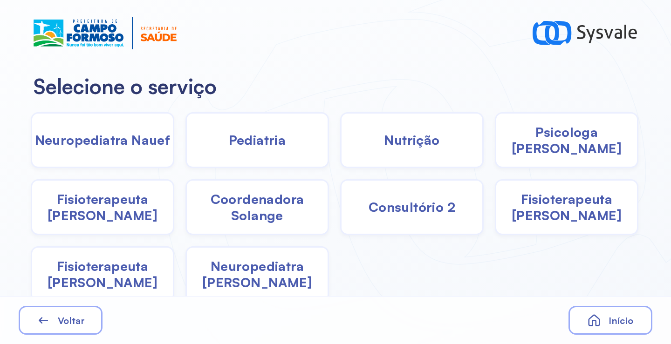
click at [500, 128] on div "Psicologa [PERSON_NAME]" at bounding box center [565, 140] width 143 height 56
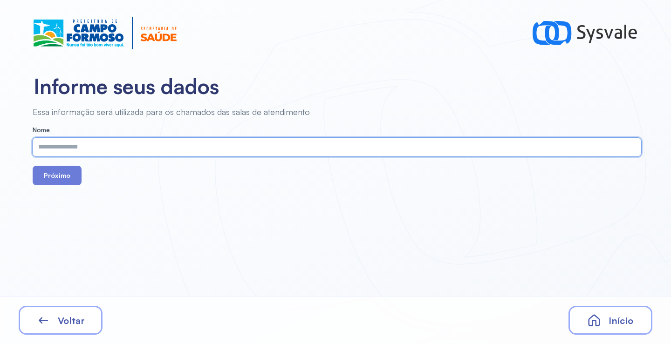
paste input "**********"
type input "**********"
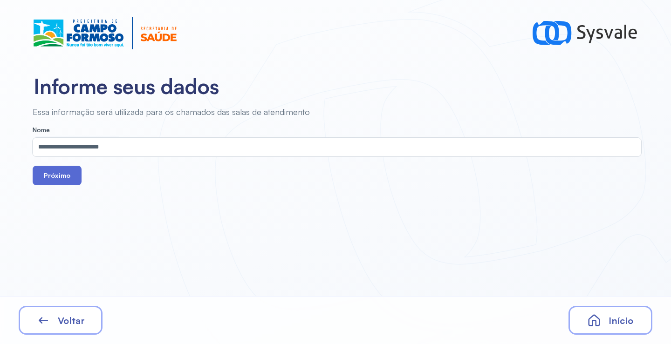
click at [61, 172] on button "Próximo" at bounding box center [57, 176] width 49 height 20
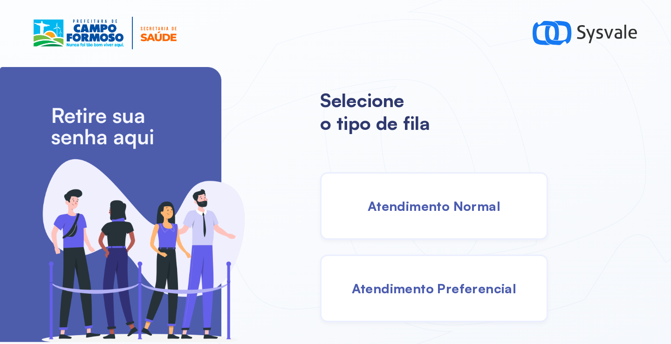
click at [401, 198] on span "Atendimento Normal" at bounding box center [433, 206] width 133 height 16
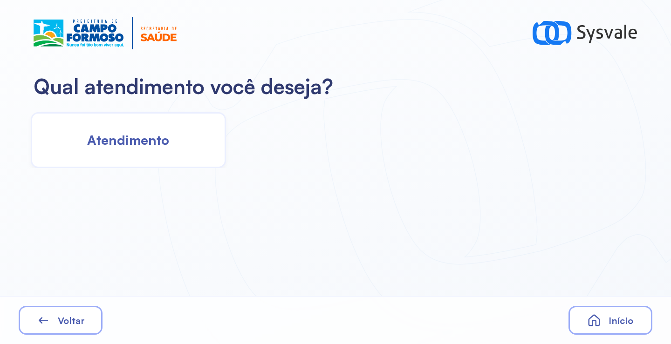
click at [128, 156] on div "Atendimento" at bounding box center [128, 140] width 195 height 56
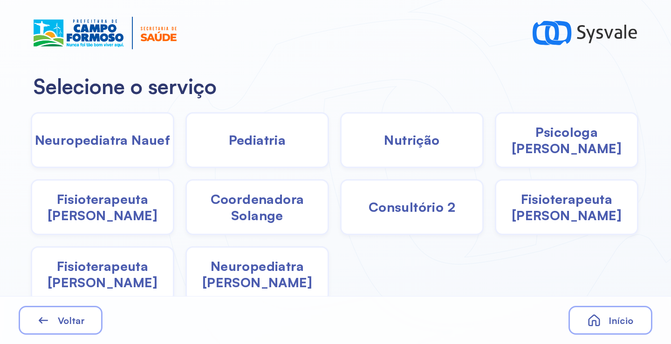
click at [276, 149] on div "Pediatria" at bounding box center [256, 140] width 143 height 56
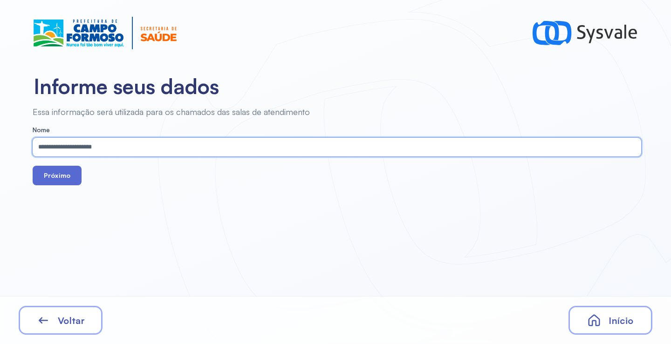
type input "**********"
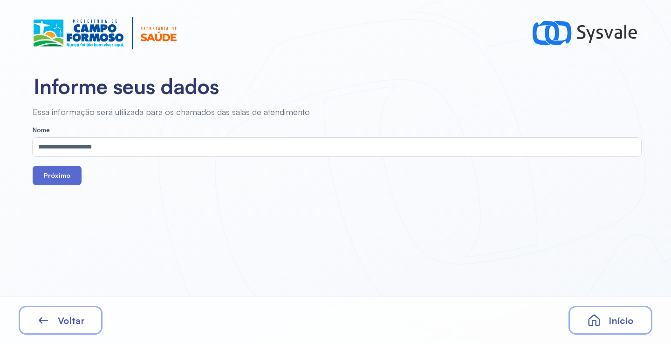
click at [59, 179] on button "Próximo" at bounding box center [57, 176] width 49 height 20
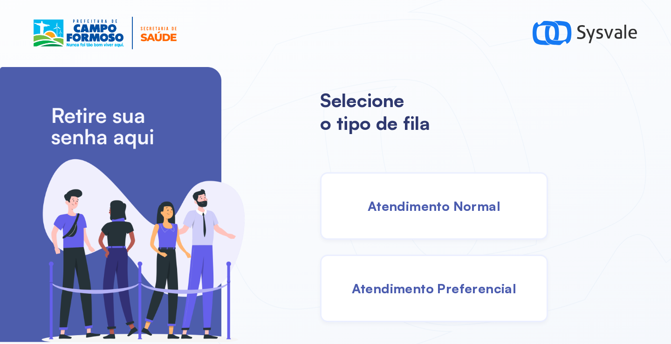
click at [416, 217] on div "Atendimento Normal" at bounding box center [434, 206] width 228 height 68
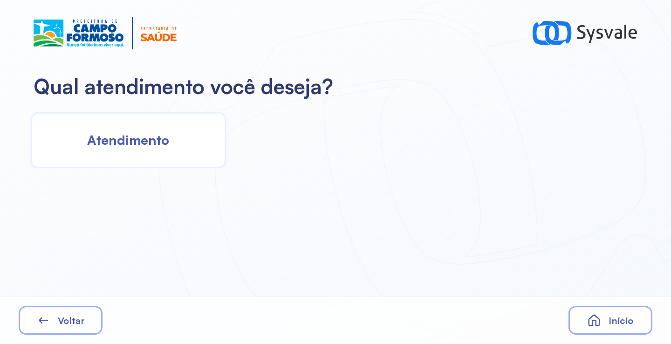
click at [162, 142] on span "Atendimento" at bounding box center [128, 140] width 82 height 16
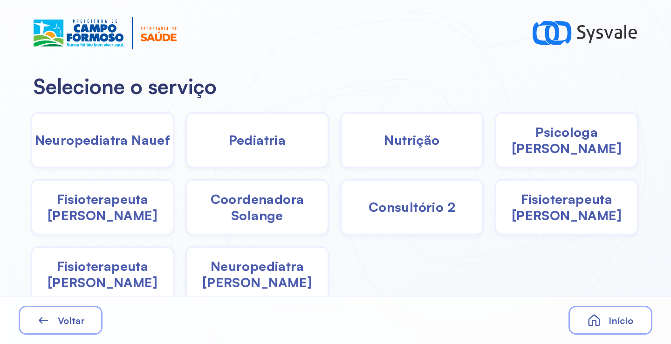
click at [276, 136] on span "Pediatria" at bounding box center [257, 140] width 57 height 16
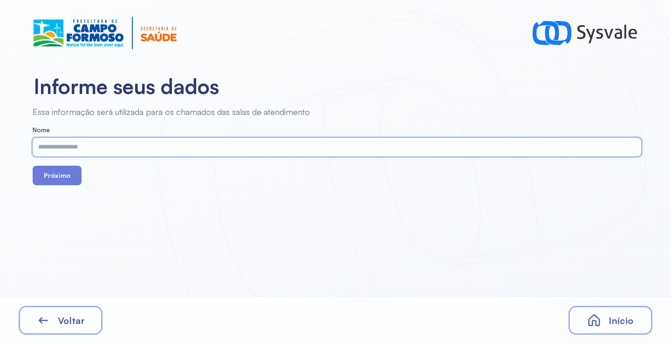
paste input "**********"
type input "**********"
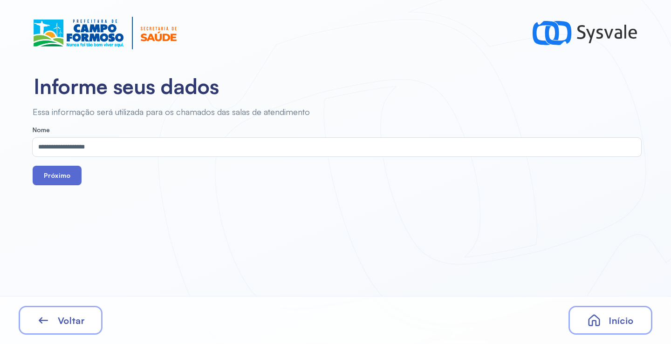
click at [66, 178] on button "Próximo" at bounding box center [57, 176] width 49 height 20
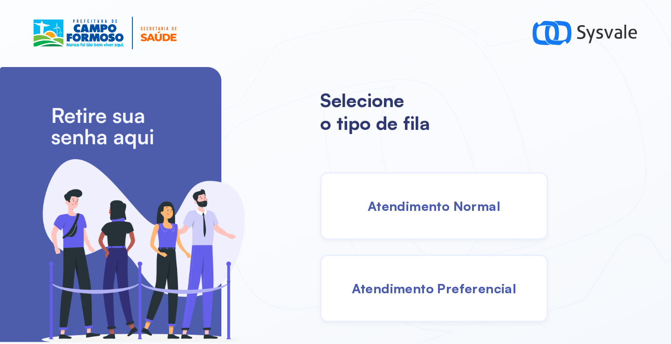
click at [408, 203] on span "Atendimento Normal" at bounding box center [433, 206] width 133 height 16
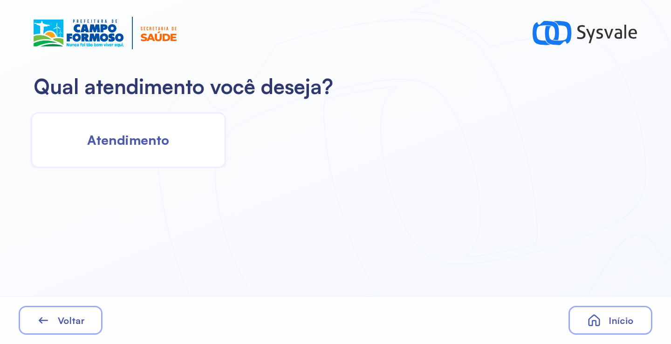
click at [145, 130] on div "Atendimento" at bounding box center [128, 140] width 195 height 56
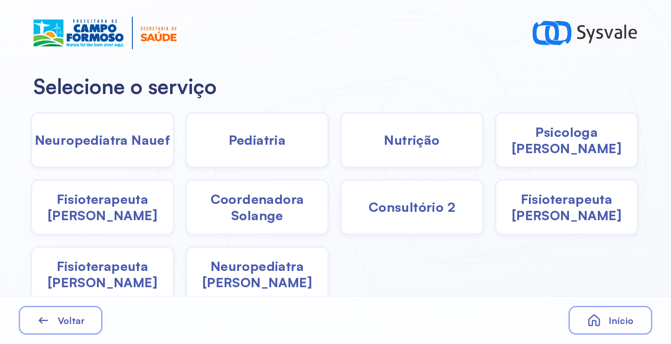
click at [229, 142] on span "Pediatria" at bounding box center [257, 140] width 57 height 16
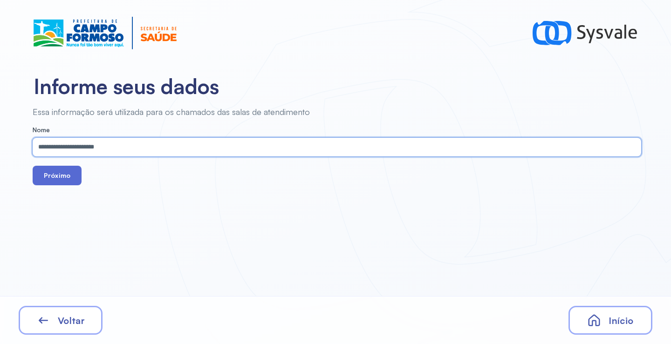
type input "**********"
click at [77, 181] on button "Próximo" at bounding box center [57, 176] width 49 height 20
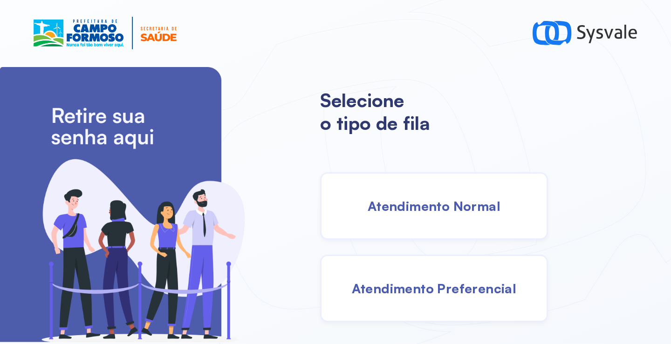
click at [420, 203] on span "Atendimento Normal" at bounding box center [433, 206] width 133 height 16
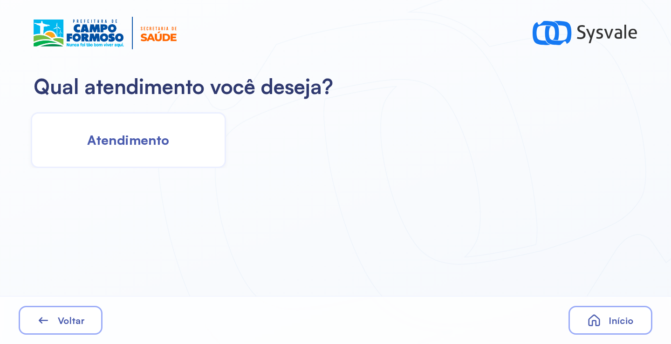
click at [127, 137] on span "Atendimento" at bounding box center [128, 140] width 82 height 16
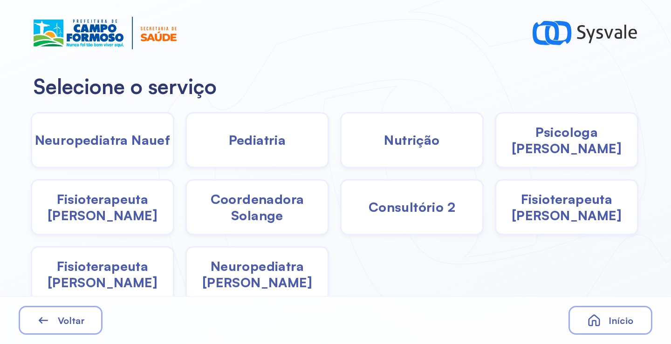
drag, startPoint x: 242, startPoint y: 130, endPoint x: 238, endPoint y: 137, distance: 7.7
click at [238, 137] on div "Pediatria" at bounding box center [256, 140] width 143 height 56
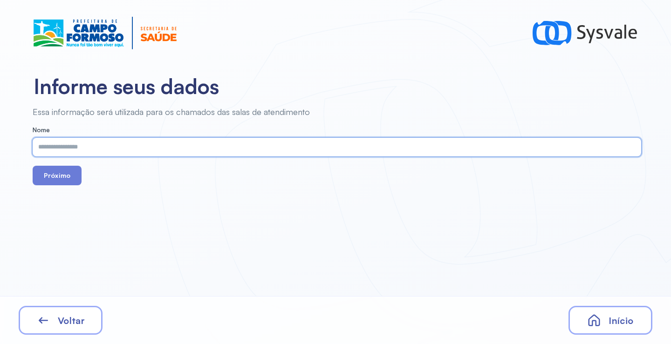
drag, startPoint x: 238, startPoint y: 137, endPoint x: 182, endPoint y: 151, distance: 58.4
paste input "**********"
type input "**********"
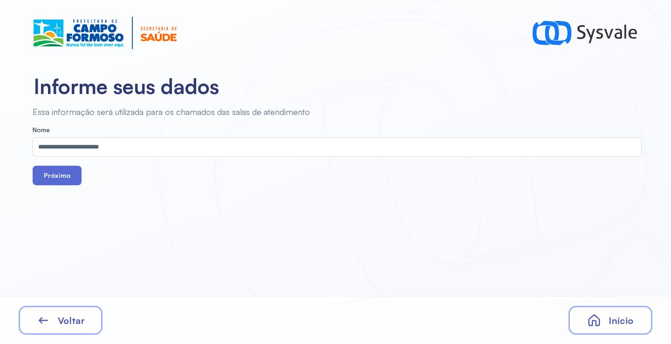
drag, startPoint x: 58, startPoint y: 171, endPoint x: 135, endPoint y: 18, distance: 171.8
click at [59, 170] on button "Próximo" at bounding box center [57, 176] width 49 height 20
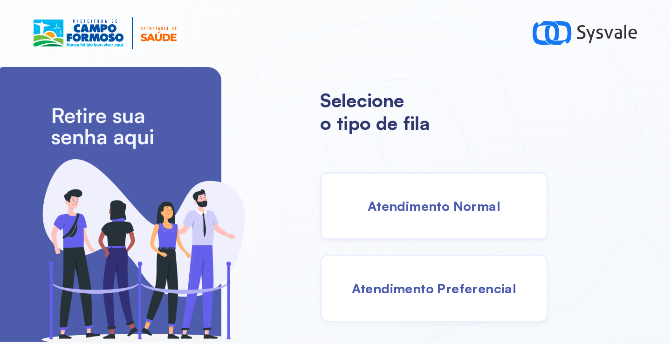
click at [400, 224] on div "Atendimento Normal" at bounding box center [434, 206] width 228 height 68
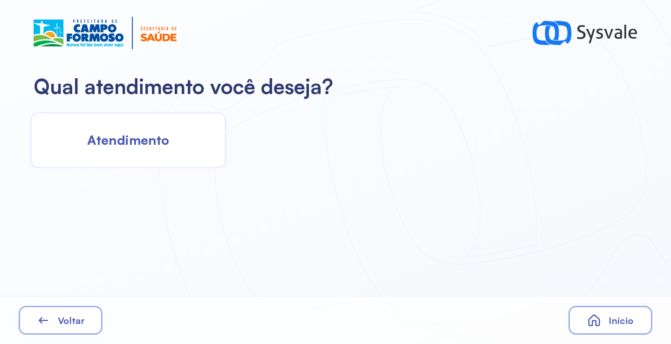
click at [164, 149] on div "Atendimento" at bounding box center [128, 140] width 195 height 56
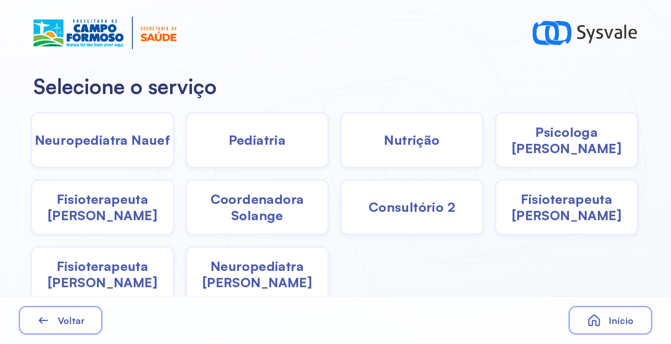
click at [276, 141] on span "Pediatria" at bounding box center [257, 140] width 57 height 16
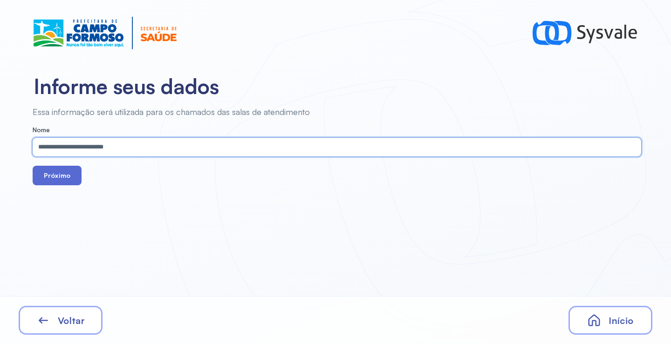
type input "**********"
drag, startPoint x: 54, startPoint y: 182, endPoint x: 76, endPoint y: 169, distance: 25.9
click at [54, 181] on button "Próximo" at bounding box center [57, 176] width 49 height 20
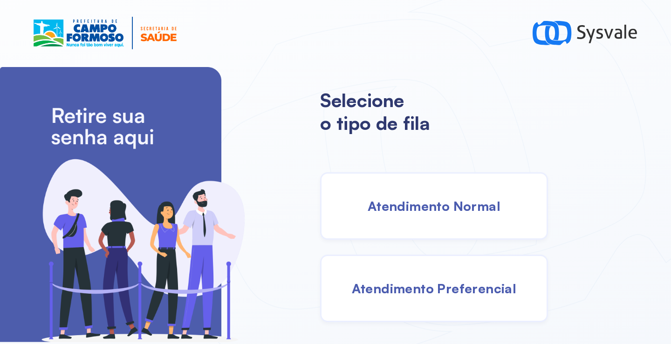
click at [438, 222] on div "Atendimento Normal" at bounding box center [434, 206] width 228 height 68
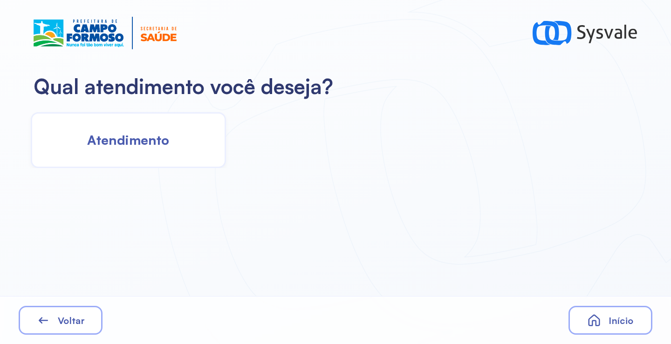
click at [165, 148] on span "Atendimento" at bounding box center [128, 140] width 82 height 16
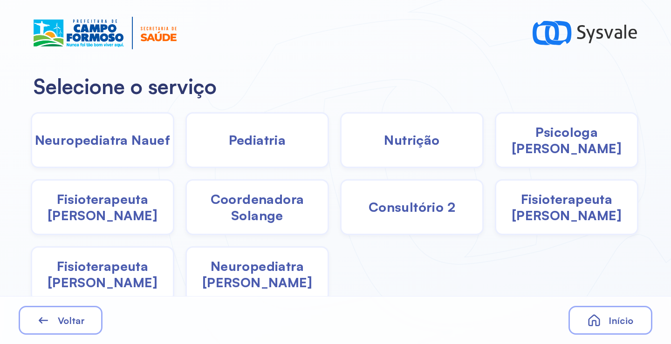
click at [538, 135] on span "Psicologa [PERSON_NAME]" at bounding box center [566, 140] width 141 height 33
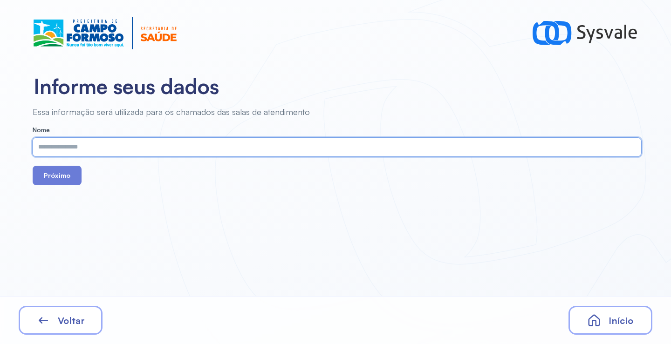
paste input "**********"
type input "**********"
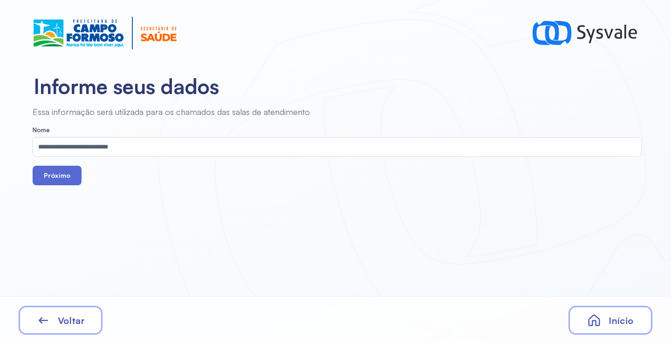
click at [59, 176] on button "Próximo" at bounding box center [57, 176] width 49 height 20
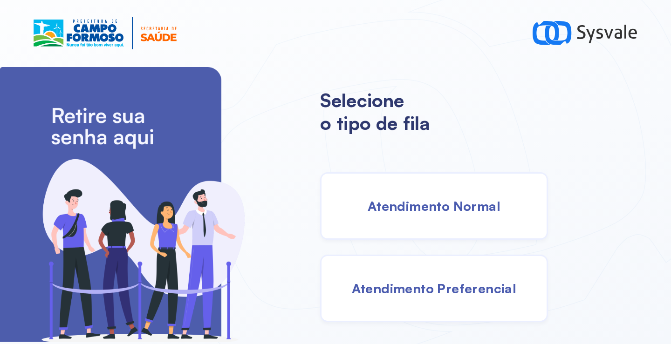
click at [406, 222] on div "Atendimento Normal" at bounding box center [434, 206] width 228 height 68
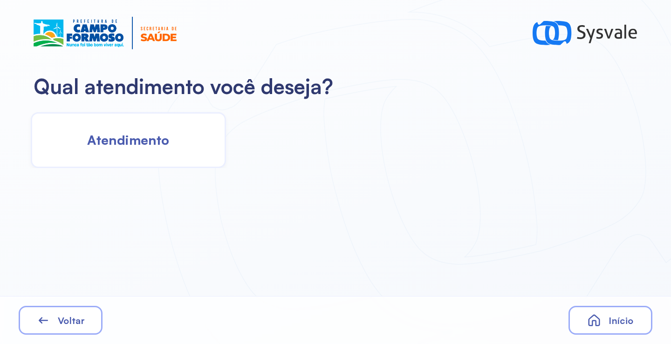
click at [166, 144] on span "Atendimento" at bounding box center [128, 140] width 82 height 16
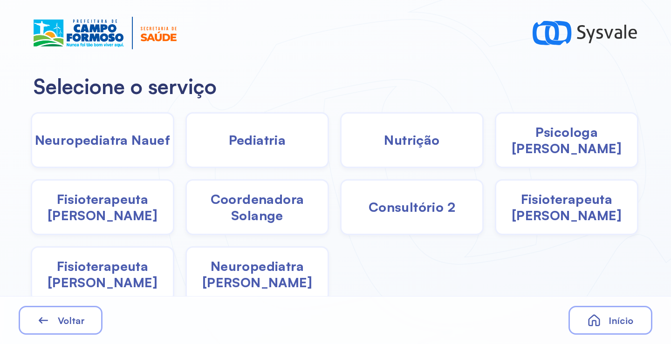
click at [105, 273] on span "Fisioterapeuta [PERSON_NAME]" at bounding box center [102, 274] width 141 height 33
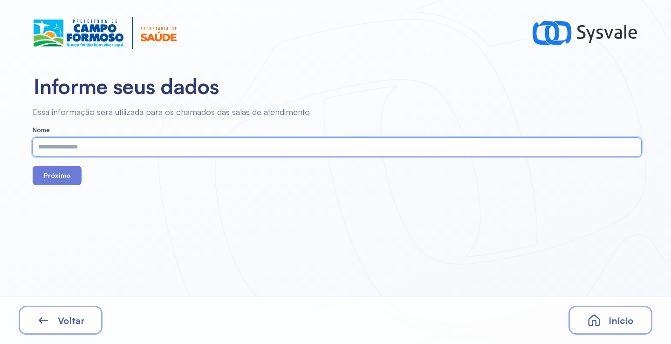
paste input "**********"
type input "**********"
click at [56, 179] on button "Próximo" at bounding box center [57, 176] width 49 height 20
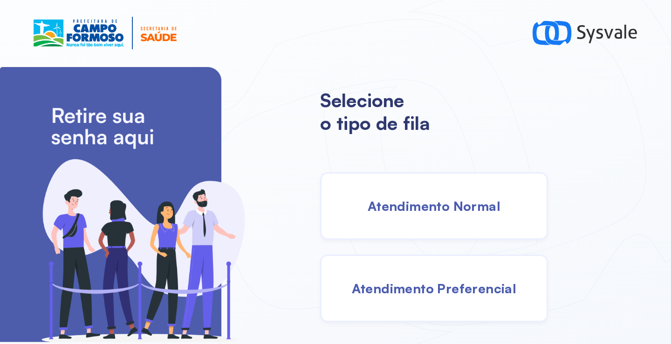
click at [433, 226] on div "Atendimento Normal" at bounding box center [434, 206] width 228 height 68
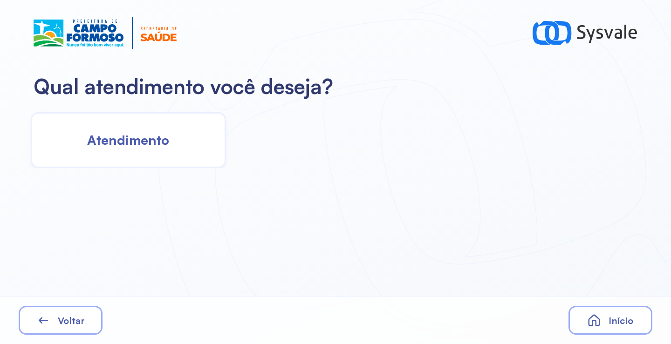
click at [160, 138] on span "Atendimento" at bounding box center [128, 140] width 82 height 16
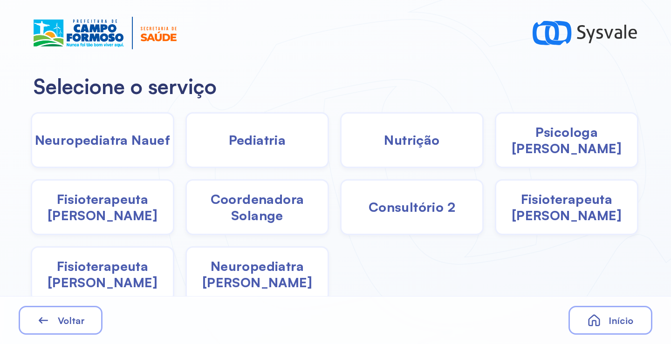
click at [274, 149] on div "Pediatria" at bounding box center [256, 140] width 143 height 56
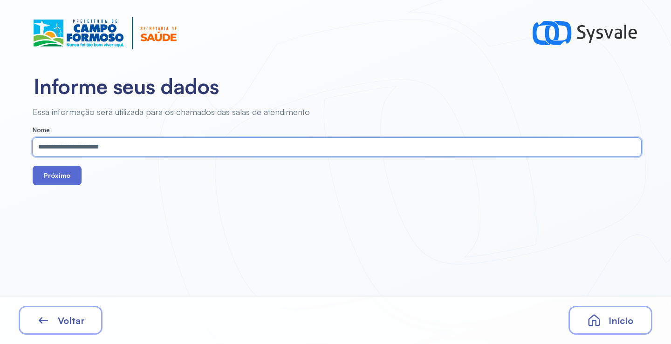
type input "**********"
click at [66, 176] on button "Próximo" at bounding box center [57, 176] width 49 height 20
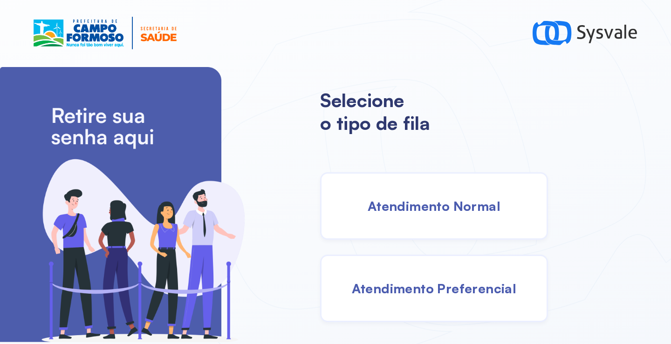
click at [383, 219] on div "Atendimento Normal" at bounding box center [434, 206] width 228 height 68
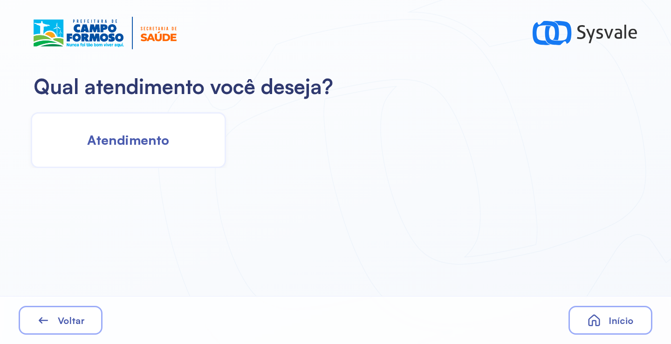
click at [128, 124] on div "Atendimento" at bounding box center [128, 140] width 195 height 56
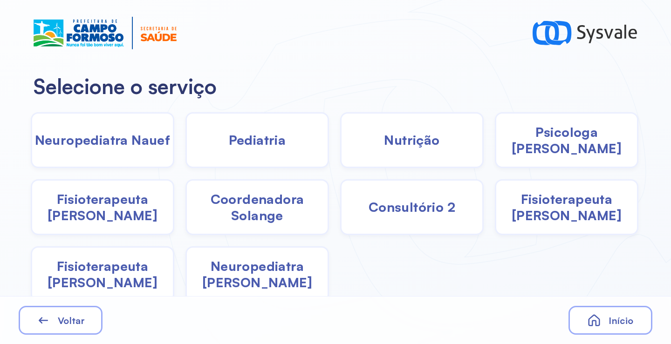
click at [255, 147] on span "Pediatria" at bounding box center [257, 140] width 57 height 16
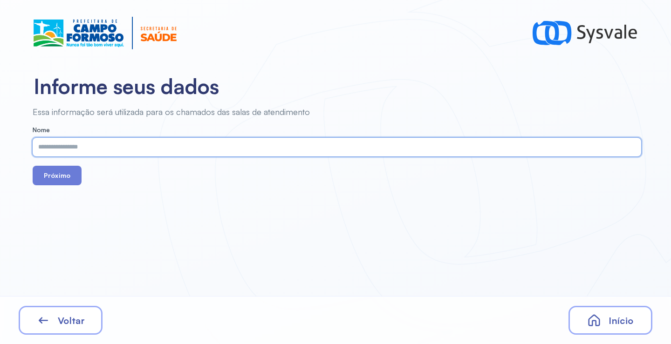
paste input "**********"
type input "**********"
click at [53, 174] on button "Próximo" at bounding box center [57, 176] width 49 height 20
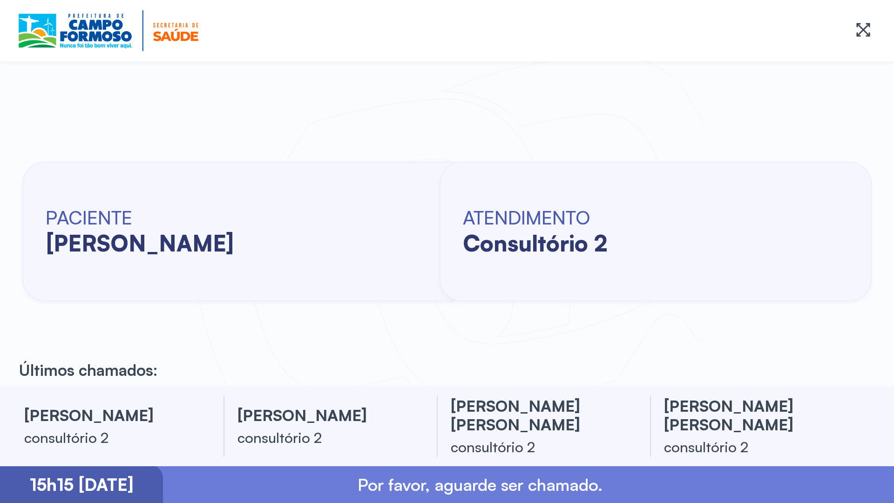
drag, startPoint x: 1, startPoint y: 139, endPoint x: 7, endPoint y: 156, distance: 17.7
click at [7, 156] on div "PACIENTE [PERSON_NAME] ATENDIMENTO consultório 2" at bounding box center [447, 231] width 894 height 310
click at [7, 154] on div "PACIENTE enzo gabriel goncalves silva ATENDIMENTO consultório 2" at bounding box center [447, 231] width 894 height 310
drag, startPoint x: 2, startPoint y: 345, endPoint x: 3, endPoint y: 340, distance: 5.2
click at [3, 340] on div "PACIENTE enzo gabriel goncalves silva ATENDIMENTO consultório 2" at bounding box center [447, 231] width 894 height 310
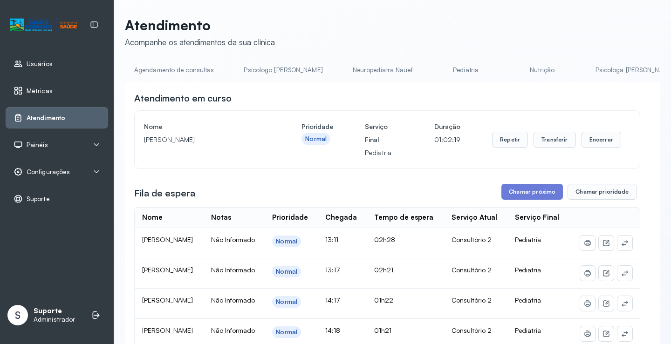
scroll to position [0, 345]
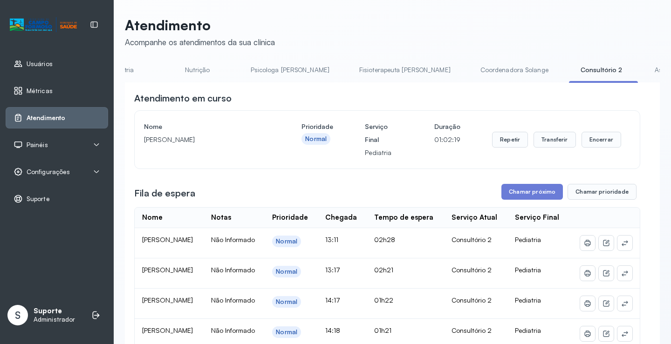
click at [471, 69] on link "Coordenadora Solange" at bounding box center [514, 69] width 87 height 15
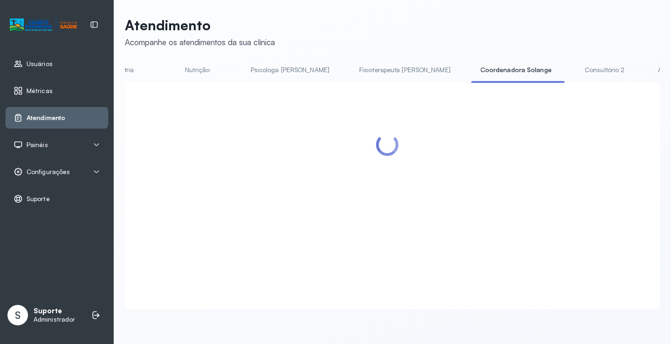
click at [572, 75] on link "Consultório 2" at bounding box center [604, 69] width 65 height 15
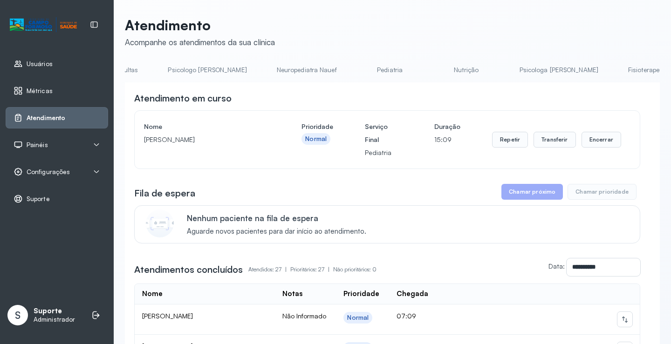
scroll to position [0, 0]
click at [182, 63] on link "Agendamento de consultas" at bounding box center [174, 69] width 98 height 15
